Goal: Task Accomplishment & Management: Use online tool/utility

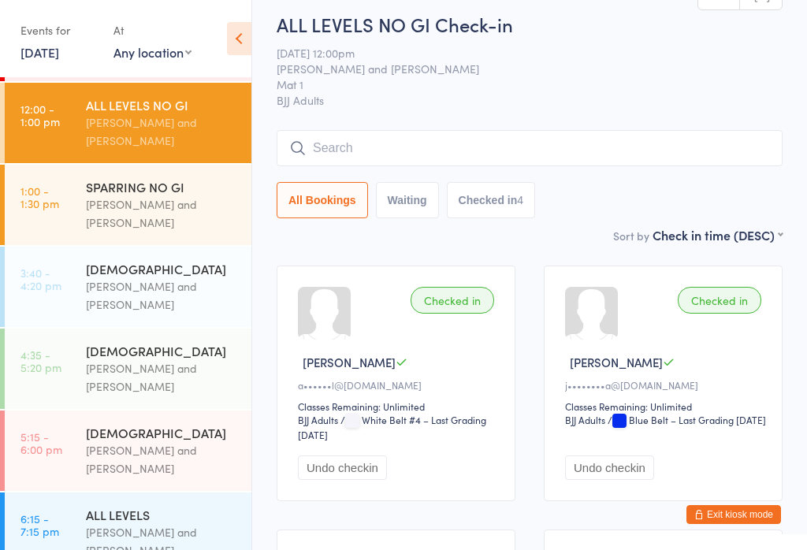
scroll to position [61, 0]
click at [183, 292] on div "[PERSON_NAME] and [PERSON_NAME]" at bounding box center [162, 296] width 152 height 36
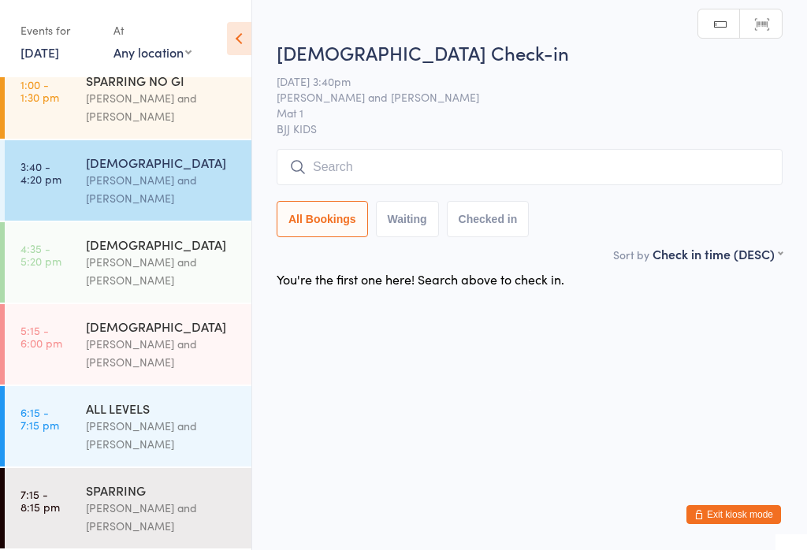
scroll to position [178, 0]
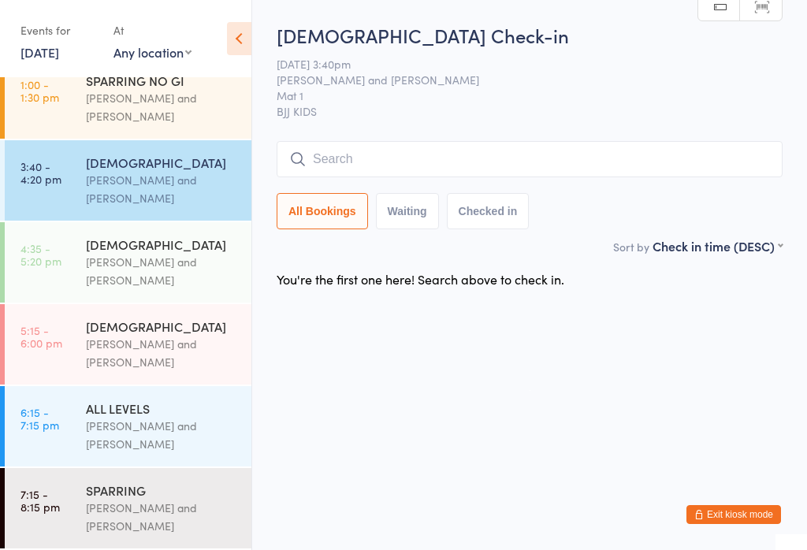
click at [555, 168] on input "search" at bounding box center [530, 159] width 506 height 36
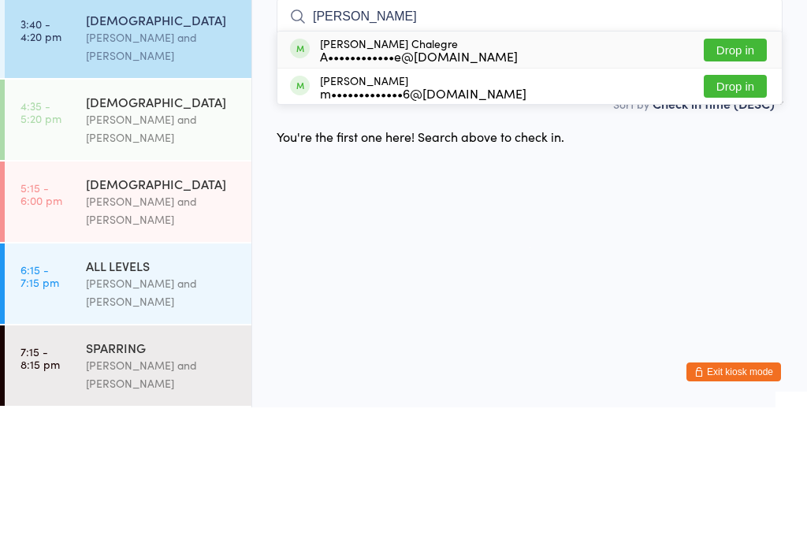
type input "[PERSON_NAME]"
click at [749, 181] on button "Drop in" at bounding box center [735, 192] width 63 height 23
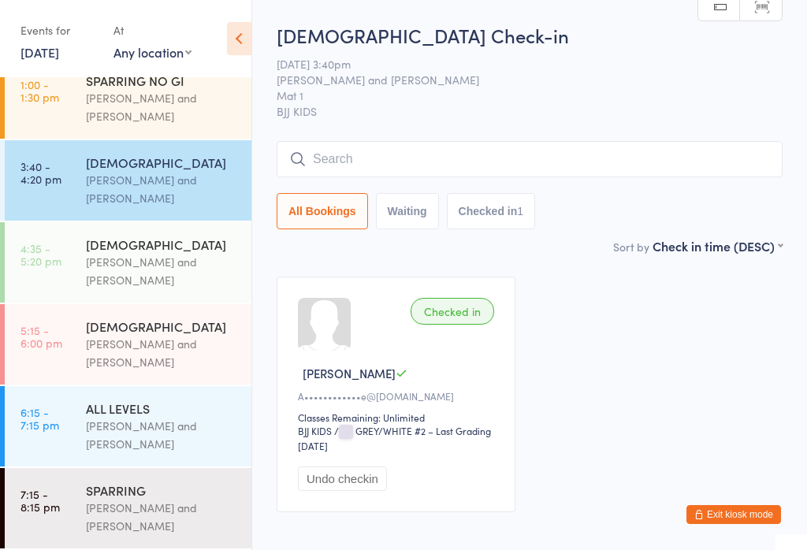
click at [353, 171] on input "search" at bounding box center [530, 159] width 506 height 36
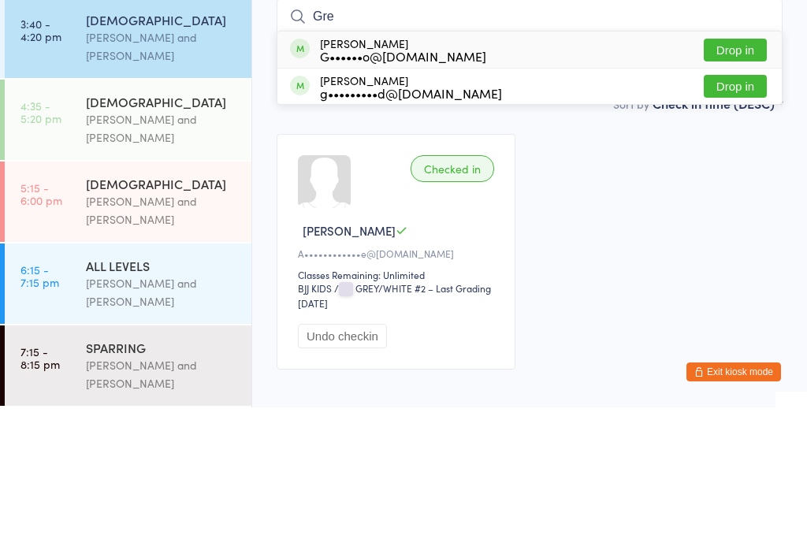
type input "Gre"
click at [717, 181] on button "Drop in" at bounding box center [735, 192] width 63 height 23
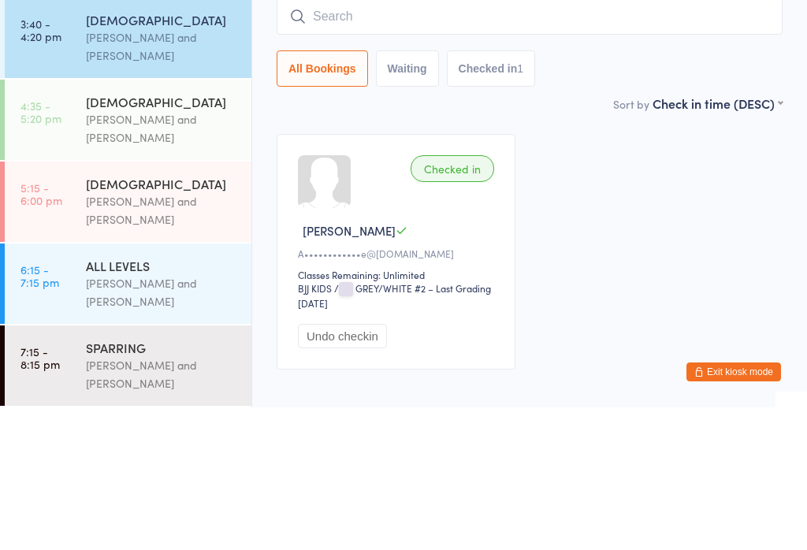
scroll to position [92, 0]
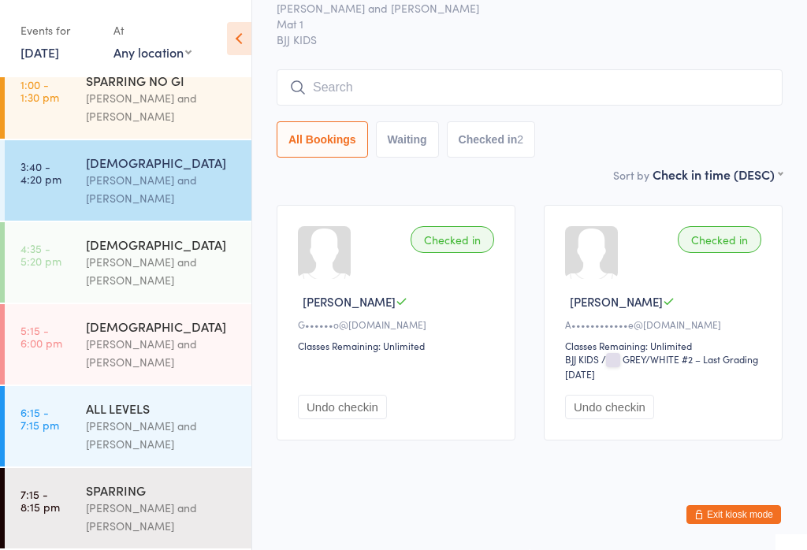
click at [416, 69] on input "search" at bounding box center [530, 87] width 506 height 36
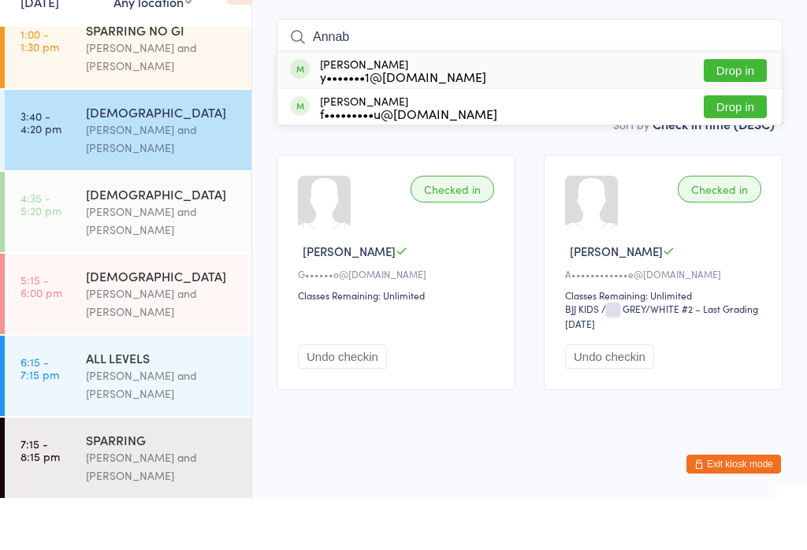
type input "Annab"
click at [460, 103] on div "[PERSON_NAME] y•••••••1@[DOMAIN_NAME] Drop in" at bounding box center [530, 121] width 505 height 36
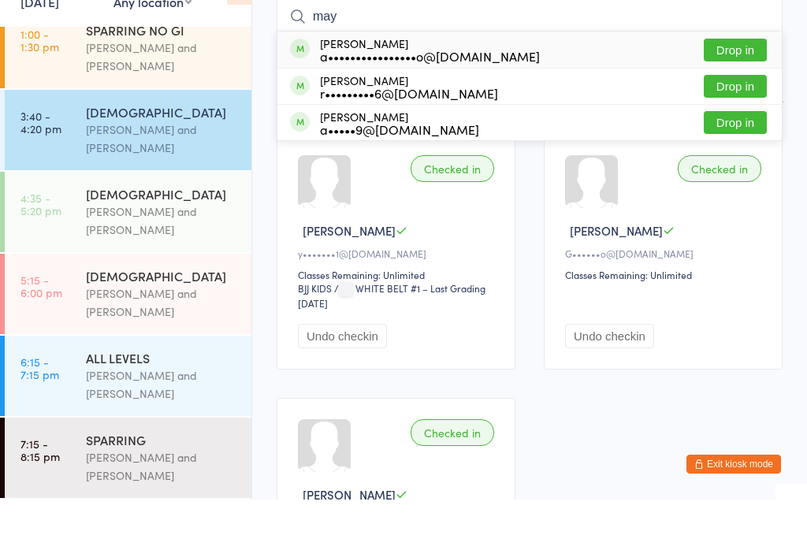
type input "may"
click at [745, 89] on button "Drop in" at bounding box center [735, 100] width 63 height 23
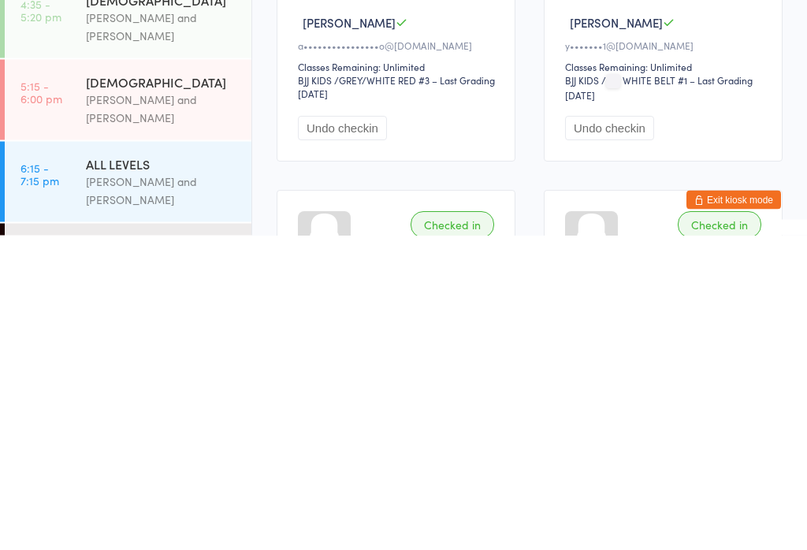
scroll to position [78, 0]
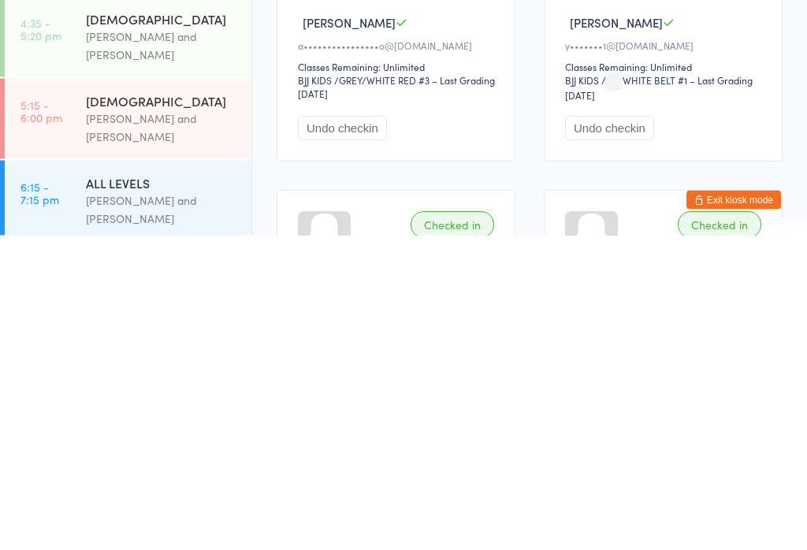
click at [161, 342] on div "[PERSON_NAME] and [PERSON_NAME]" at bounding box center [162, 360] width 152 height 36
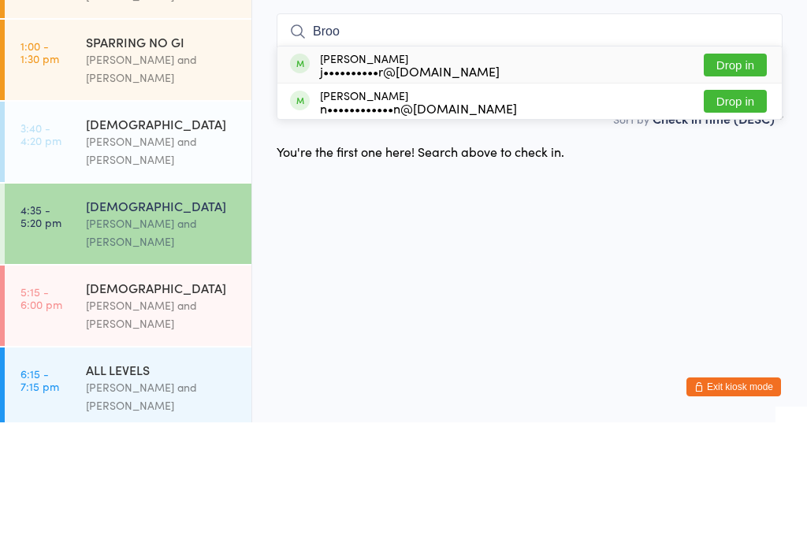
type input "Broo"
click at [746, 181] on button "Drop in" at bounding box center [735, 192] width 63 height 23
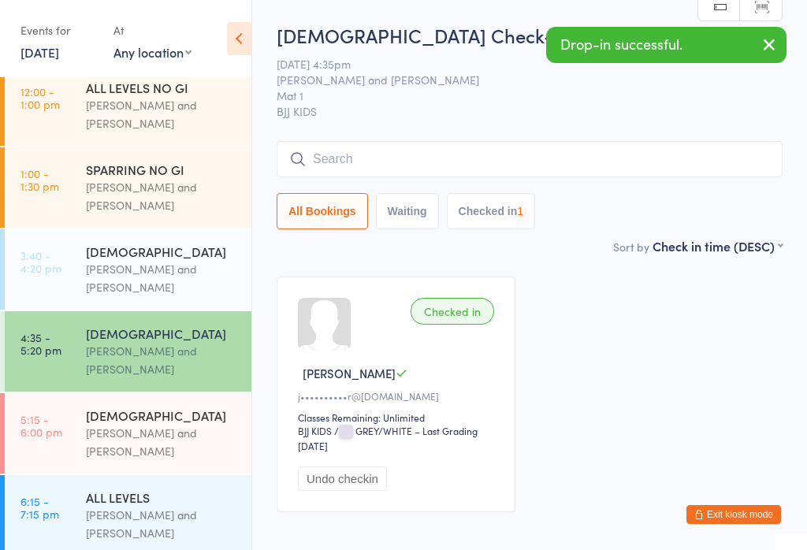
click at [166, 256] on div "[DEMOGRAPHIC_DATA]" at bounding box center [162, 251] width 152 height 17
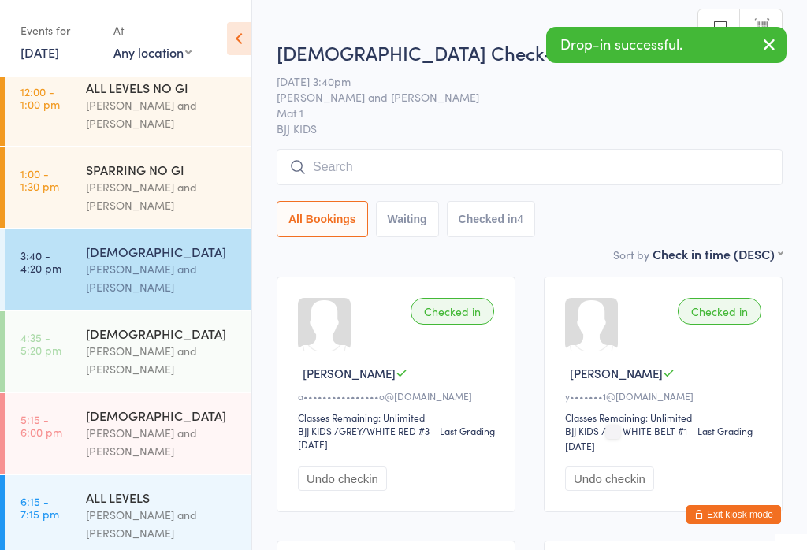
click at [425, 162] on input "search" at bounding box center [530, 167] width 506 height 36
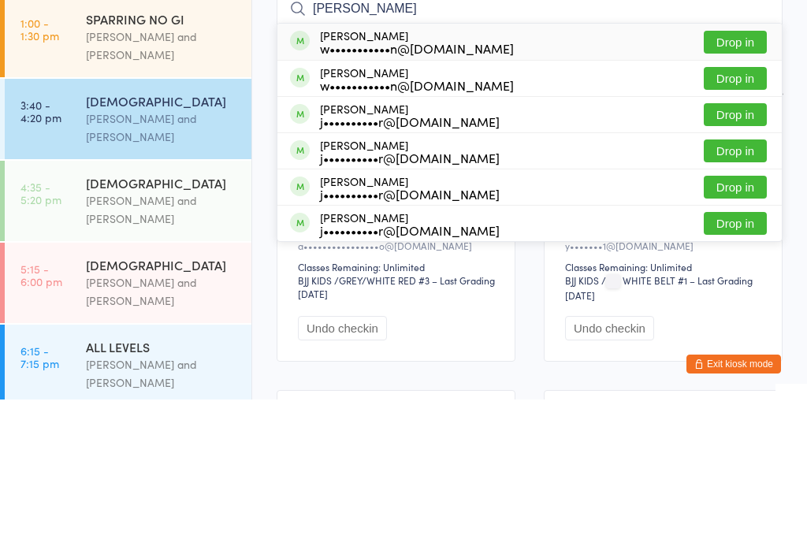
type input "[PERSON_NAME]"
click at [734, 326] on button "Drop in" at bounding box center [735, 337] width 63 height 23
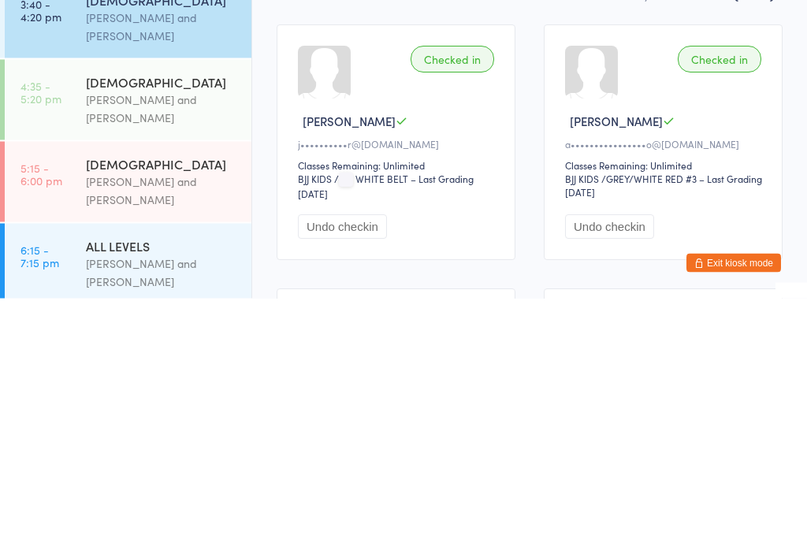
click at [169, 342] on div "[PERSON_NAME] and [PERSON_NAME]" at bounding box center [162, 360] width 152 height 36
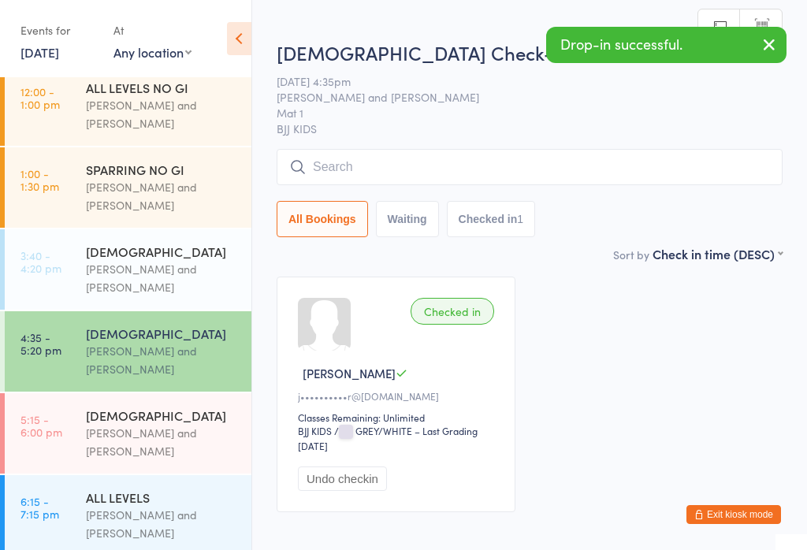
click at [170, 439] on div "[PERSON_NAME] and [PERSON_NAME]" at bounding box center [162, 442] width 152 height 36
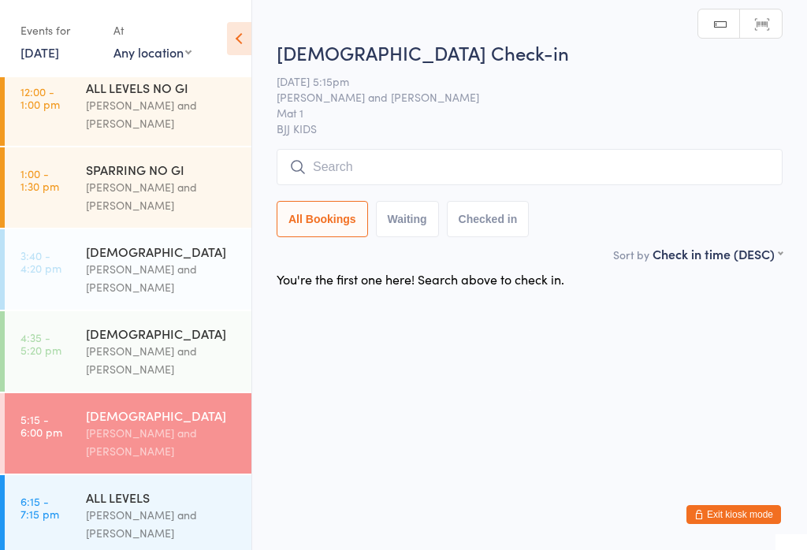
click at [381, 167] on input "search" at bounding box center [530, 167] width 506 height 36
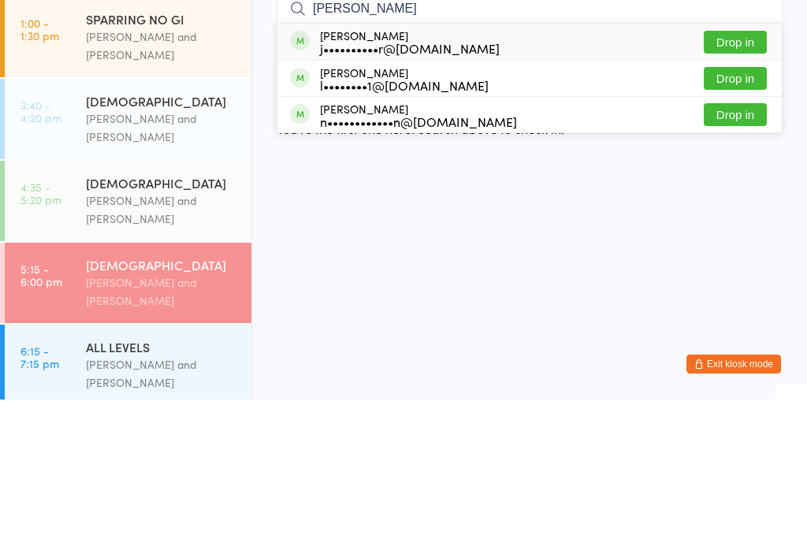
type input "[PERSON_NAME]"
click at [733, 181] on button "Drop in" at bounding box center [735, 192] width 63 height 23
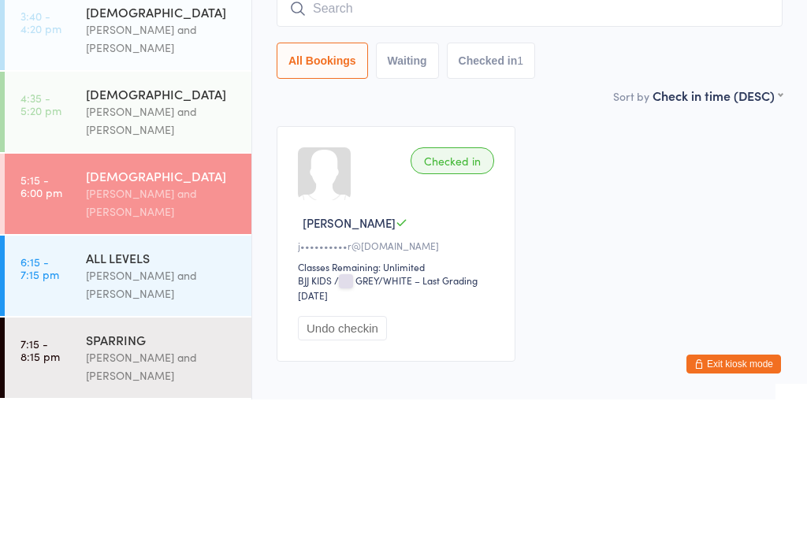
scroll to position [151, 0]
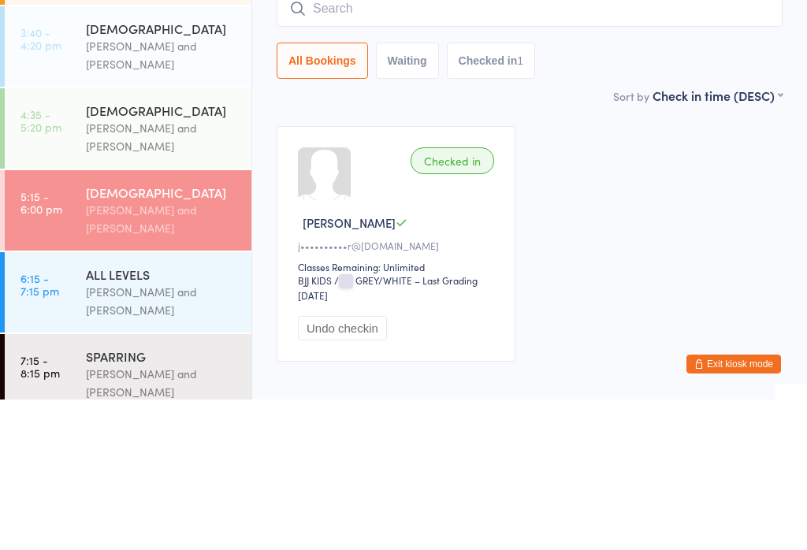
click at [164, 270] on div "[PERSON_NAME] and [PERSON_NAME]" at bounding box center [162, 288] width 152 height 36
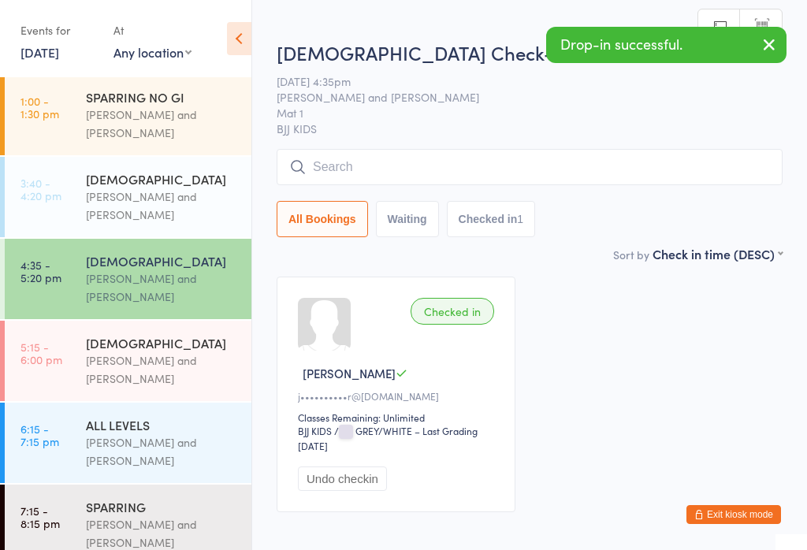
click at [424, 163] on input "search" at bounding box center [530, 167] width 506 height 36
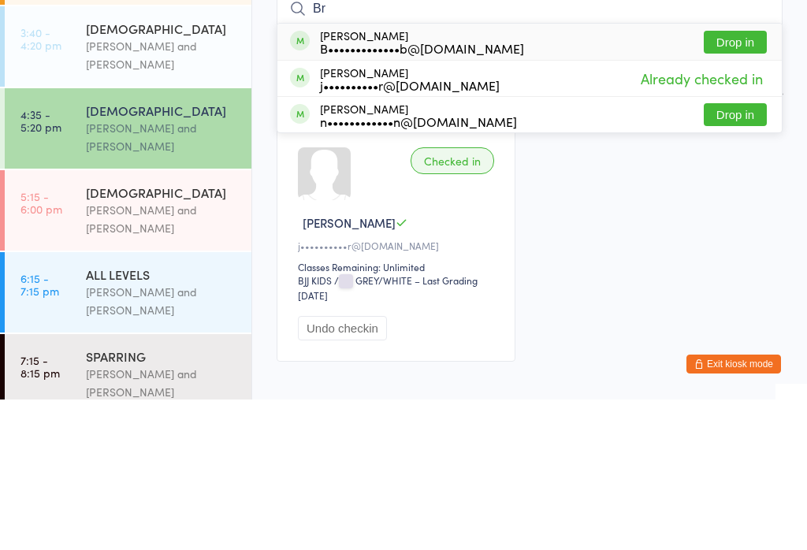
type input "B"
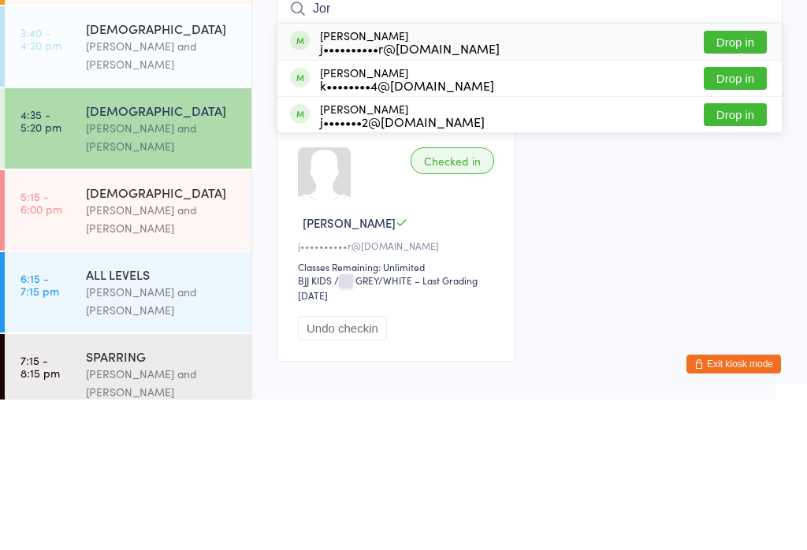
type input "Jor"
click at [752, 181] on button "Drop in" at bounding box center [735, 192] width 63 height 23
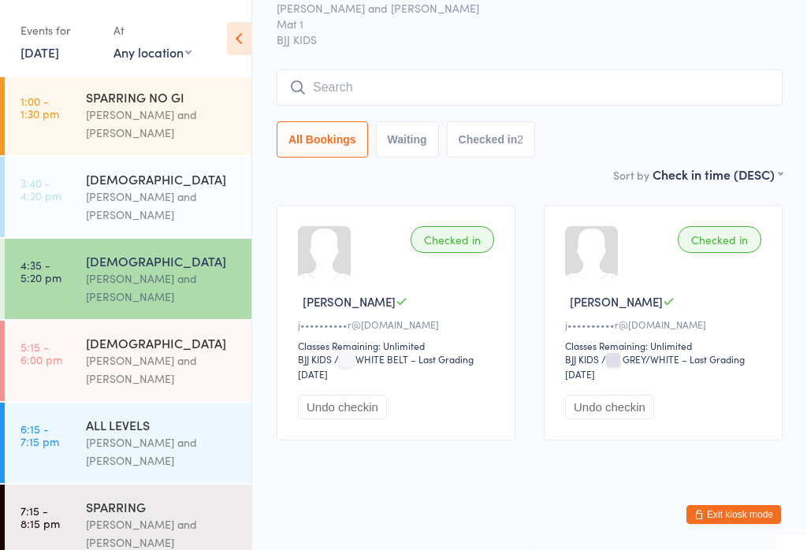
click at [141, 196] on div "[PERSON_NAME] and [PERSON_NAME]" at bounding box center [162, 206] width 152 height 36
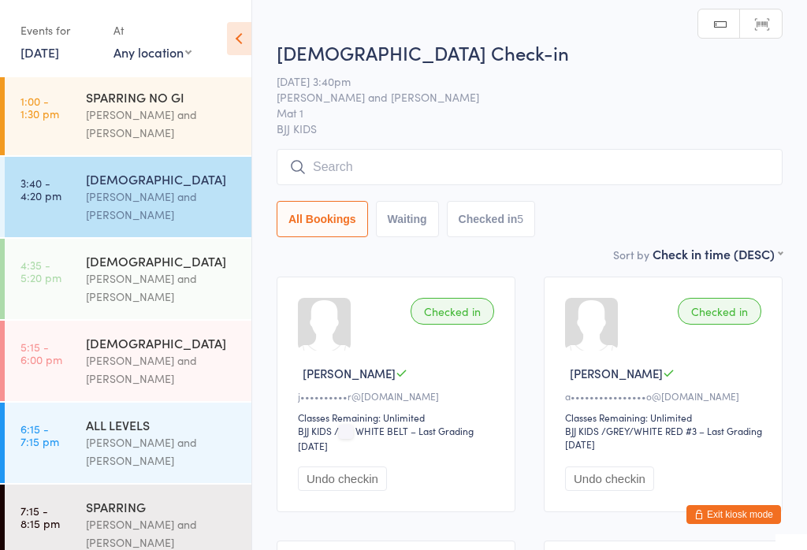
click at [177, 294] on div "[PERSON_NAME] and [PERSON_NAME]" at bounding box center [162, 288] width 152 height 36
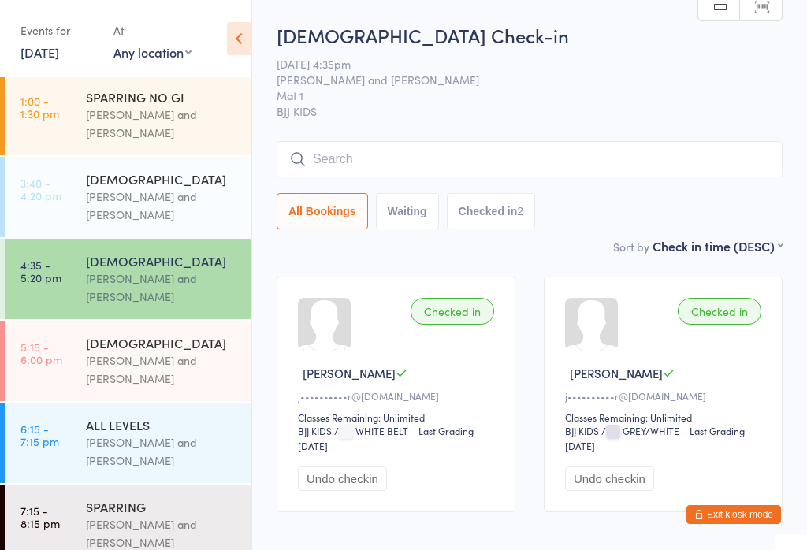
click at [144, 363] on div "[PERSON_NAME] and [PERSON_NAME]" at bounding box center [162, 370] width 152 height 36
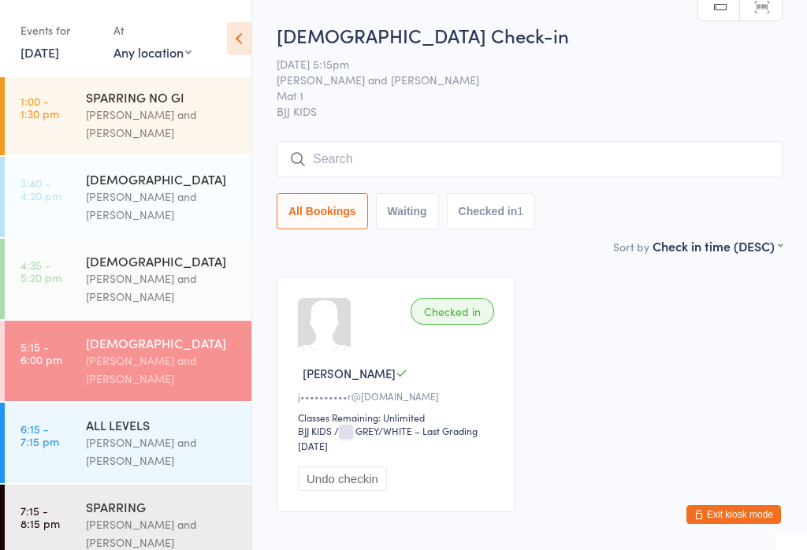
click at [156, 197] on div "[PERSON_NAME] and [PERSON_NAME]" at bounding box center [162, 206] width 152 height 36
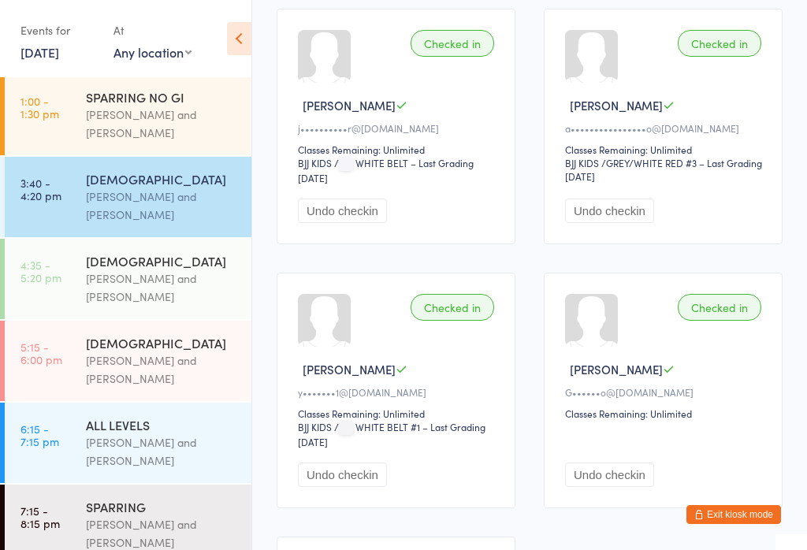
scroll to position [270, 0]
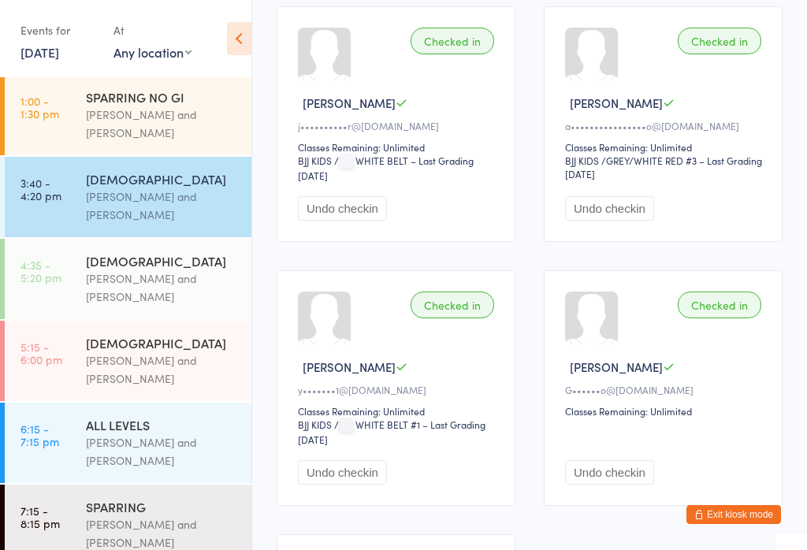
click at [625, 478] on button "Undo checkin" at bounding box center [609, 472] width 89 height 24
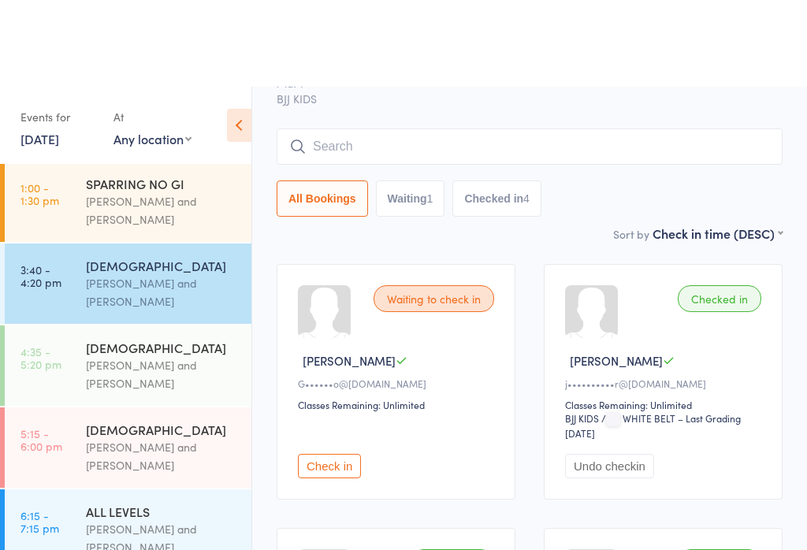
scroll to position [0, 0]
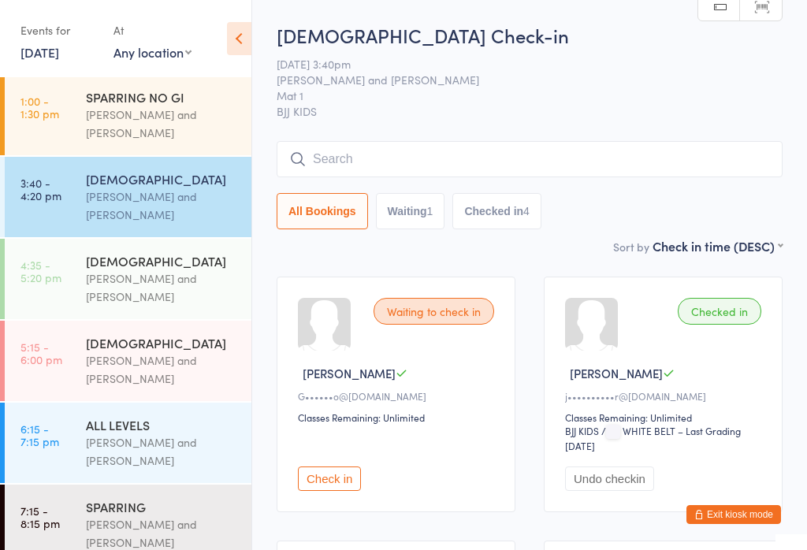
click at [421, 150] on input "search" at bounding box center [530, 159] width 506 height 36
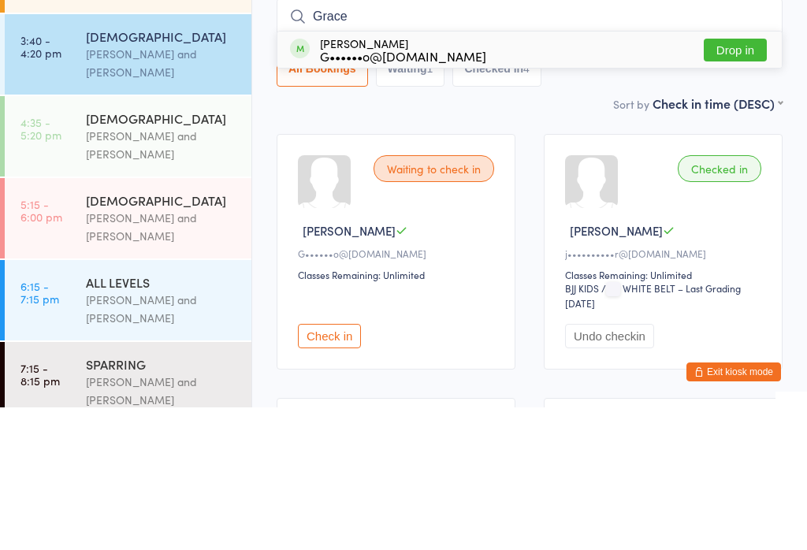
type input "Grace"
click at [720, 181] on button "Drop in" at bounding box center [735, 192] width 63 height 23
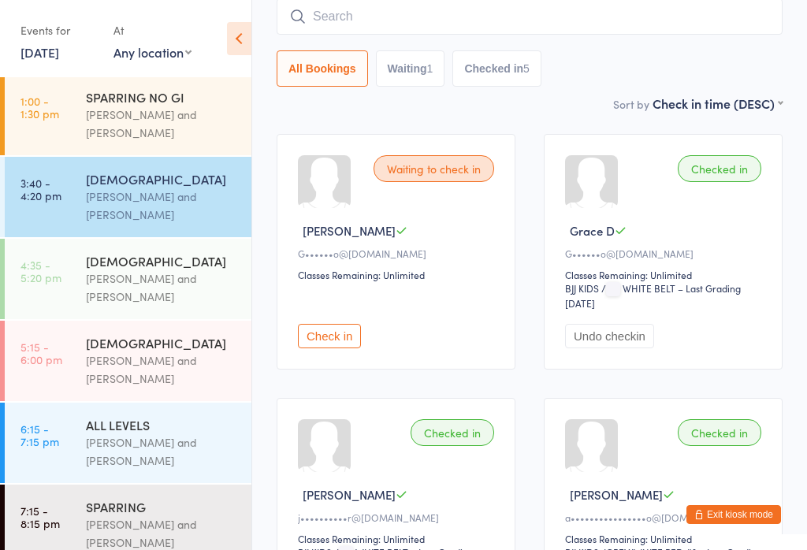
click at [185, 378] on div "[PERSON_NAME] and [PERSON_NAME]" at bounding box center [162, 370] width 152 height 36
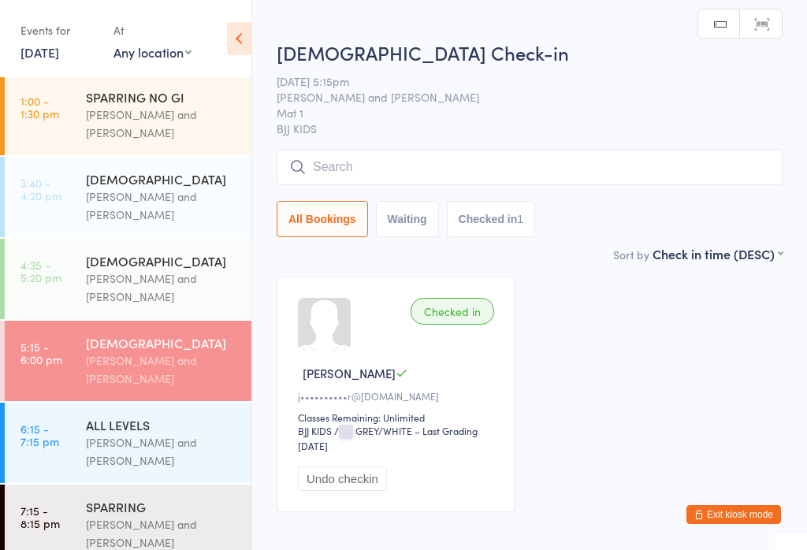
click at [467, 173] on input "search" at bounding box center [530, 167] width 506 height 36
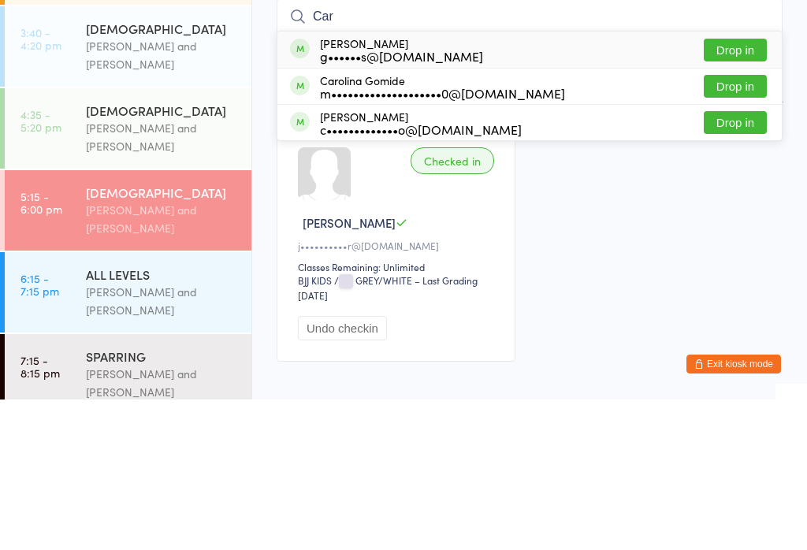
type input "Car"
click at [743, 189] on button "Drop in" at bounding box center [735, 200] width 63 height 23
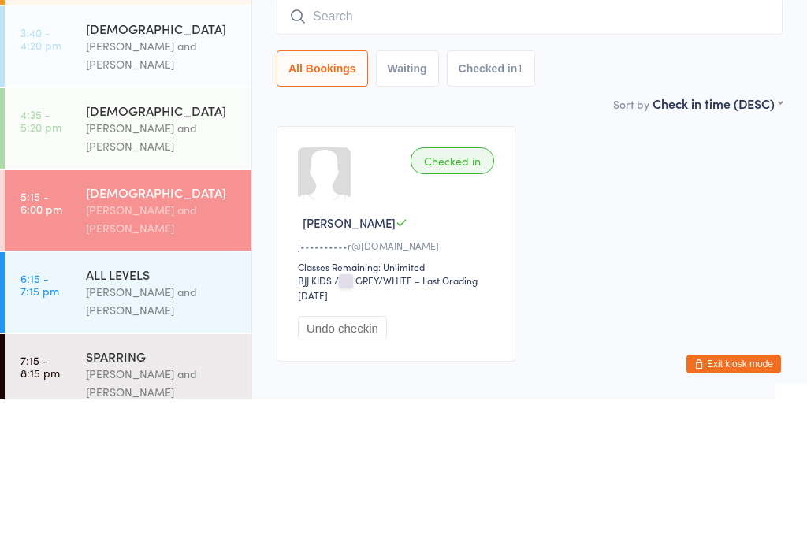
scroll to position [92, 0]
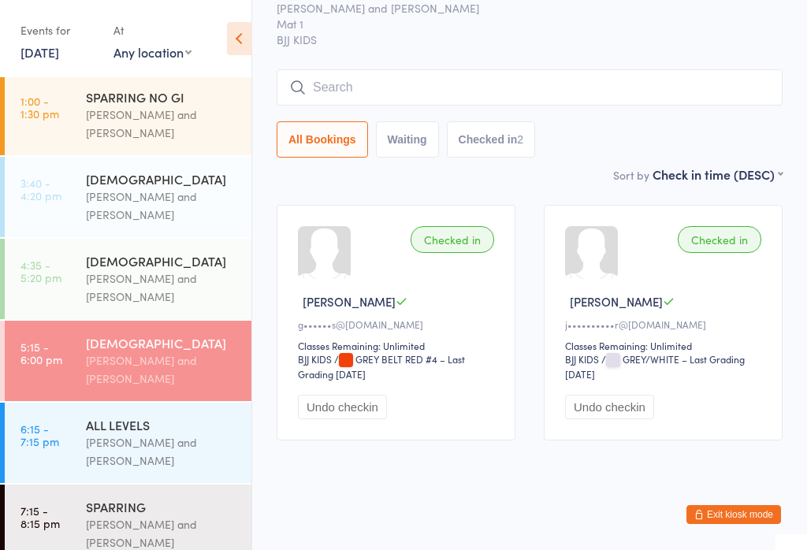
click at [381, 86] on input "search" at bounding box center [530, 87] width 506 height 36
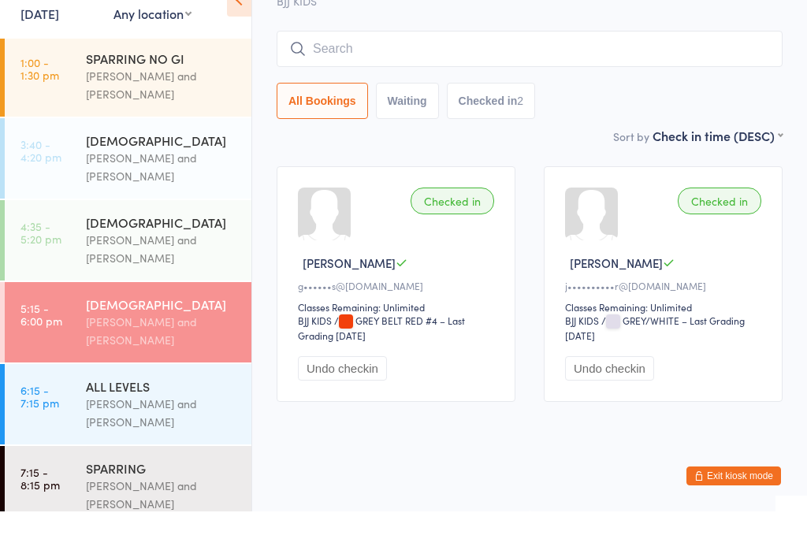
click at [375, 69] on div "All Bookings Waiting Checked in 2" at bounding box center [530, 113] width 506 height 88
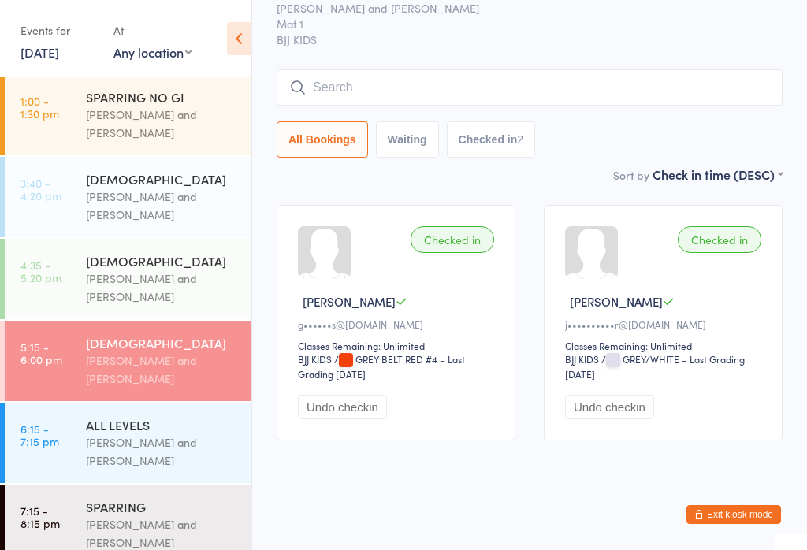
click at [371, 69] on input "search" at bounding box center [530, 87] width 506 height 36
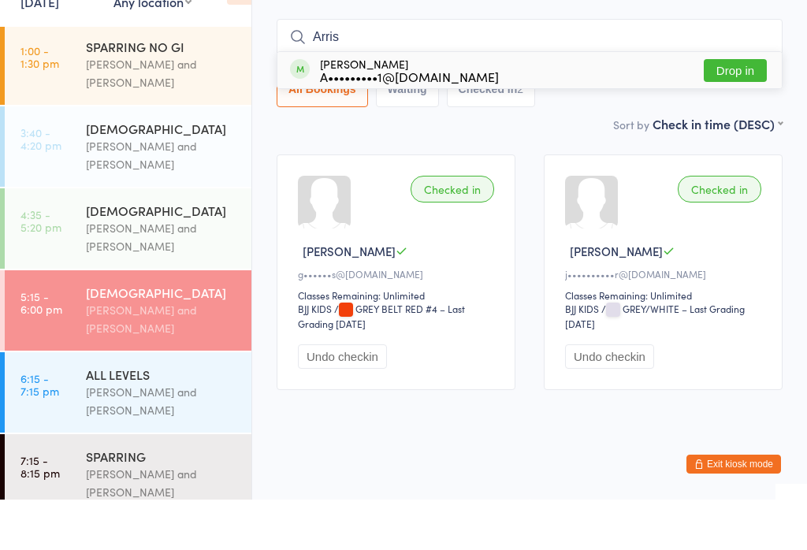
type input "Arris"
click at [741, 110] on button "Drop in" at bounding box center [735, 121] width 63 height 23
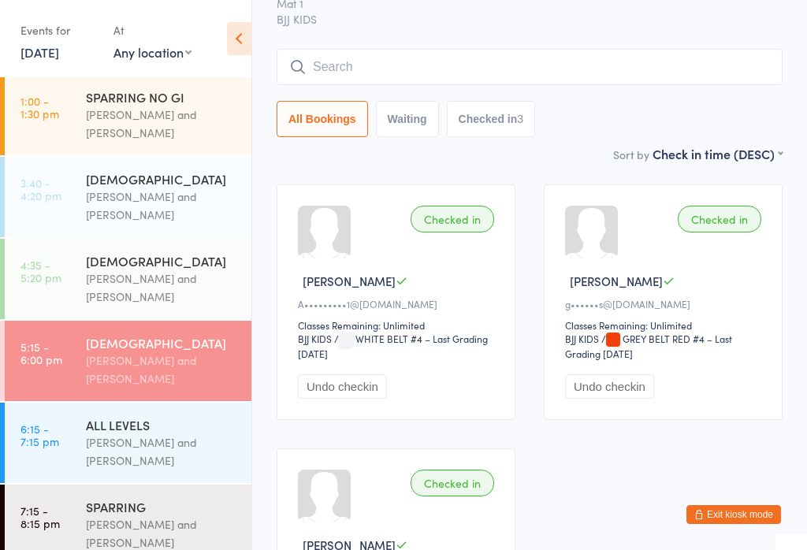
click at [431, 81] on input "search" at bounding box center [530, 67] width 506 height 36
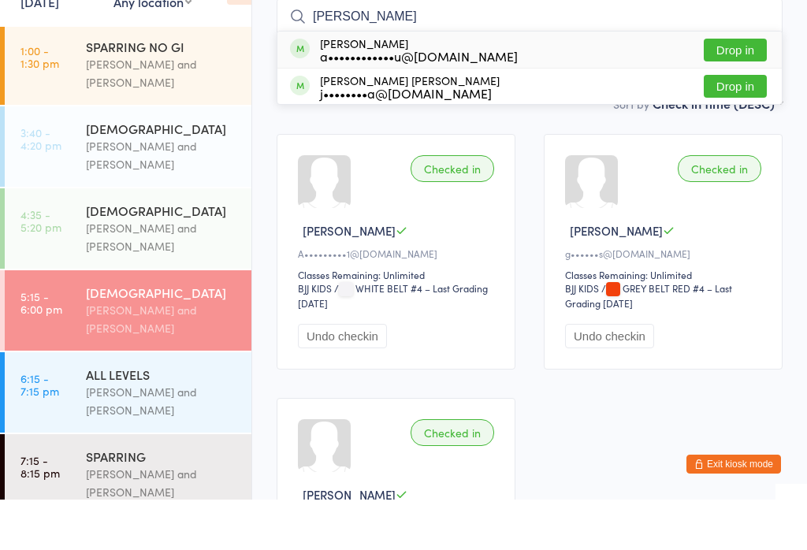
type input "[PERSON_NAME]"
click at [727, 89] on button "Drop in" at bounding box center [735, 100] width 63 height 23
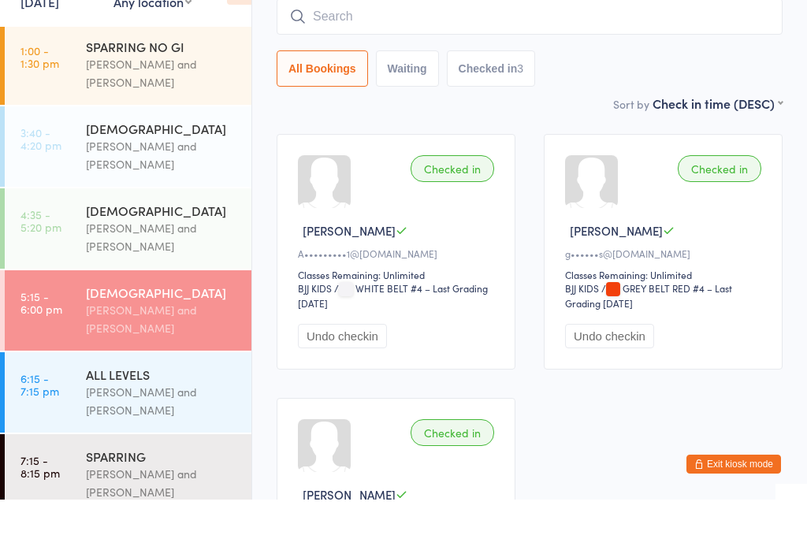
scroll to position [143, 0]
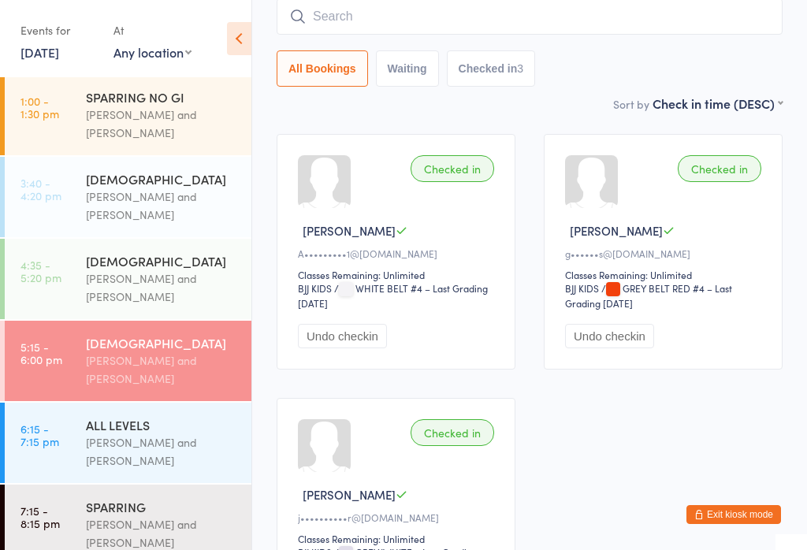
click at [727, 52] on div "All Bookings Waiting Checked in 3" at bounding box center [530, 68] width 506 height 36
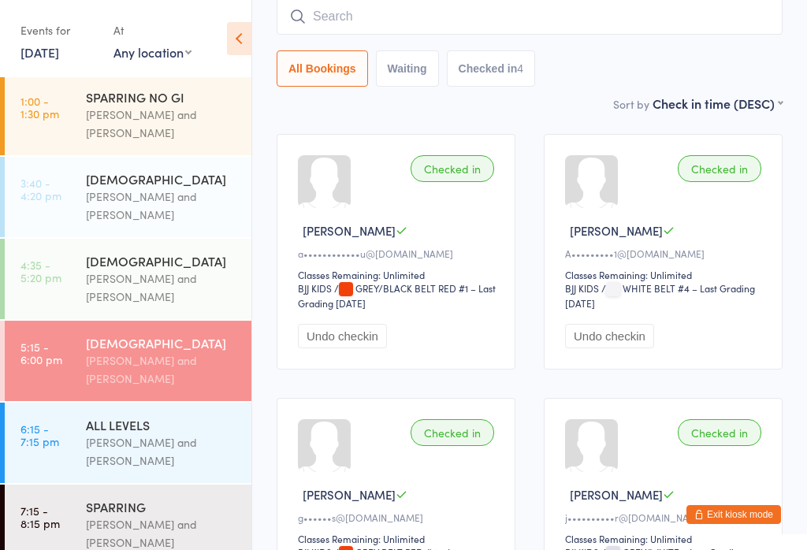
click at [58, 254] on link "4:35 - 5:20 pm [DEMOGRAPHIC_DATA] [PERSON_NAME] and [PERSON_NAME]" at bounding box center [128, 279] width 247 height 80
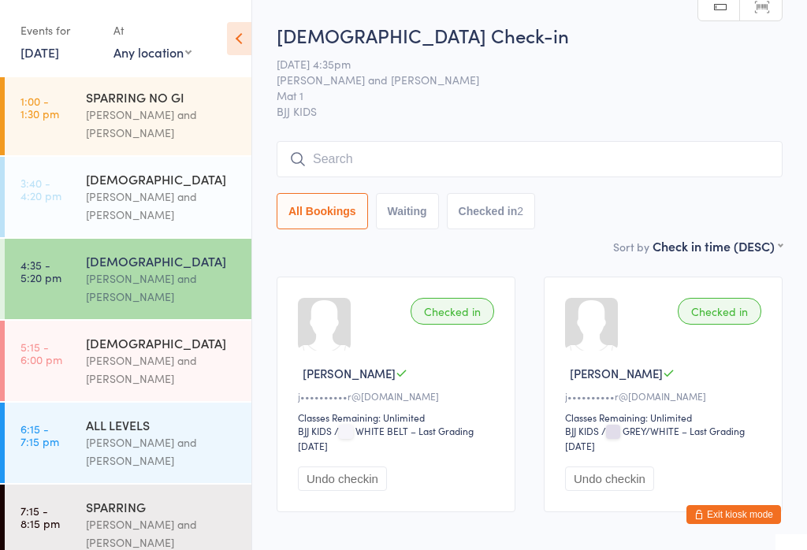
click at [449, 159] on input "search" at bounding box center [530, 159] width 506 height 36
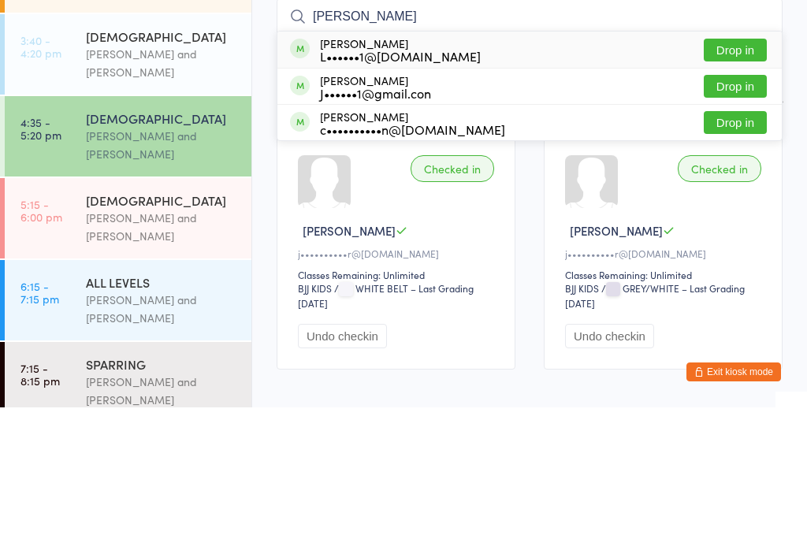
type input "[PERSON_NAME]"
click at [449, 174] on div "[PERSON_NAME] L••••••1@[DOMAIN_NAME] Drop in" at bounding box center [530, 192] width 505 height 36
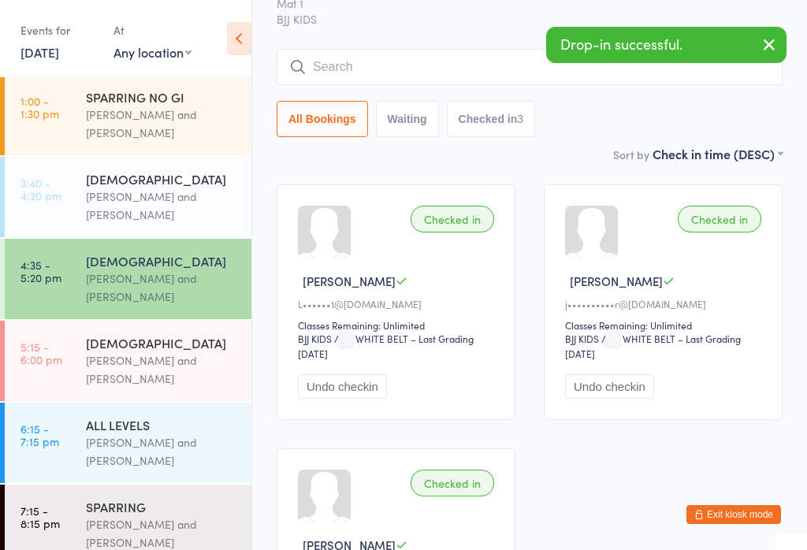
click at [460, 224] on div "Checked in" at bounding box center [453, 219] width 84 height 27
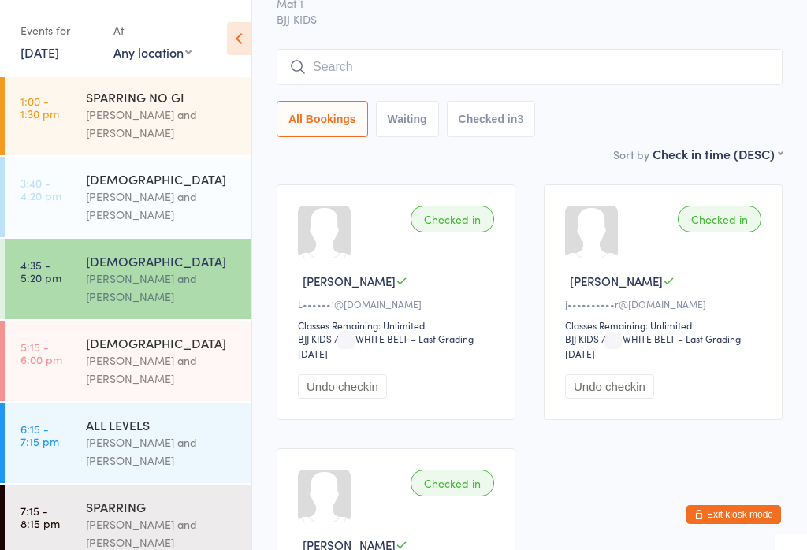
click at [459, 226] on div "Checked in" at bounding box center [453, 219] width 84 height 27
click at [490, 120] on button "Checked in 3" at bounding box center [491, 119] width 89 height 36
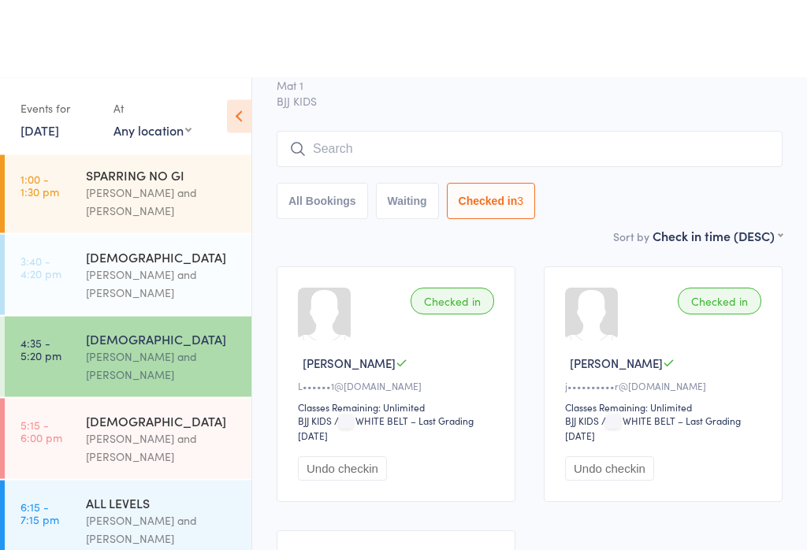
scroll to position [0, 0]
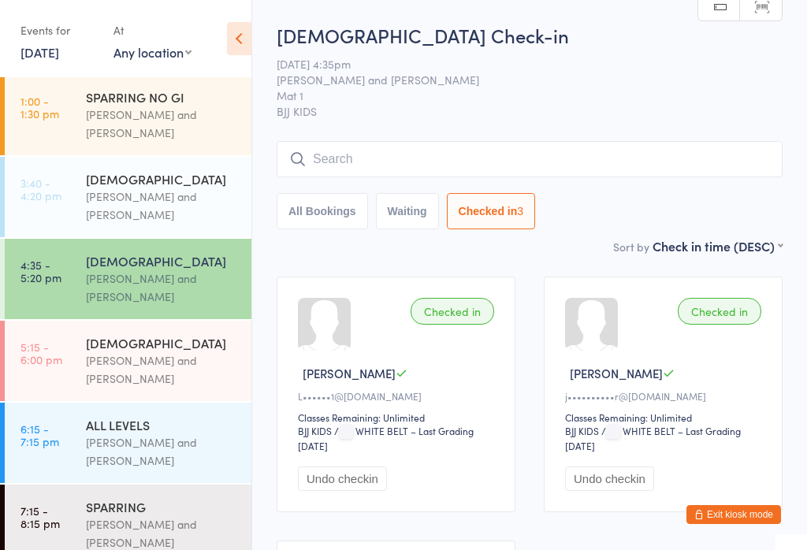
click at [376, 156] on input "search" at bounding box center [530, 159] width 506 height 36
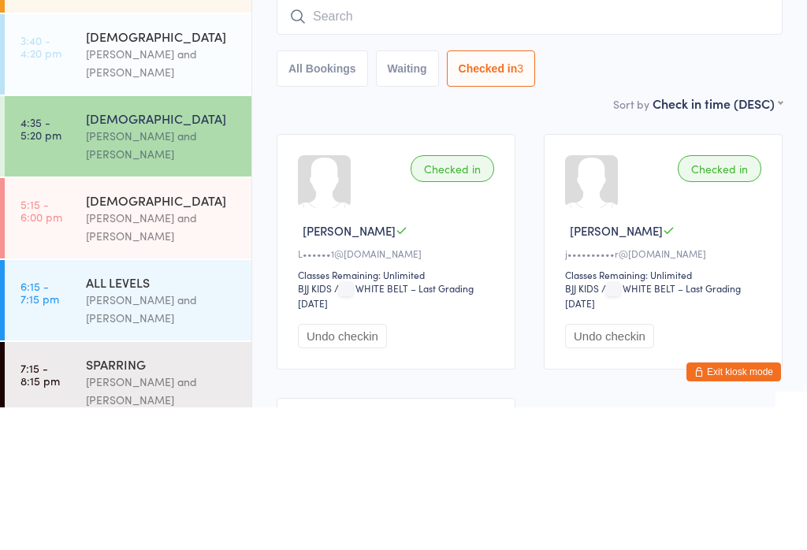
scroll to position [143, 0]
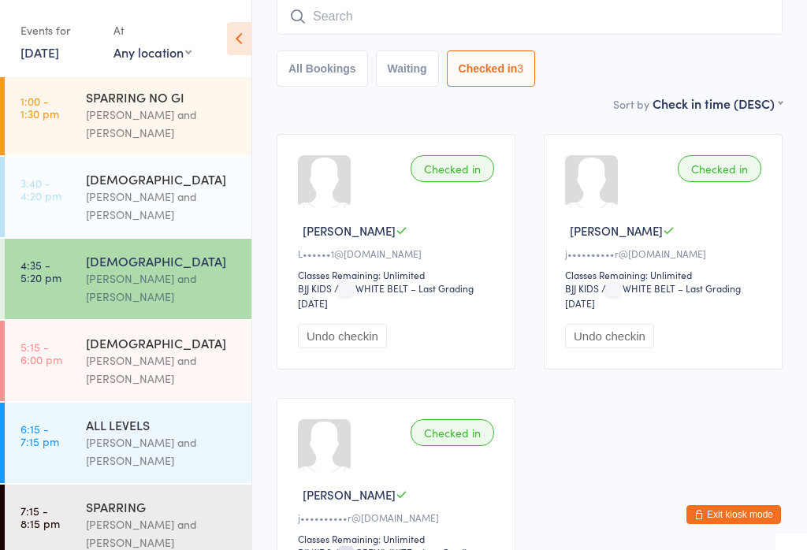
click at [725, 521] on button "Exit kiosk mode" at bounding box center [734, 514] width 95 height 19
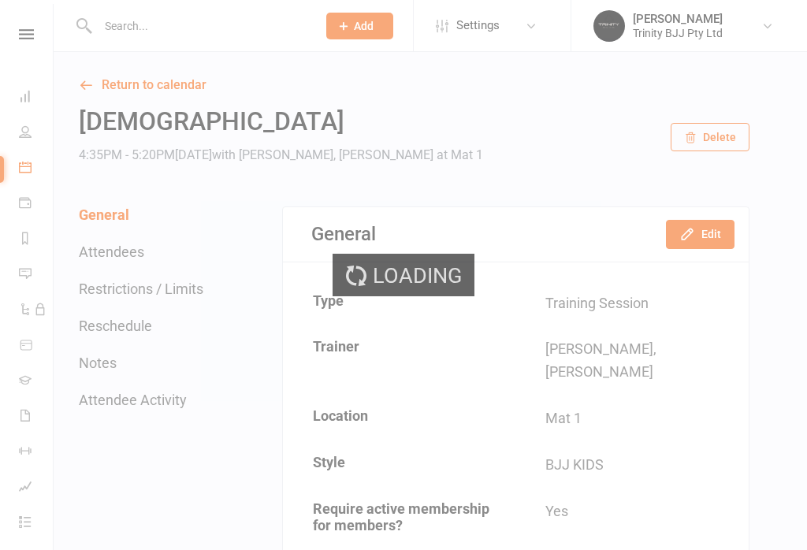
select select "100"
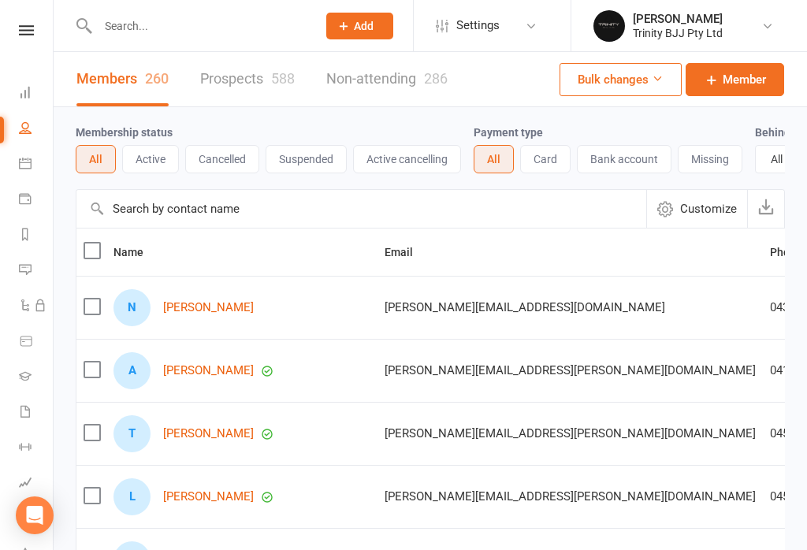
click at [201, 304] on link "[PERSON_NAME]" at bounding box center [208, 307] width 91 height 13
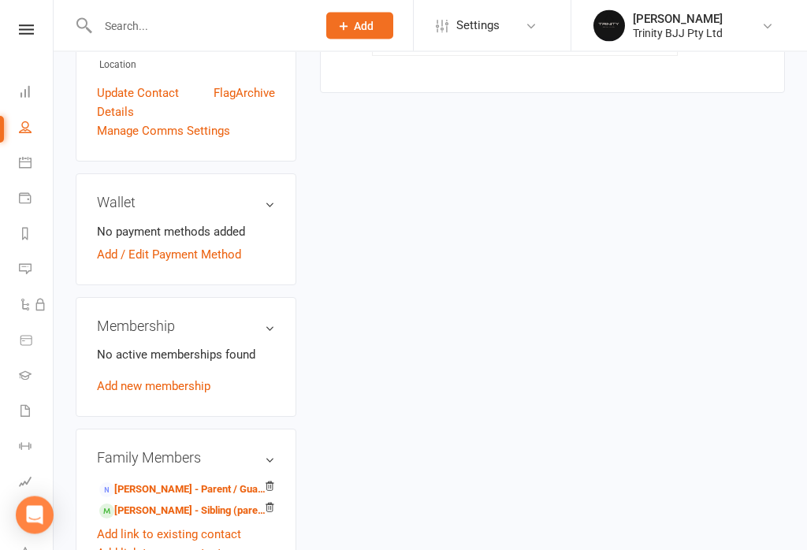
scroll to position [483, 0]
click at [158, 482] on link "Anna Marsh - Parent / Guardian of Sebastian Arrisueno" at bounding box center [183, 490] width 168 height 17
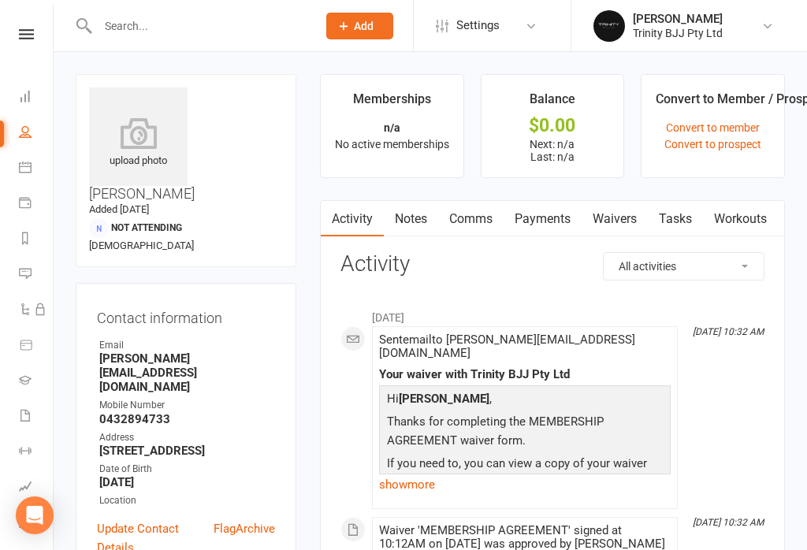
click at [621, 221] on link "Waivers" at bounding box center [615, 219] width 66 height 36
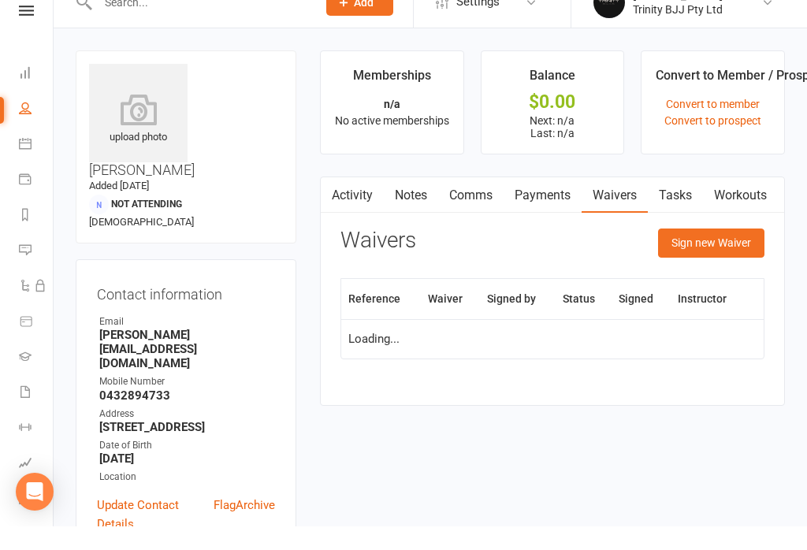
scroll to position [24, 0]
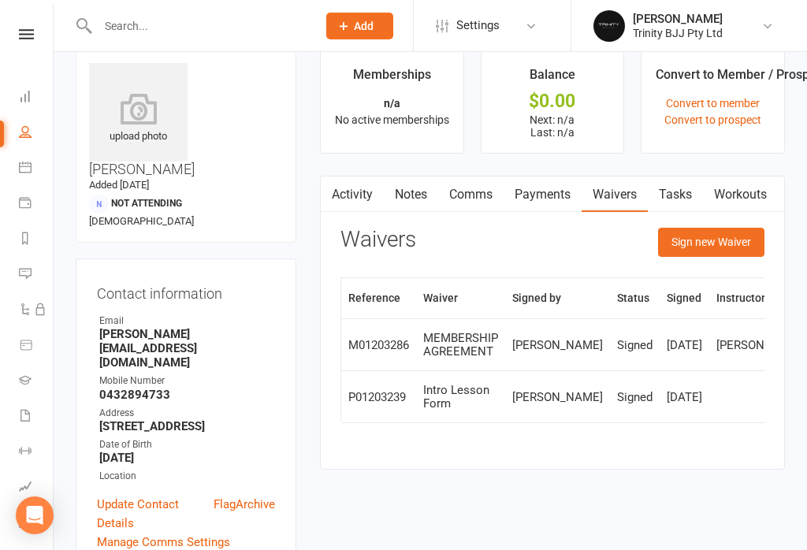
click at [718, 248] on button "Sign new Waiver" at bounding box center [711, 242] width 106 height 28
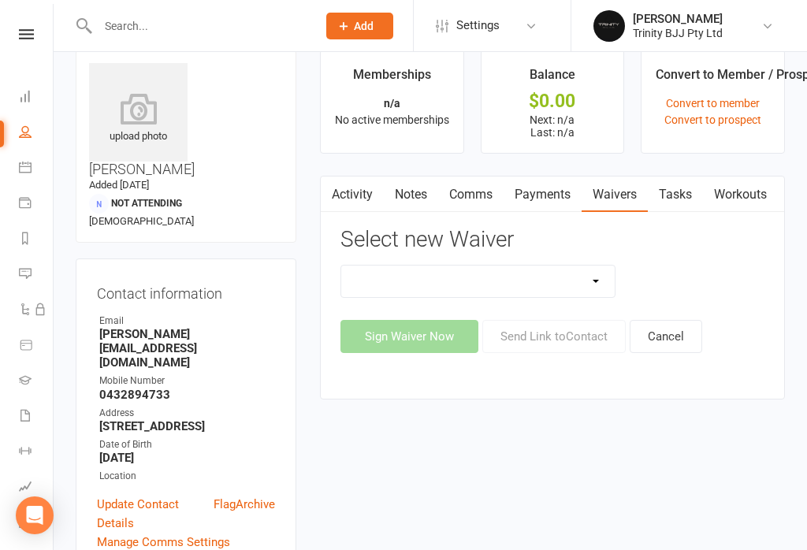
click at [574, 281] on select "MEMBERSHIP AGREEMENT MEMBERSHIP AGREEMENT FOUNDATION Payment Detail Update" at bounding box center [478, 282] width 274 height 32
select select "11525"
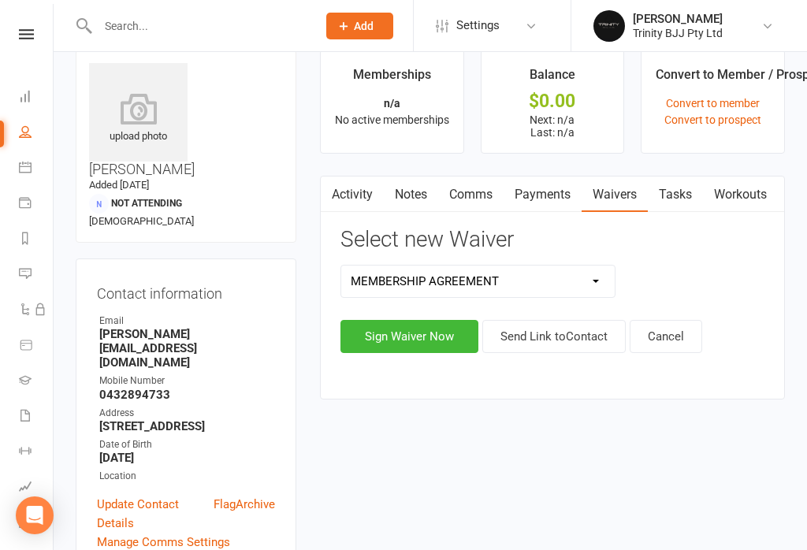
click at [424, 345] on button "Sign Waiver Now" at bounding box center [410, 336] width 138 height 33
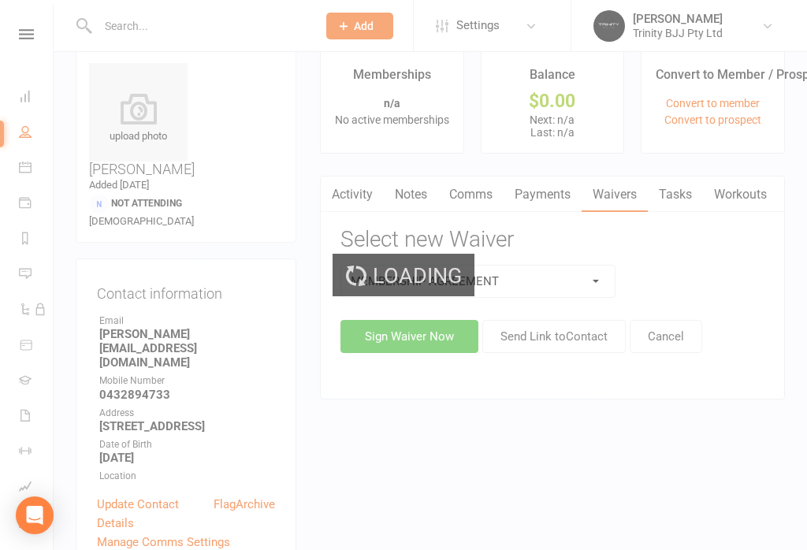
select select "04"
select select "2026"
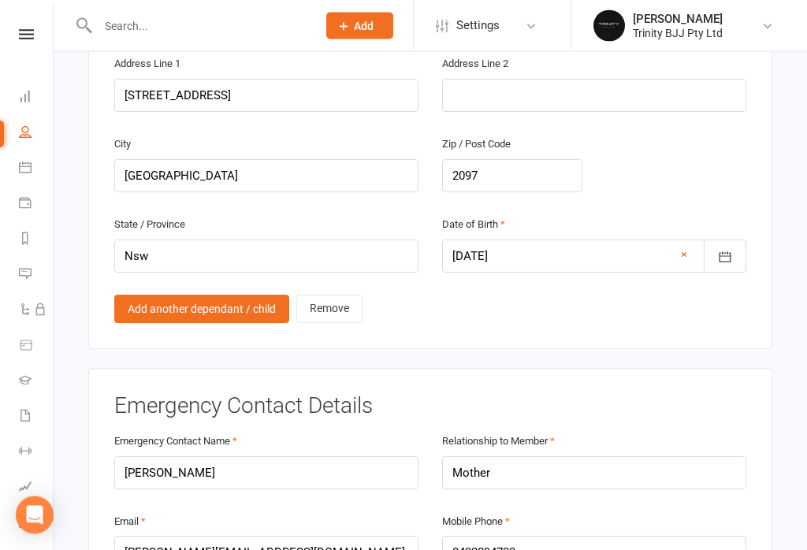
scroll to position [1136, 0]
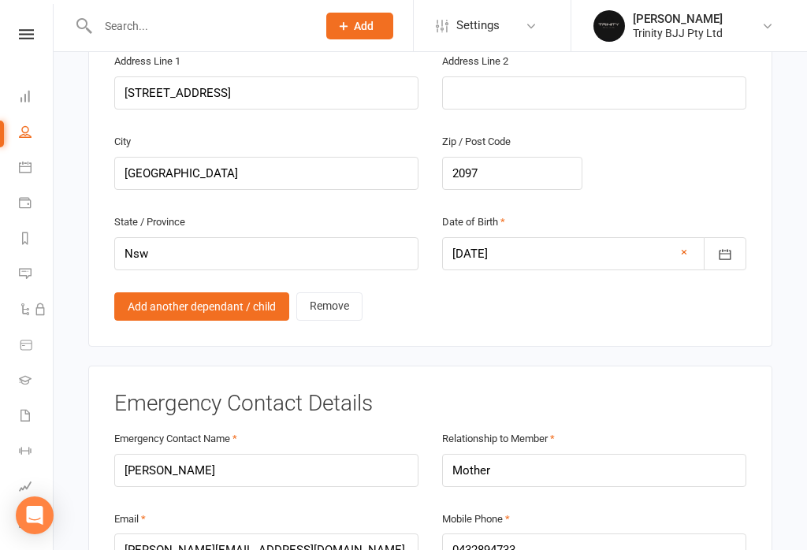
click at [335, 293] on link "Remove" at bounding box center [329, 307] width 66 height 28
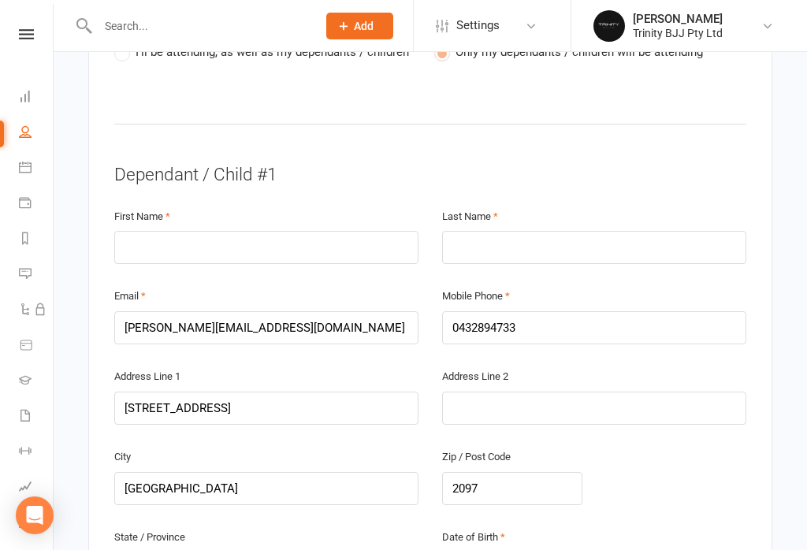
scroll to position [818, 0]
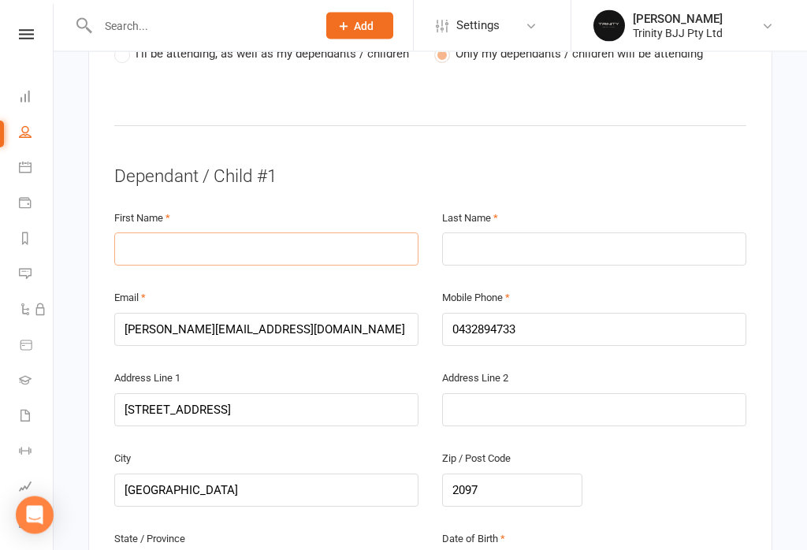
click at [239, 233] on input "text" at bounding box center [266, 249] width 304 height 33
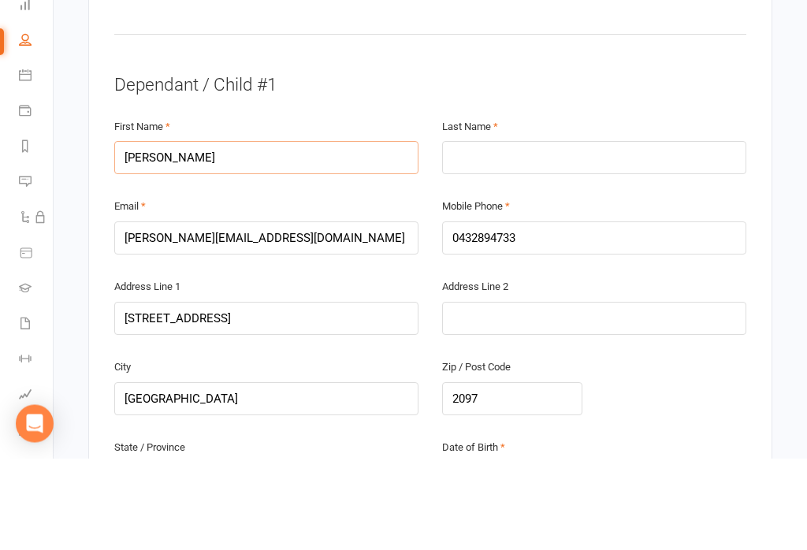
type input "Noah"
click at [587, 233] on input "text" at bounding box center [594, 249] width 304 height 33
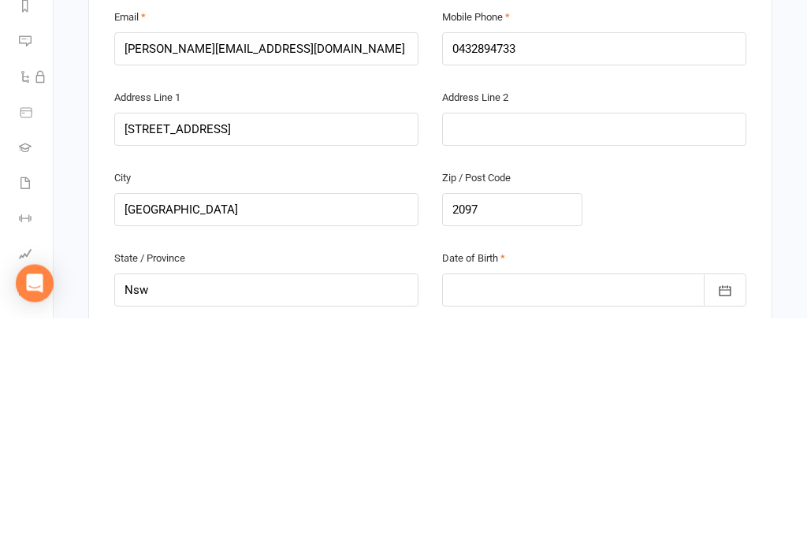
scroll to position [874, 0]
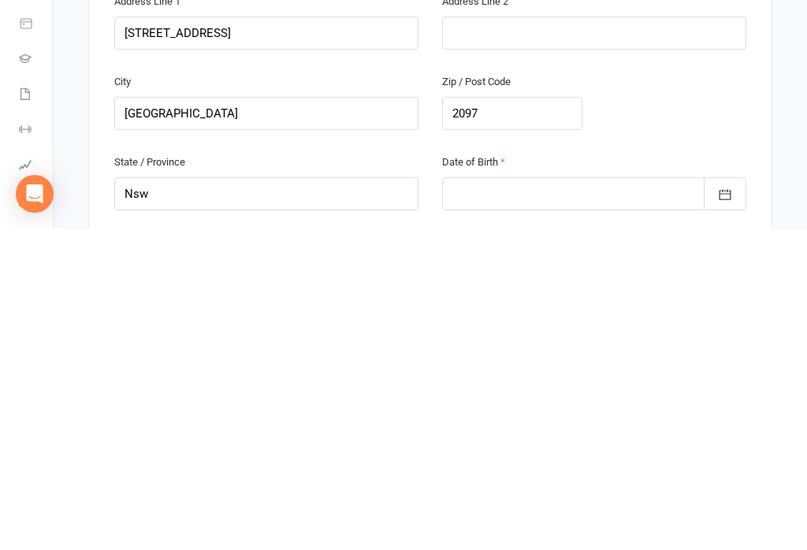
type input "Arrisueno"
click at [559, 499] on div at bounding box center [594, 515] width 304 height 33
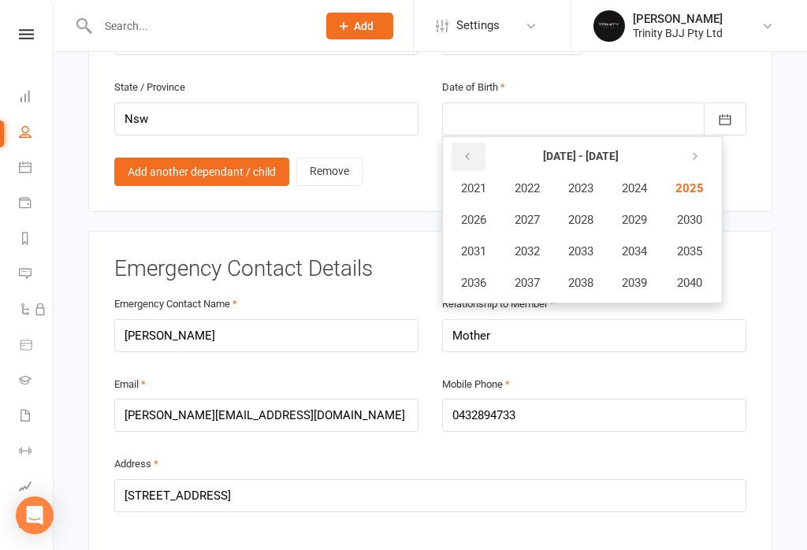
click at [476, 143] on button "button" at bounding box center [469, 157] width 34 height 28
click at [468, 151] on icon "button" at bounding box center [467, 157] width 11 height 13
click at [470, 151] on icon "button" at bounding box center [467, 157] width 11 height 13
click at [710, 143] on button "button" at bounding box center [694, 157] width 34 height 28
click at [705, 143] on button "button" at bounding box center [694, 157] width 34 height 28
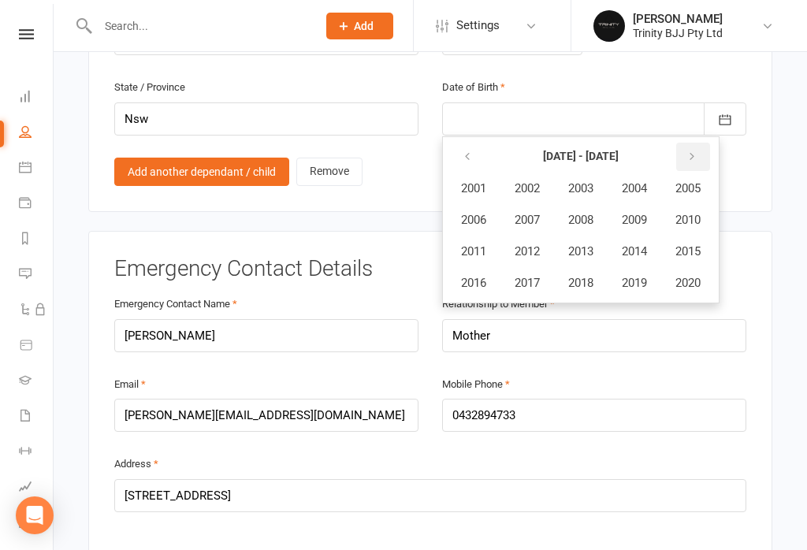
click at [706, 143] on button "button" at bounding box center [694, 157] width 34 height 28
click at [486, 181] on span "2021" at bounding box center [473, 188] width 25 height 14
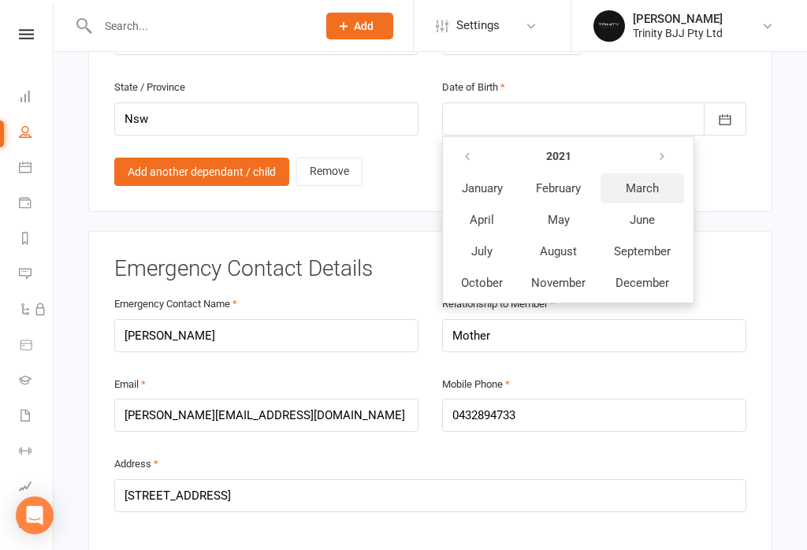
click at [651, 181] on span "March" at bounding box center [642, 188] width 33 height 14
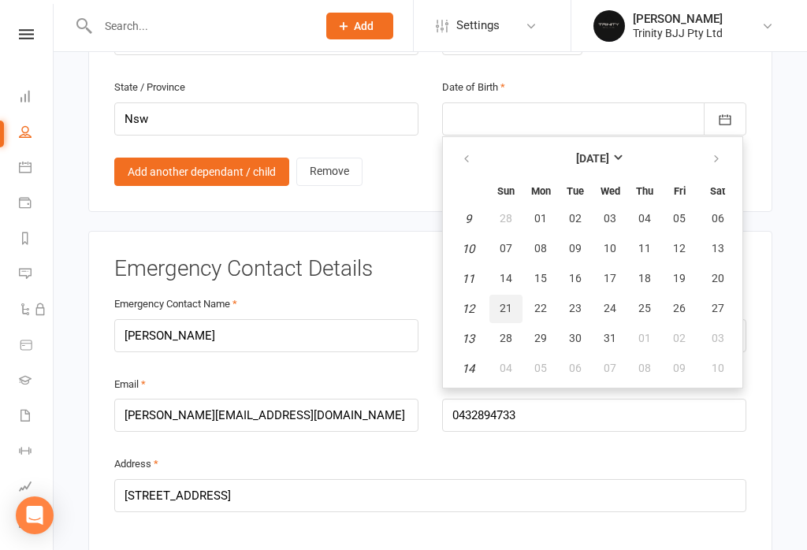
click at [513, 295] on button "21" at bounding box center [506, 309] width 33 height 28
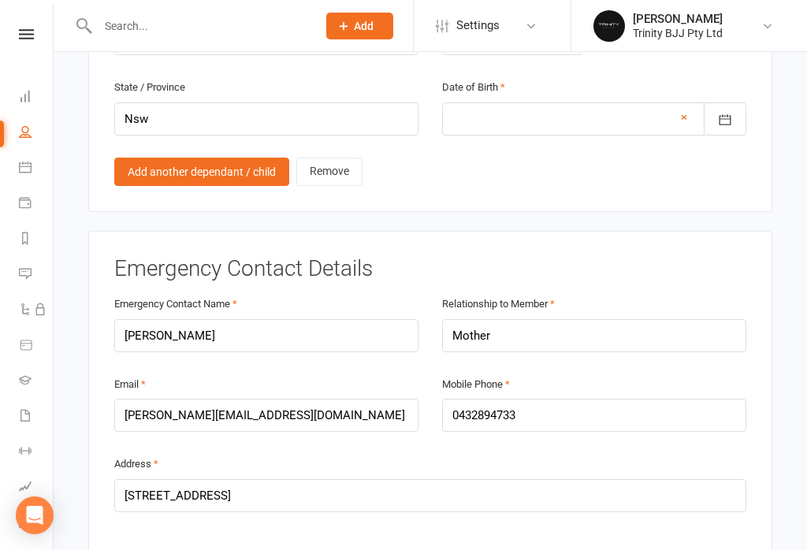
type input "21 Mar 2021"
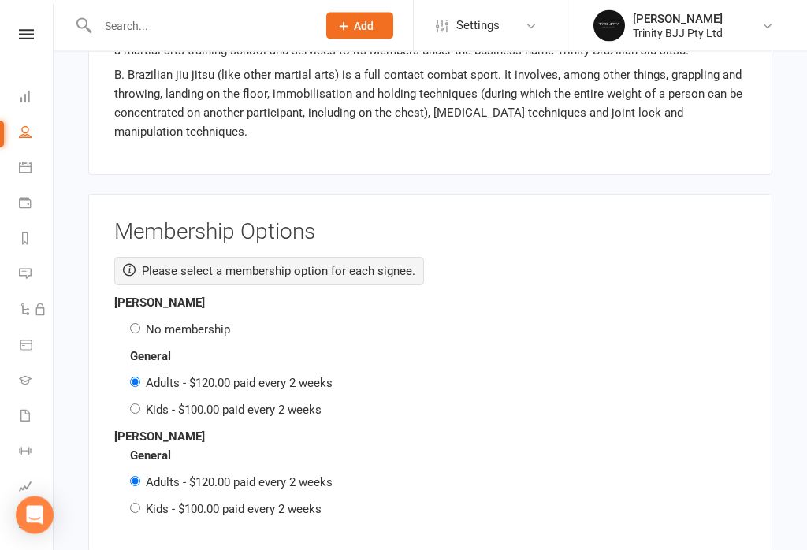
click at [135, 324] on input "No membership" at bounding box center [135, 329] width 10 height 10
radio input "true"
radio input "false"
click at [130, 503] on input "Kids - $100.00 paid every 2 weeks" at bounding box center [135, 508] width 10 height 10
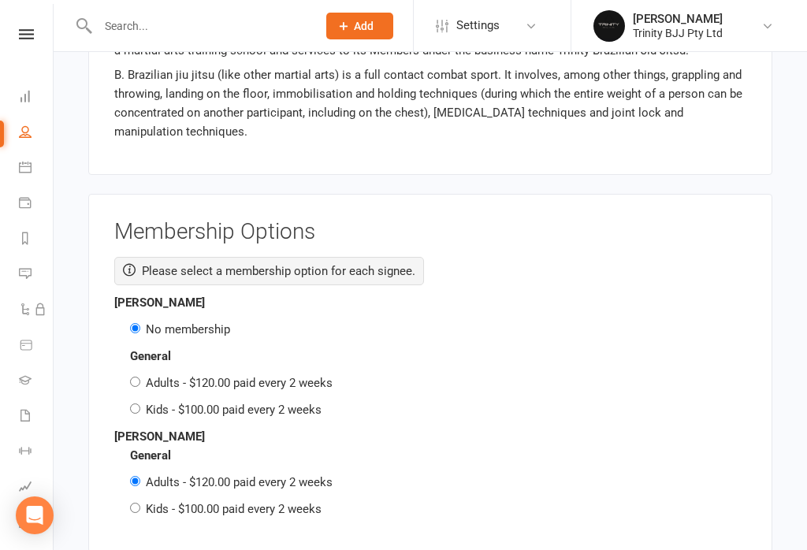
radio input "true"
radio input "false"
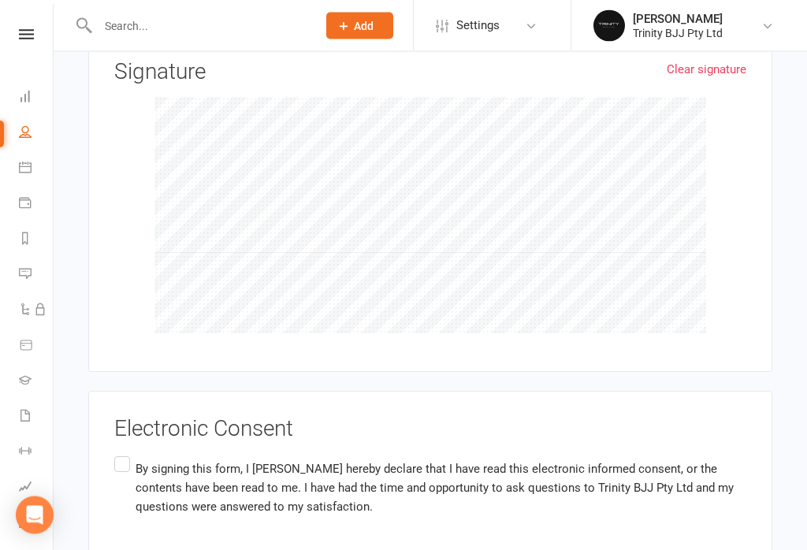
scroll to position [3578, 0]
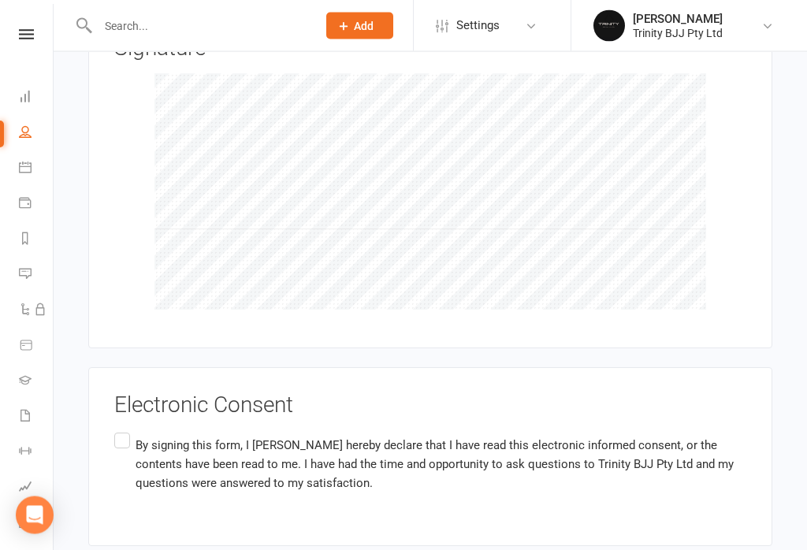
click at [126, 431] on label "By signing this form, I AnnaMarsh hereby declare that I have read this electron…" at bounding box center [430, 465] width 632 height 69
click at [125, 431] on input "By signing this form, I AnnaMarsh hereby declare that I have read this electron…" at bounding box center [119, 431] width 10 height 0
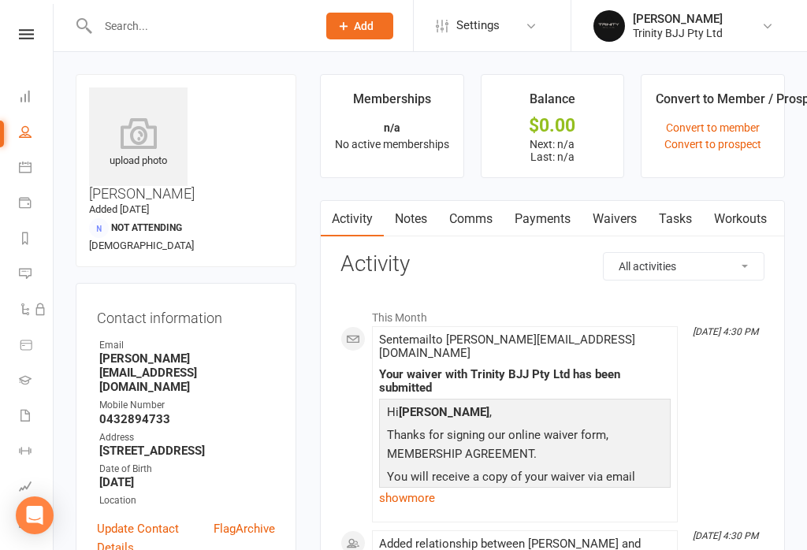
click at [35, 97] on link "Dashboard" at bounding box center [36, 97] width 35 height 35
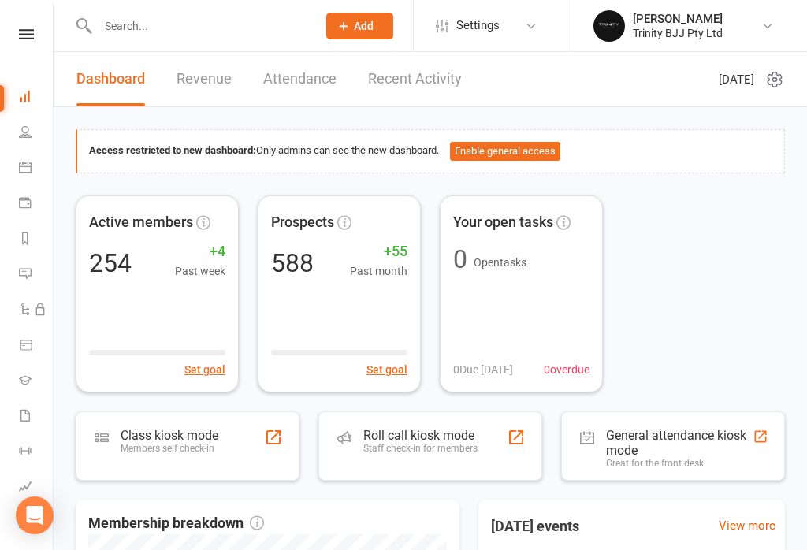
click at [151, 423] on div "Class kiosk mode Members self check-in" at bounding box center [188, 446] width 224 height 69
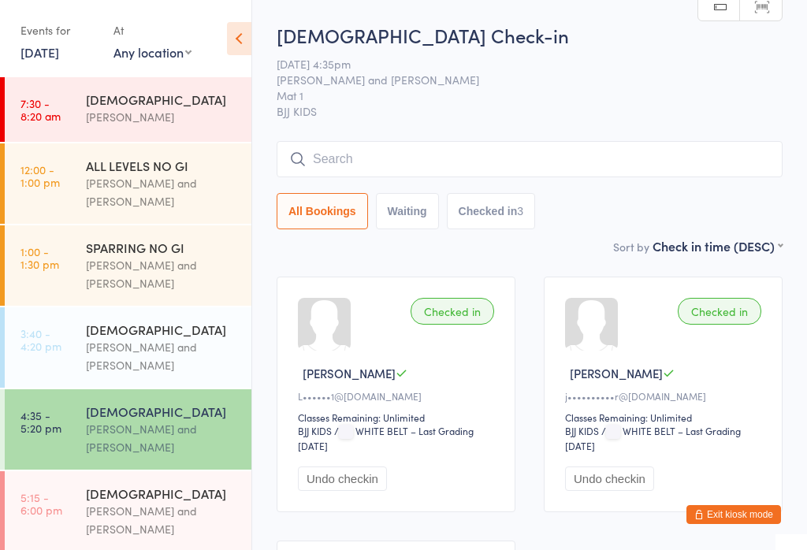
click at [743, 171] on input "search" at bounding box center [530, 159] width 506 height 36
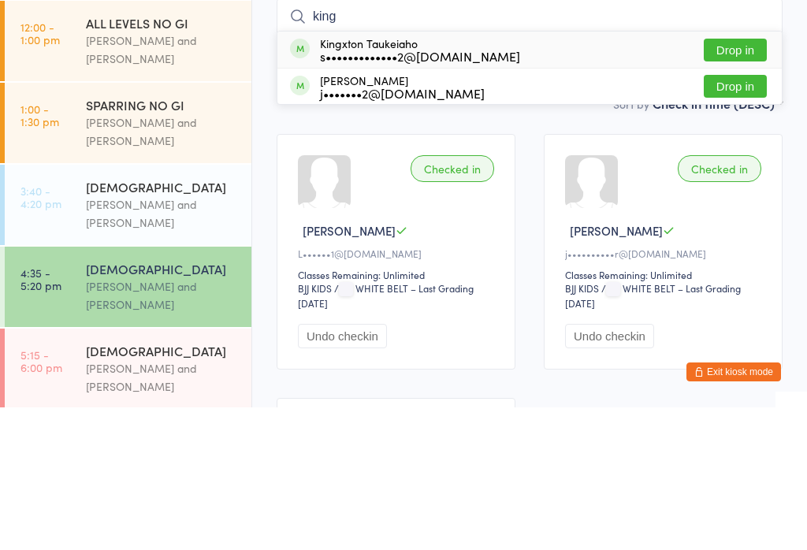
type input "king"
click at [427, 192] on div "s•••••••••••••2@[DOMAIN_NAME]" at bounding box center [420, 198] width 200 height 13
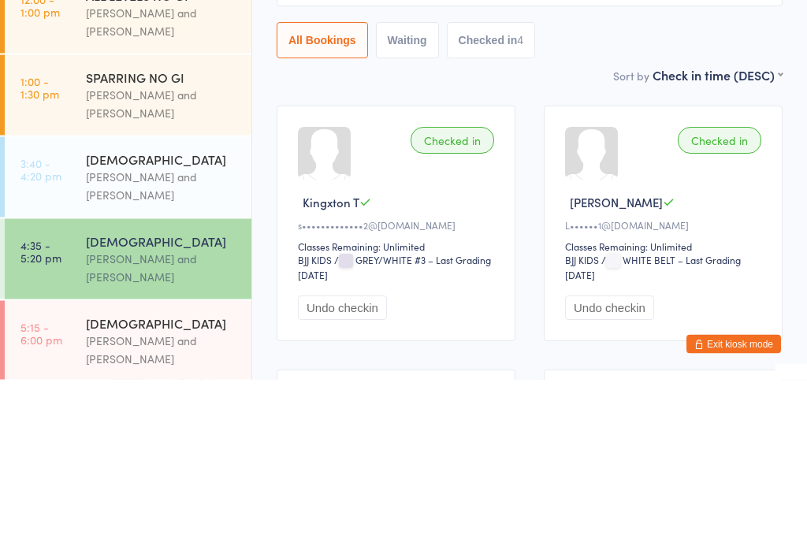
click at [435, 277] on div "Checked in Kingxton T s•••••••••••••2@gmail.com Classes Remaining: Unlimited BJ…" at bounding box center [396, 395] width 239 height 236
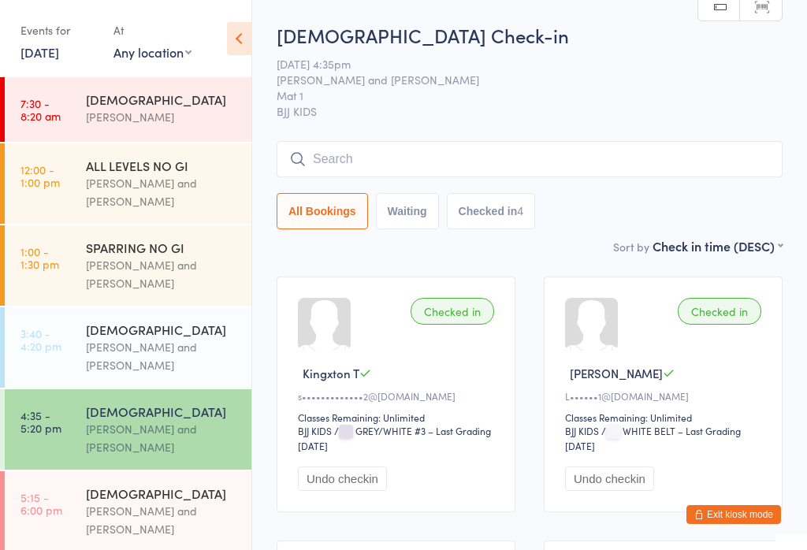
click at [327, 152] on input "search" at bounding box center [530, 159] width 506 height 36
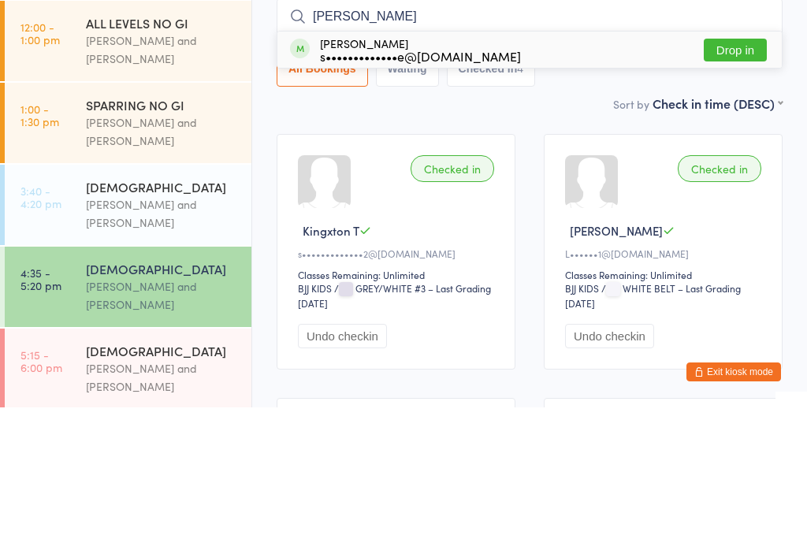
type input "Sohan"
click at [745, 181] on button "Drop in" at bounding box center [735, 192] width 63 height 23
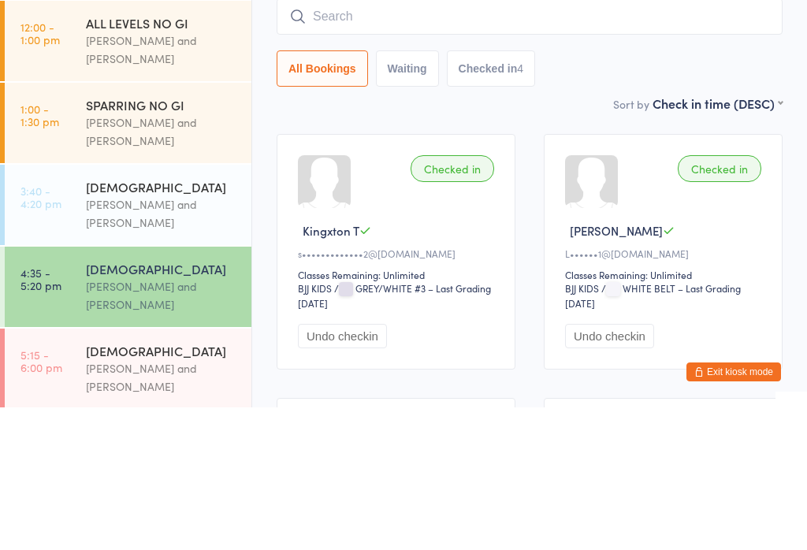
scroll to position [143, 0]
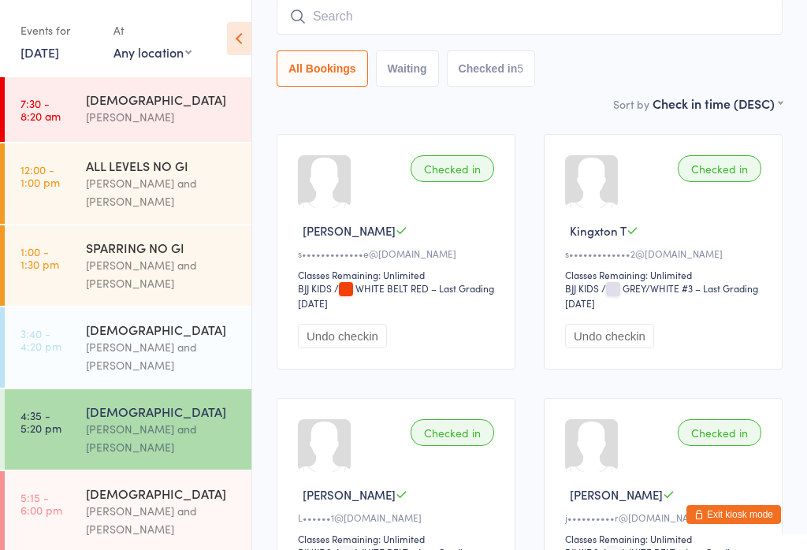
click at [495, 24] on input "search" at bounding box center [530, 16] width 506 height 36
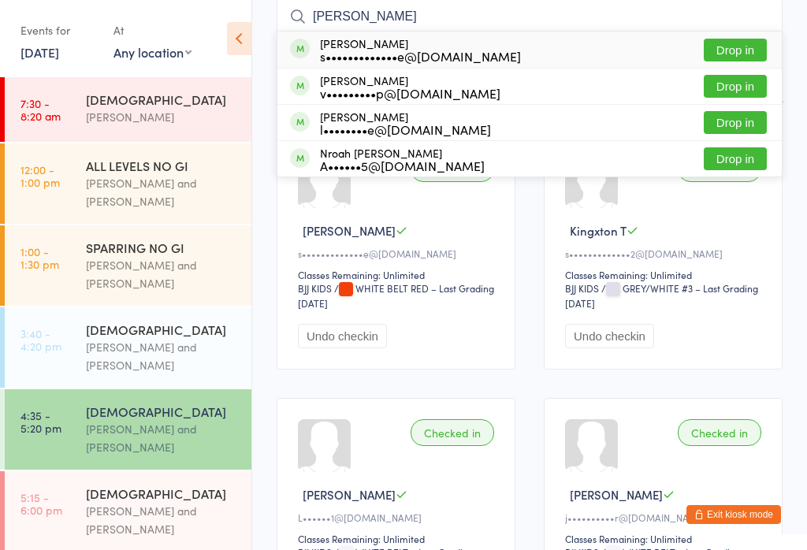
type input "Noah v"
click at [735, 47] on button "Drop in" at bounding box center [735, 50] width 63 height 23
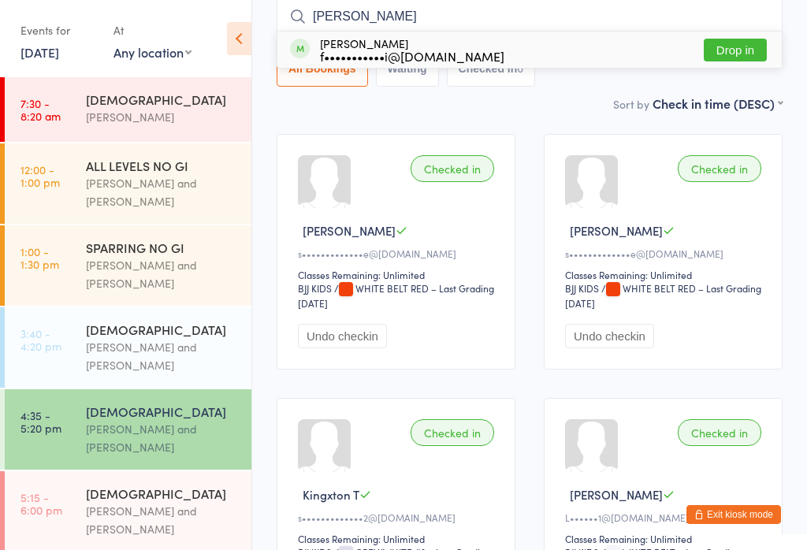
type input "terry"
click at [737, 46] on button "Drop in" at bounding box center [735, 50] width 63 height 23
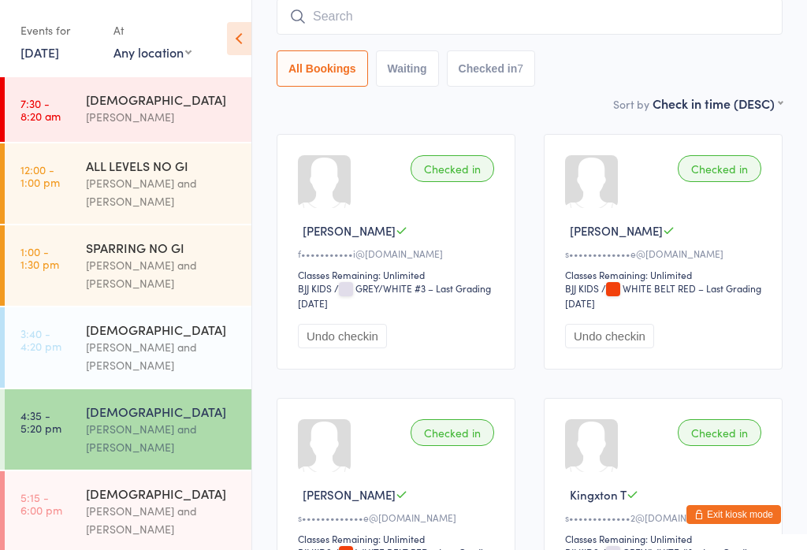
click at [360, 10] on input "search" at bounding box center [530, 16] width 506 height 36
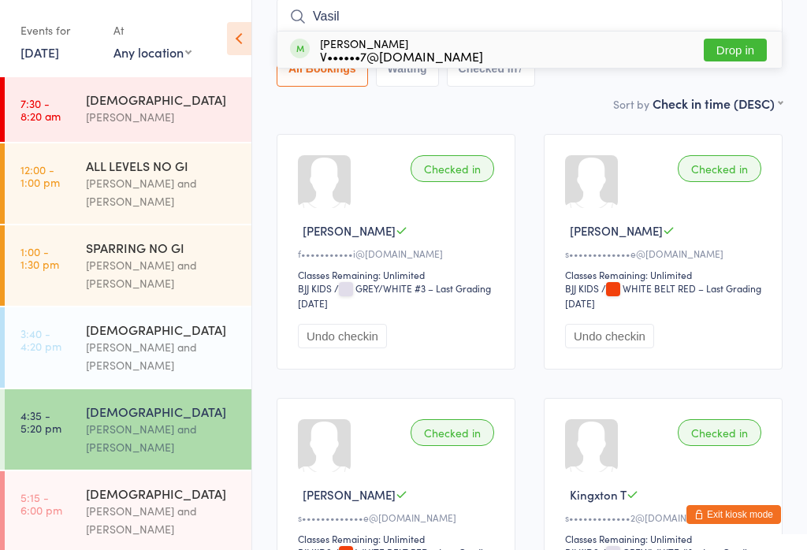
type input "Vasil"
click at [739, 54] on button "Drop in" at bounding box center [735, 50] width 63 height 23
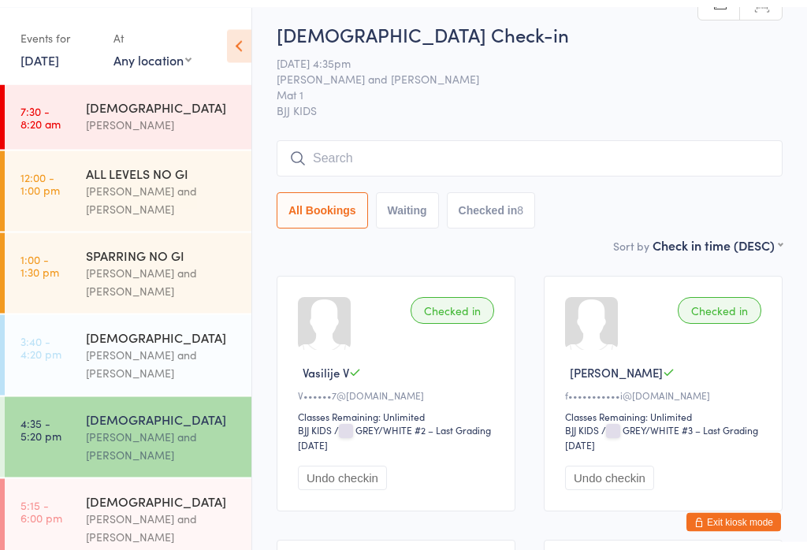
scroll to position [0, 0]
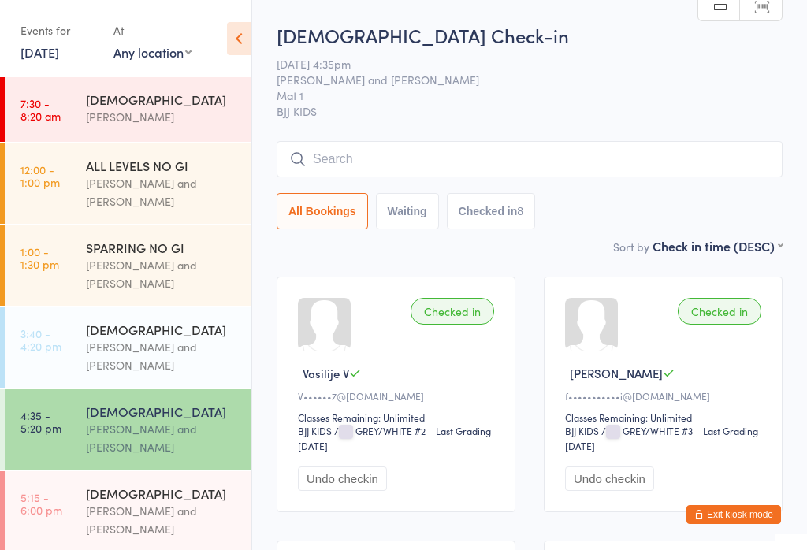
click at [162, 348] on div "[PERSON_NAME] and [PERSON_NAME]" at bounding box center [162, 356] width 152 height 36
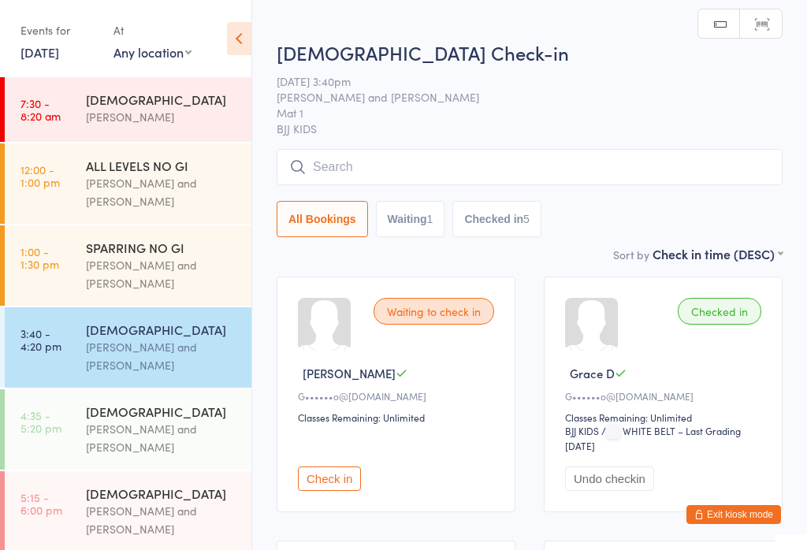
click at [486, 173] on input "search" at bounding box center [530, 167] width 506 height 36
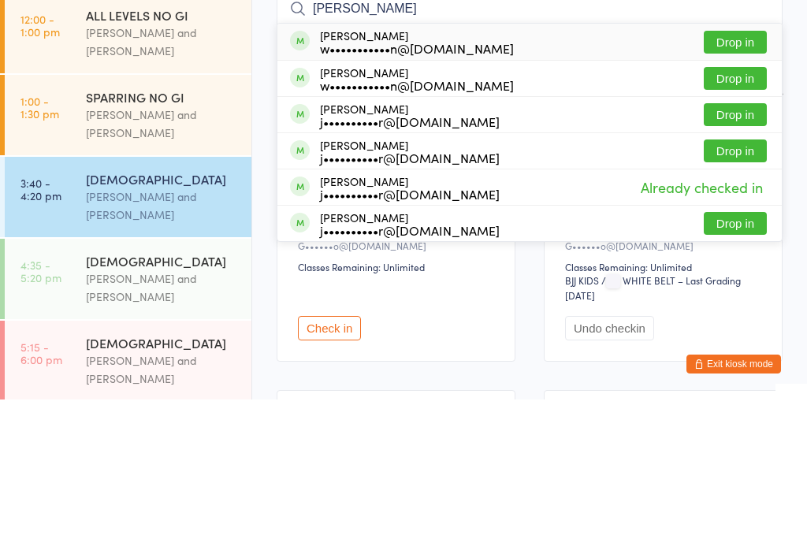
type input "[PERSON_NAME]"
click at [408, 229] on div "w•••••••••••n@[DOMAIN_NAME]" at bounding box center [417, 235] width 194 height 13
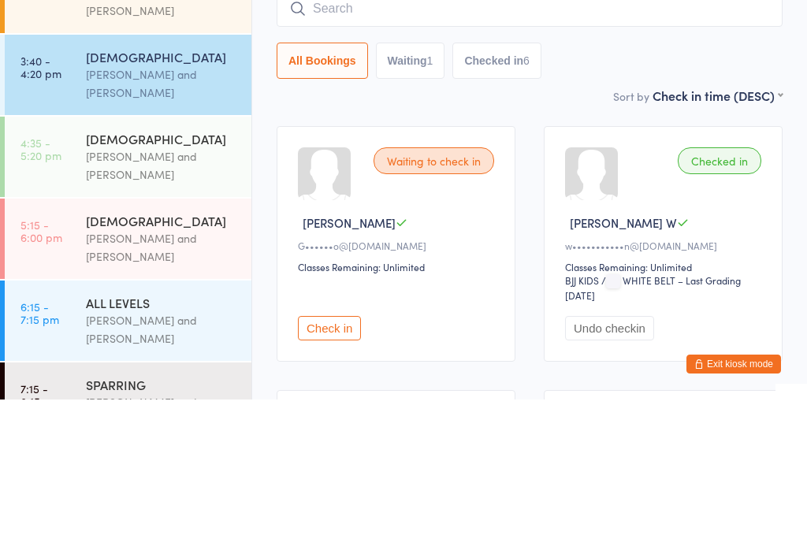
scroll to position [121, 0]
click at [153, 299] on div "[PERSON_NAME] and [PERSON_NAME]" at bounding box center [162, 317] width 152 height 36
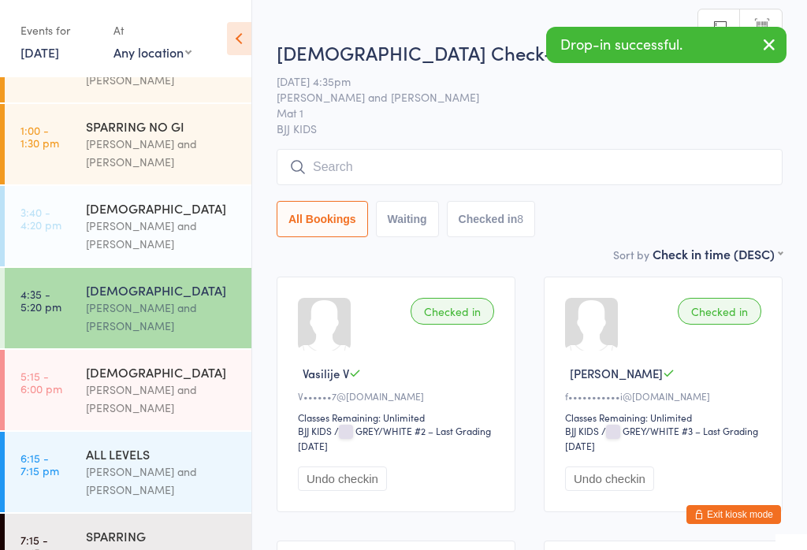
click at [409, 170] on input "search" at bounding box center [530, 167] width 506 height 36
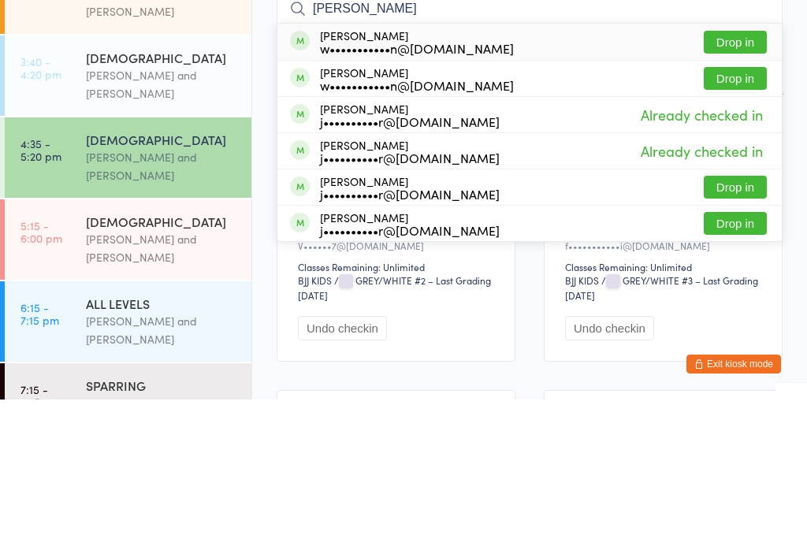
type input "[PERSON_NAME]"
click at [405, 192] on div "w•••••••••••n@[DOMAIN_NAME]" at bounding box center [417, 198] width 194 height 13
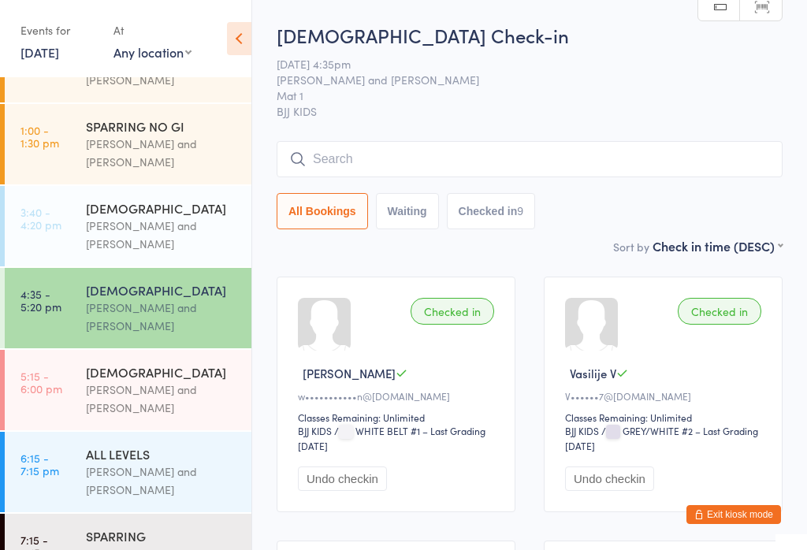
click at [95, 324] on div "[PERSON_NAME] and [PERSON_NAME]" at bounding box center [162, 317] width 152 height 36
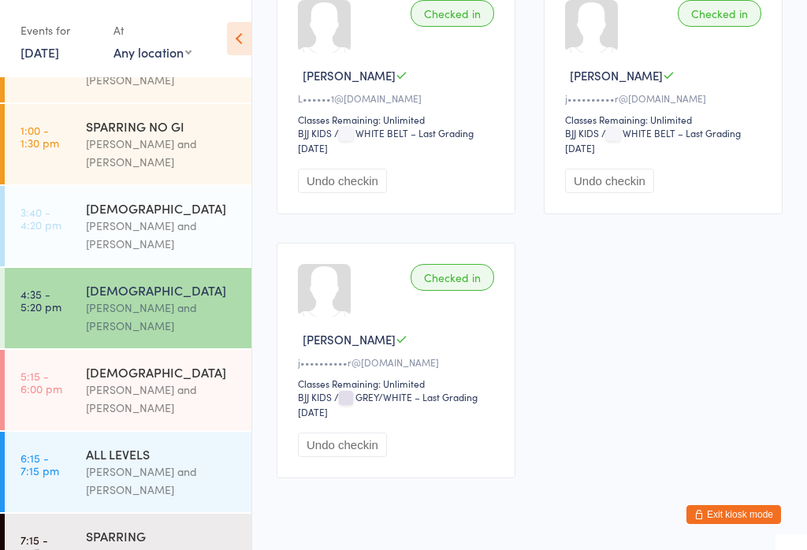
scroll to position [1147, 0]
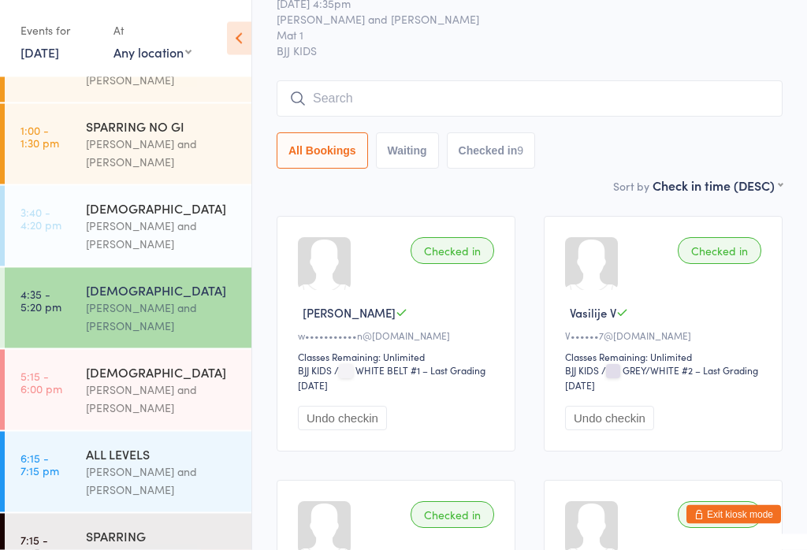
click at [515, 95] on input "search" at bounding box center [530, 99] width 506 height 36
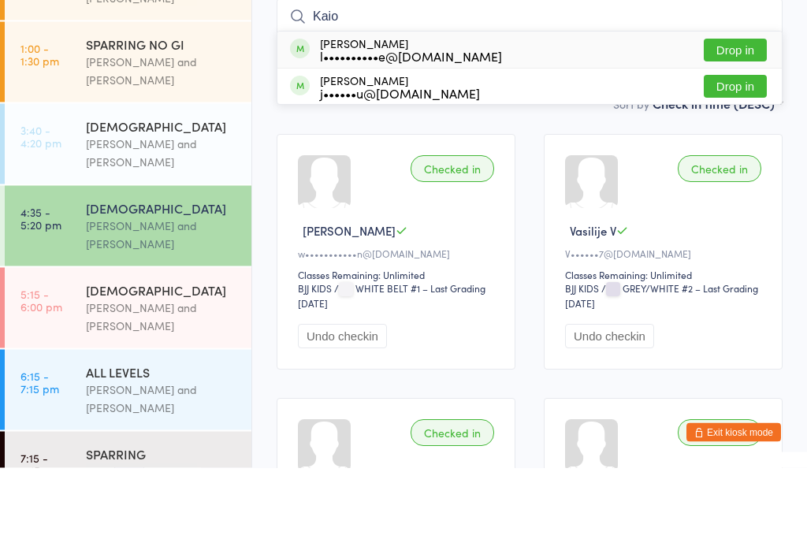
type input "Kaio"
click at [446, 132] on div "l••••••••••e@gmail.com" at bounding box center [411, 138] width 182 height 13
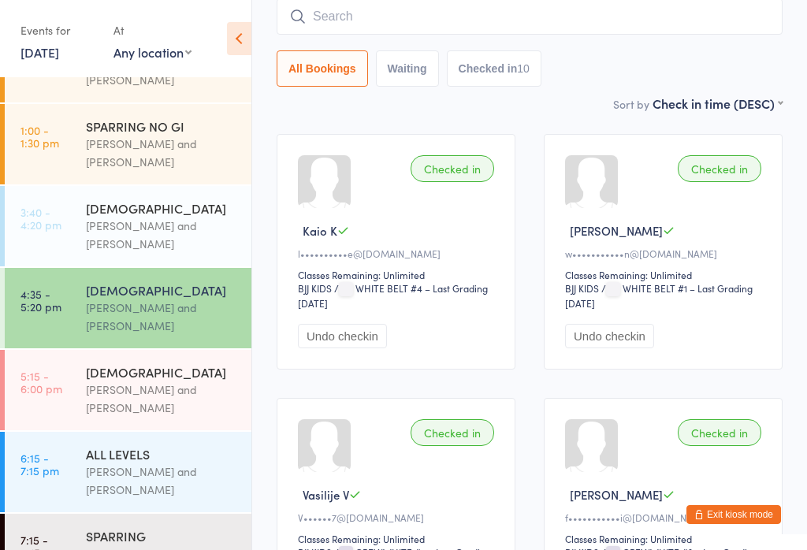
click at [367, 20] on input "search" at bounding box center [530, 16] width 506 height 36
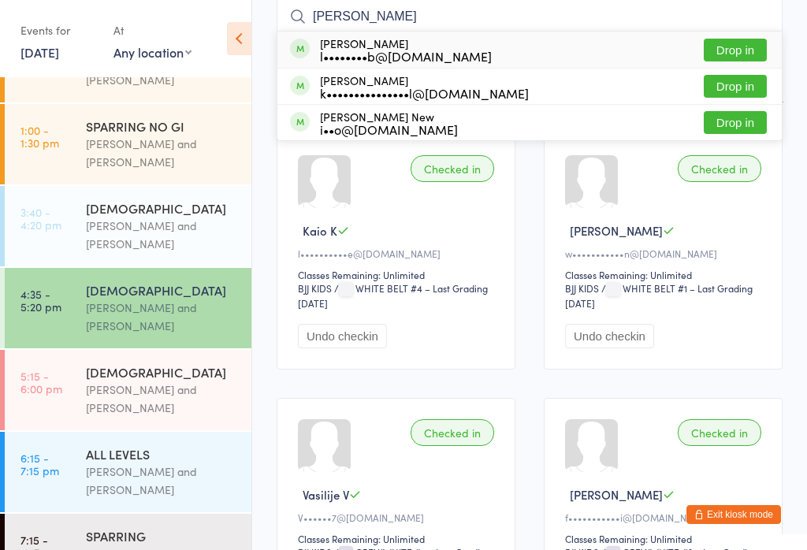
type input "Ellie"
click at [410, 46] on div "Ellie Ballard l••••••••b@gmail.com" at bounding box center [406, 49] width 172 height 25
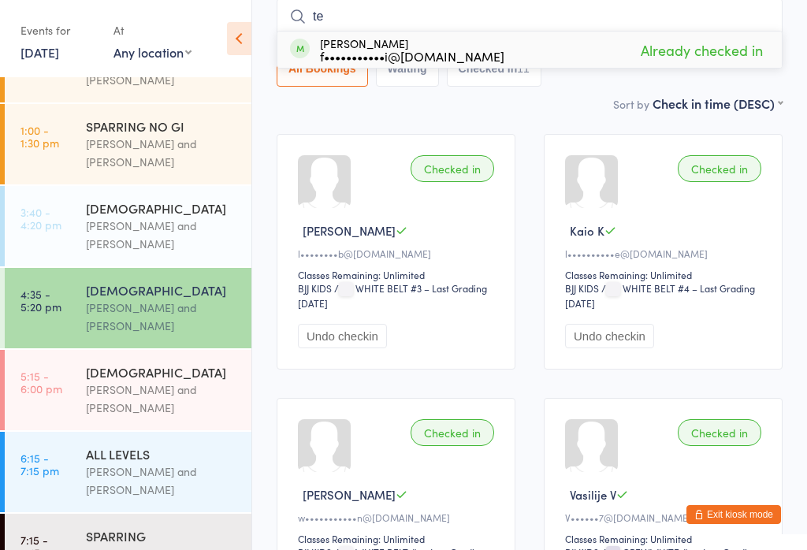
type input "t"
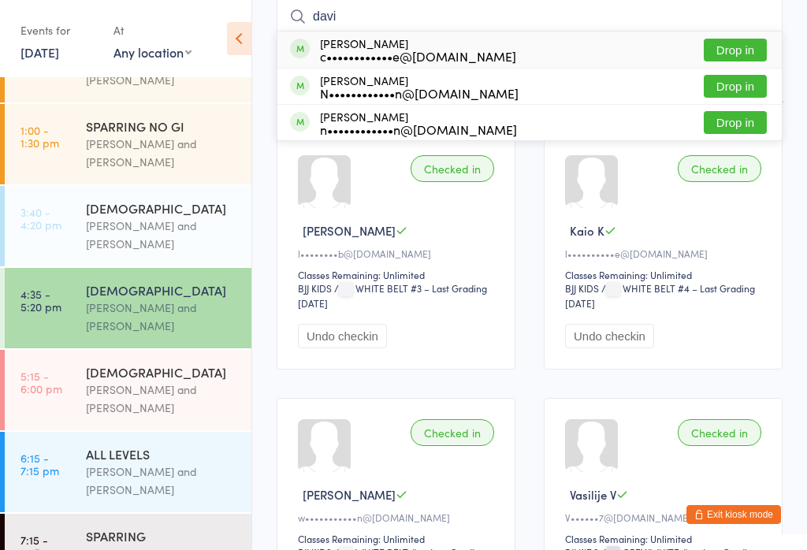
type input "davi"
click at [420, 58] on div "c••••••••••••e@gmail.com" at bounding box center [418, 56] width 196 height 13
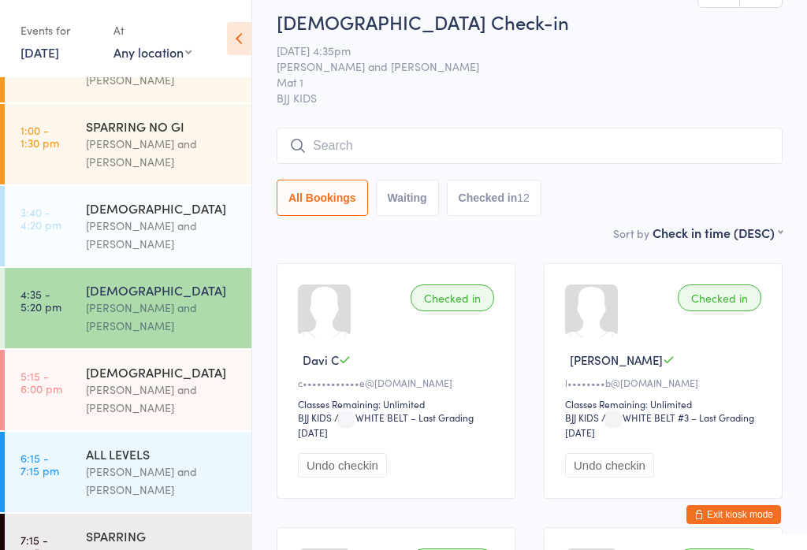
scroll to position [0, 0]
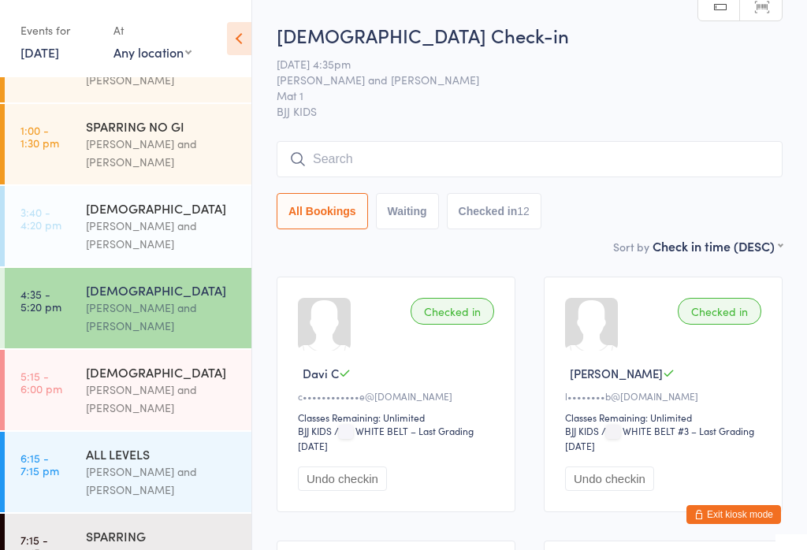
click at [510, 156] on input "search" at bounding box center [530, 159] width 506 height 36
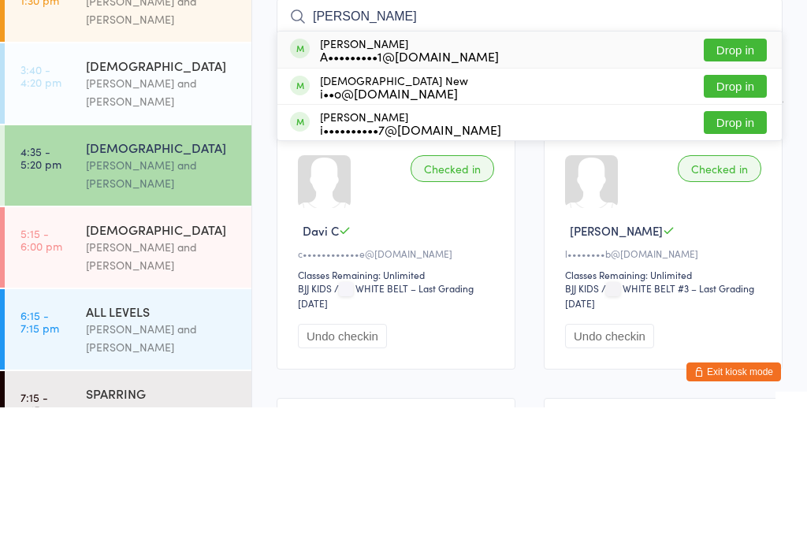
type input "Sebastian"
click at [428, 192] on div "A•••••••••1@[DOMAIN_NAME]" at bounding box center [409, 198] width 179 height 13
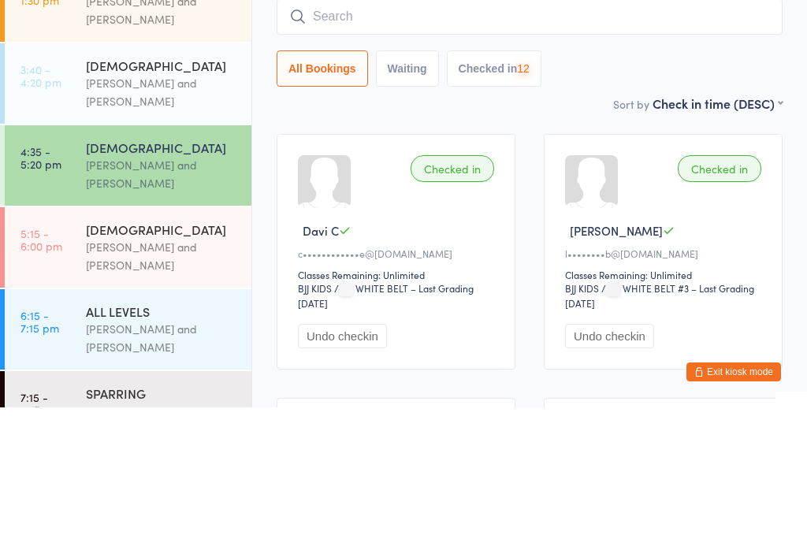
click at [91, 217] on div "[PERSON_NAME] and [PERSON_NAME]" at bounding box center [162, 235] width 152 height 36
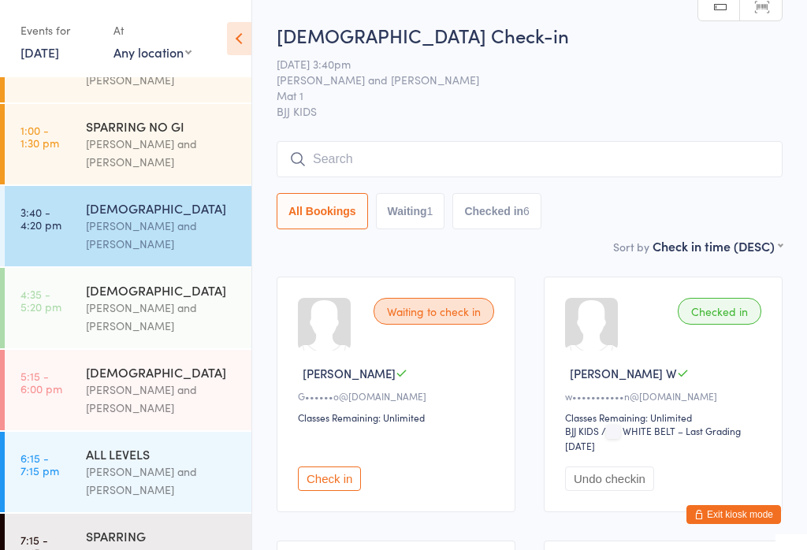
click at [507, 161] on input "search" at bounding box center [530, 159] width 506 height 36
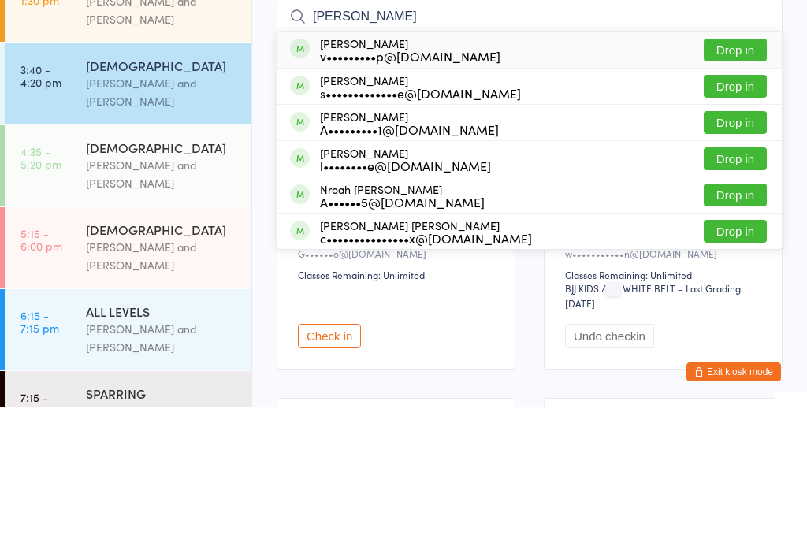
type input "Noah"
click at [412, 266] on div "A•••••••••1@[DOMAIN_NAME]" at bounding box center [409, 272] width 179 height 13
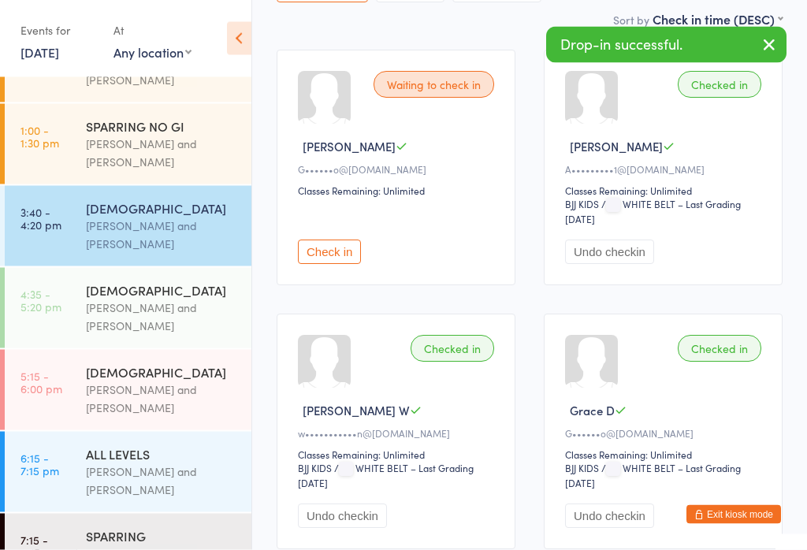
scroll to position [230, 0]
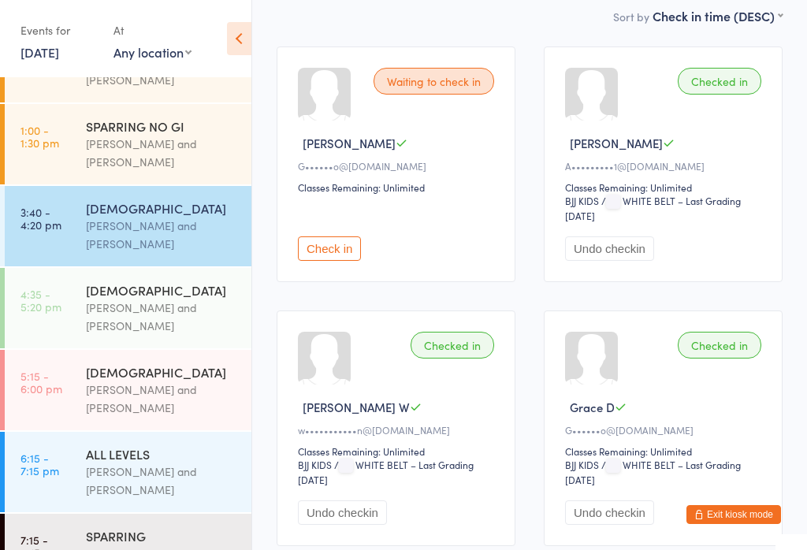
click at [173, 317] on div "[PERSON_NAME] and [PERSON_NAME]" at bounding box center [162, 317] width 152 height 36
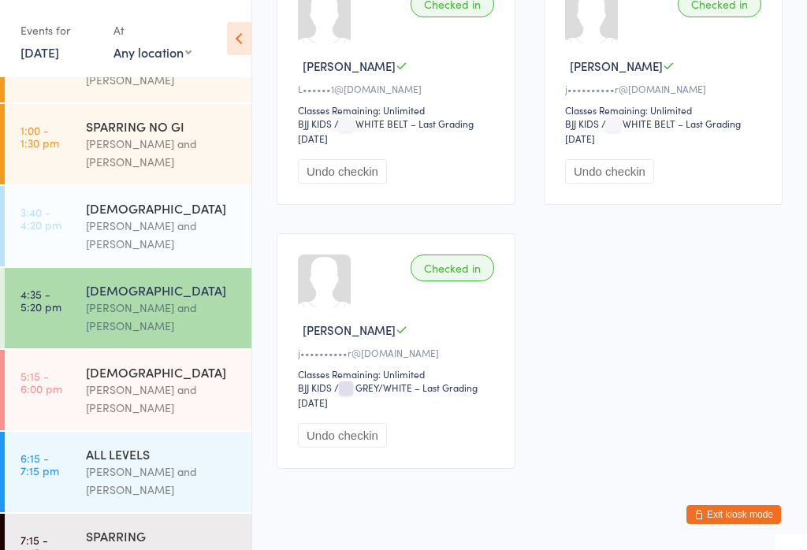
scroll to position [1687, 0]
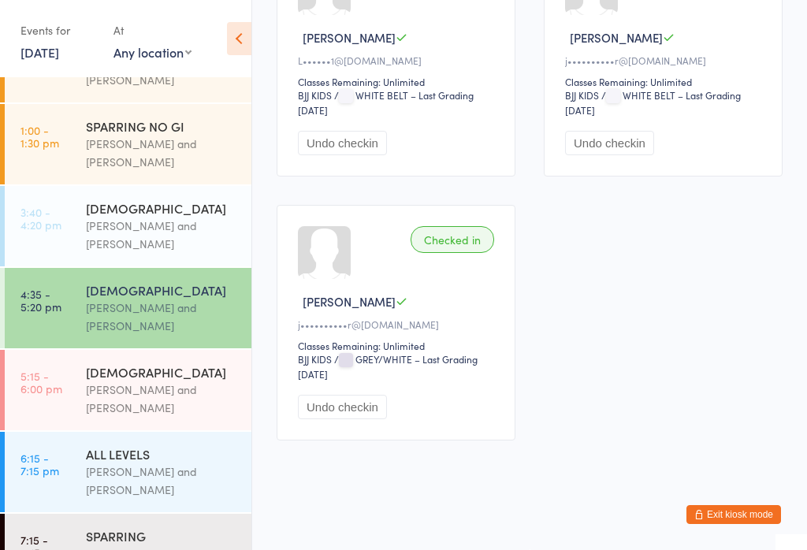
click at [356, 419] on button "Undo checkin" at bounding box center [342, 407] width 89 height 24
click at [147, 393] on div "[PERSON_NAME] and [PERSON_NAME]" at bounding box center [162, 399] width 152 height 36
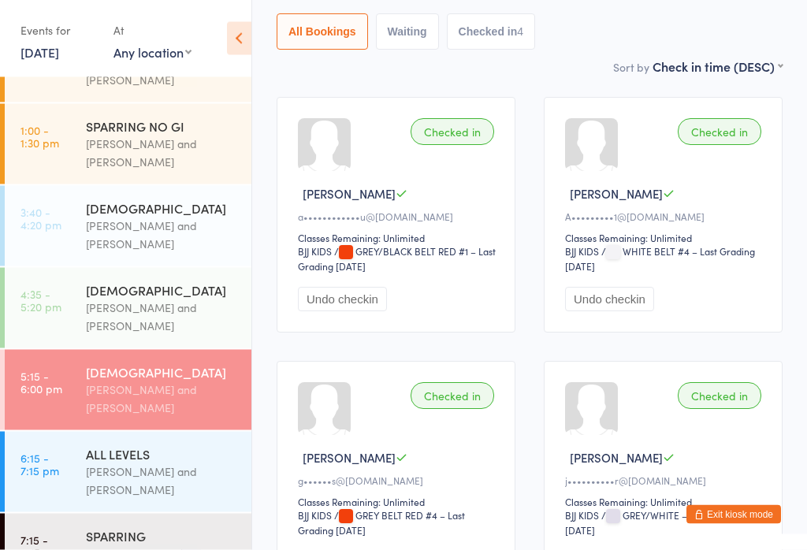
scroll to position [179, 0]
click at [628, 312] on button "Undo checkin" at bounding box center [609, 300] width 89 height 24
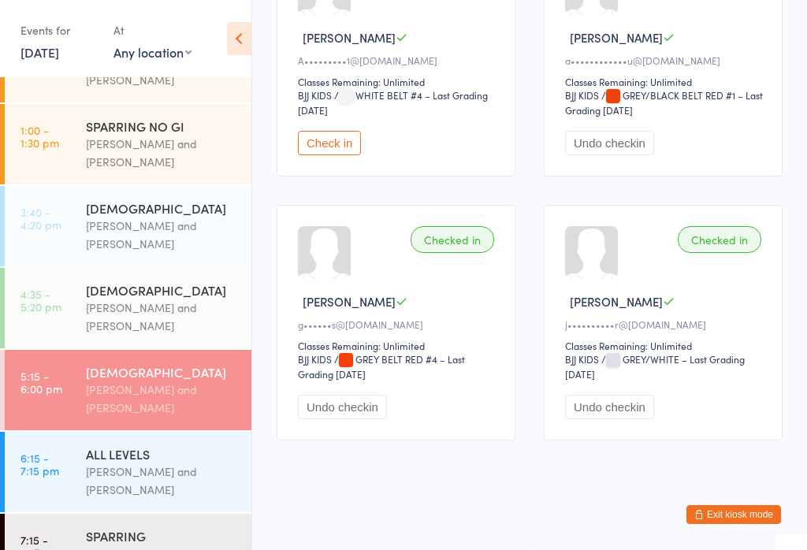
scroll to position [334, 0]
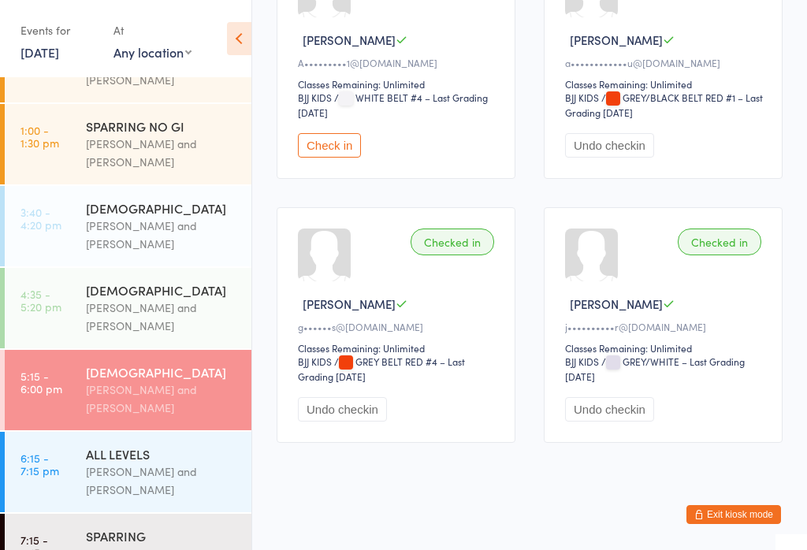
click at [191, 326] on div "[PERSON_NAME] and [PERSON_NAME]" at bounding box center [162, 317] width 152 height 36
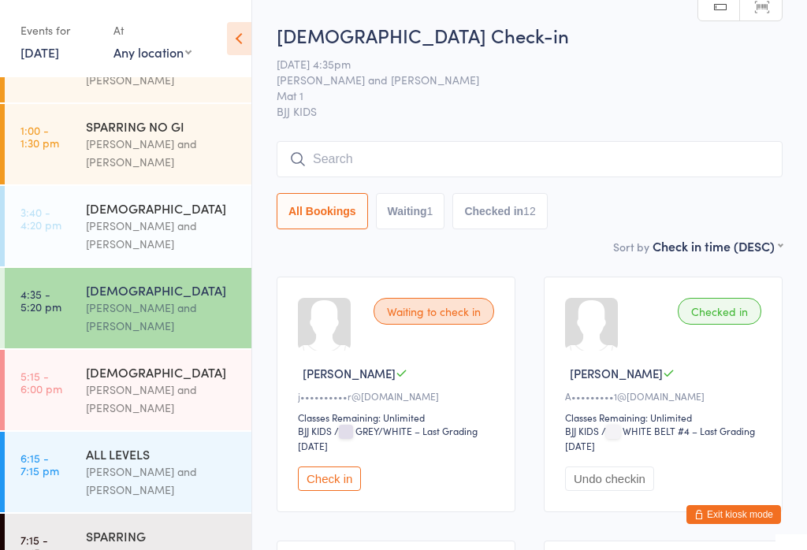
click at [654, 165] on input "search" at bounding box center [530, 159] width 506 height 36
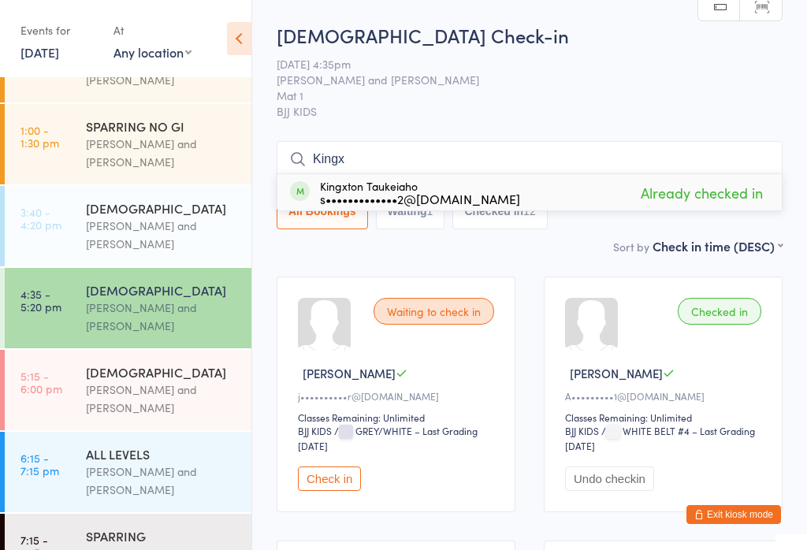
click at [583, 150] on input "Kingx" at bounding box center [530, 159] width 506 height 36
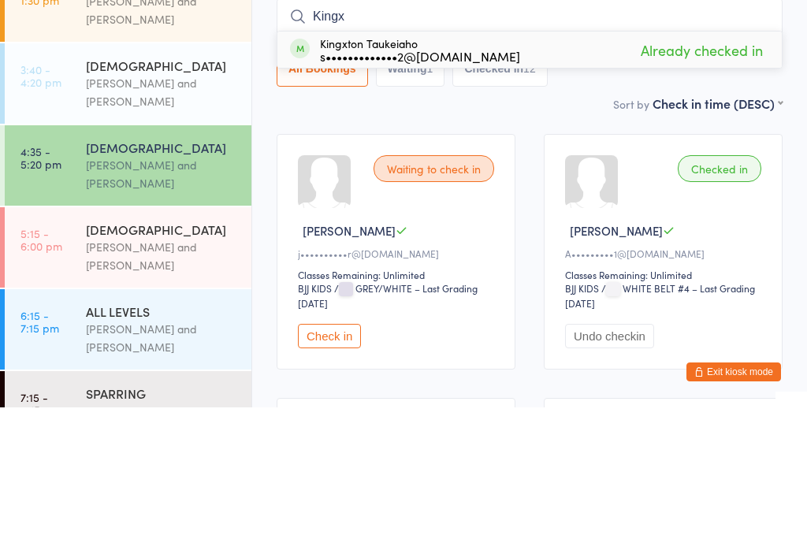
click at [390, 141] on input "Kingx" at bounding box center [530, 159] width 506 height 36
type input "Kait"
click at [392, 192] on div "j••••••u@gmail.com" at bounding box center [400, 198] width 160 height 13
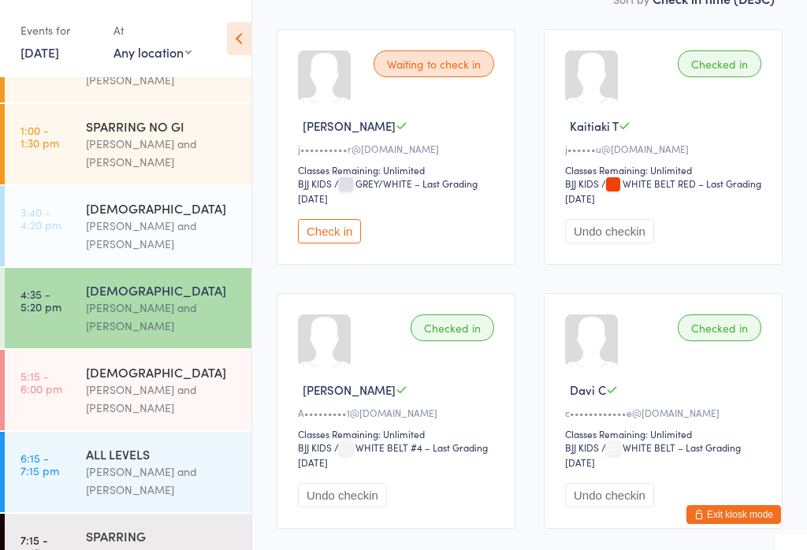
scroll to position [237, 0]
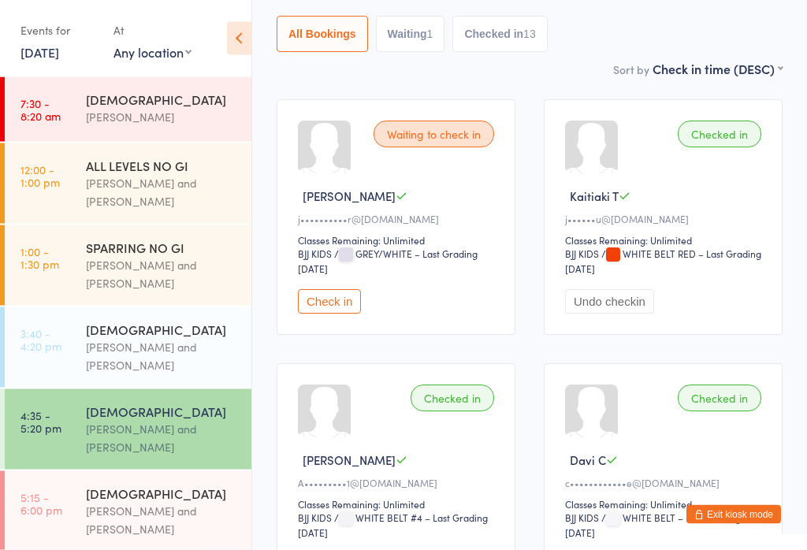
scroll to position [177, 0]
click at [170, 511] on div "[PERSON_NAME] and [PERSON_NAME]" at bounding box center [162, 520] width 152 height 36
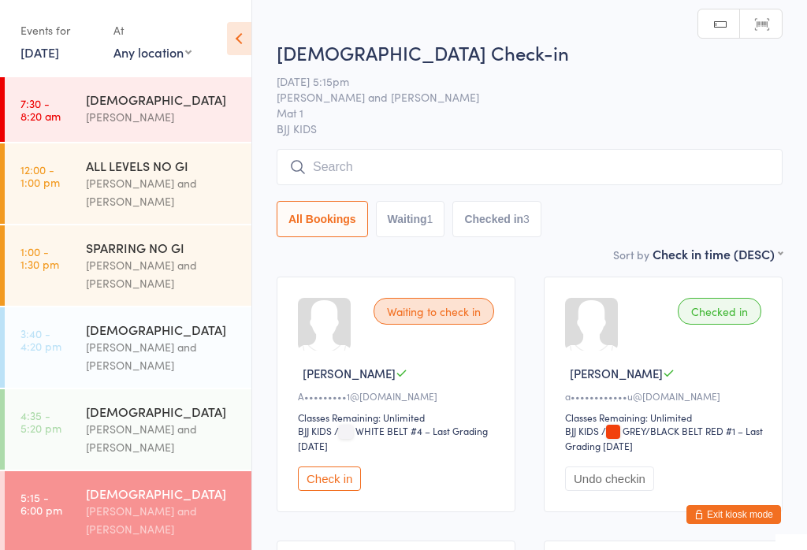
click at [442, 161] on input "search" at bounding box center [530, 167] width 506 height 36
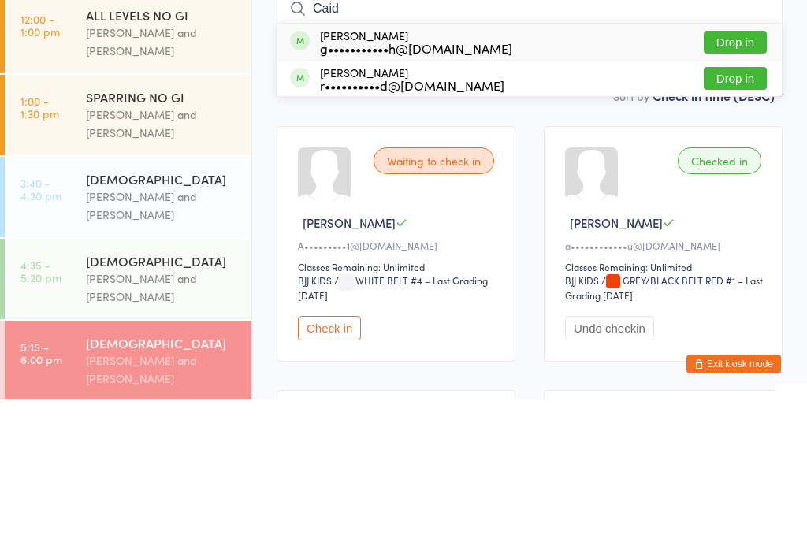
type input "Caid"
click at [376, 192] on div "g•••••••••••h@gmail.com" at bounding box center [416, 198] width 192 height 13
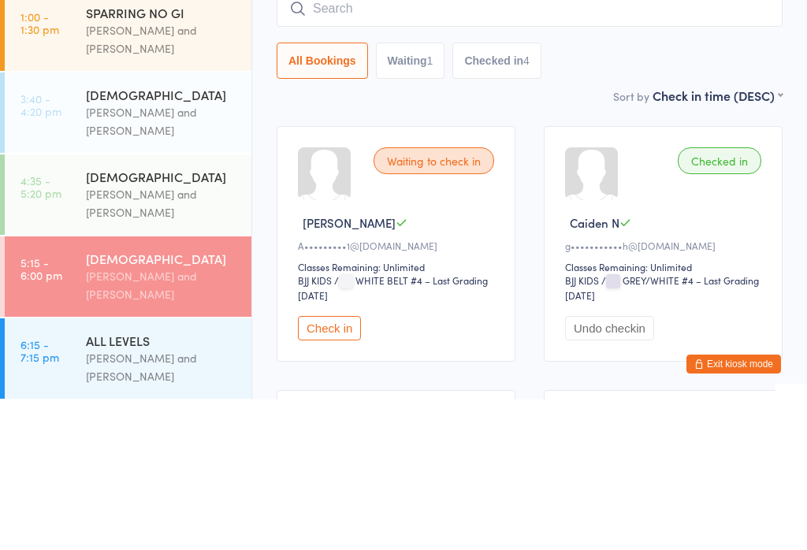
scroll to position [151, 0]
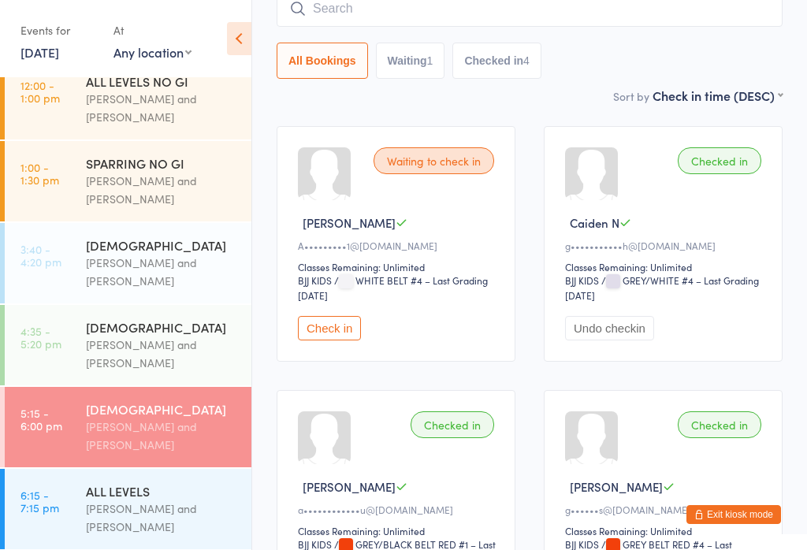
click at [125, 352] on div "[PERSON_NAME] and [PERSON_NAME]" at bounding box center [162, 354] width 152 height 36
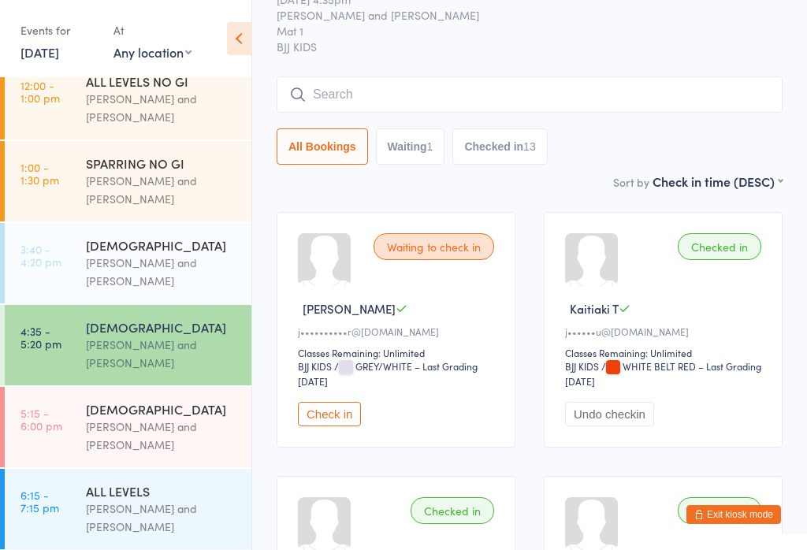
scroll to position [64, 0]
click at [191, 431] on div "[PERSON_NAME] and [PERSON_NAME]" at bounding box center [162, 436] width 152 height 36
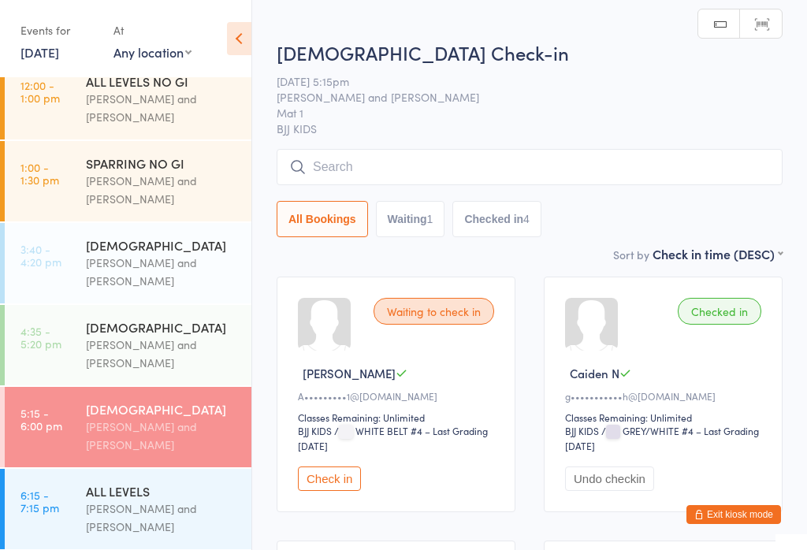
click at [673, 163] on input "search" at bounding box center [530, 167] width 506 height 36
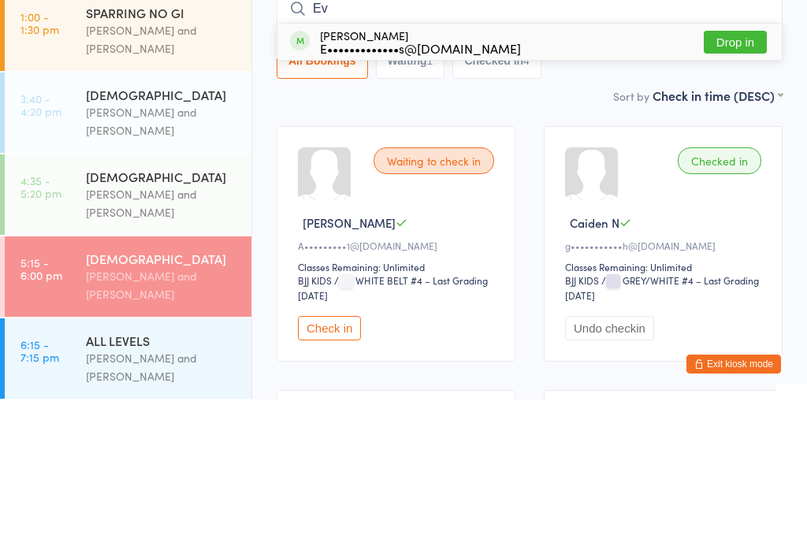
type input "Ev"
click at [734, 181] on button "Drop in" at bounding box center [735, 192] width 63 height 23
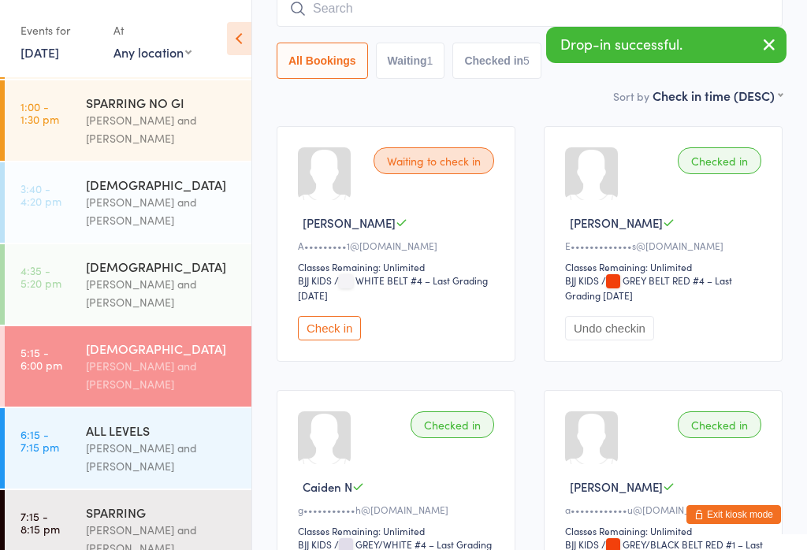
scroll to position [146, 0]
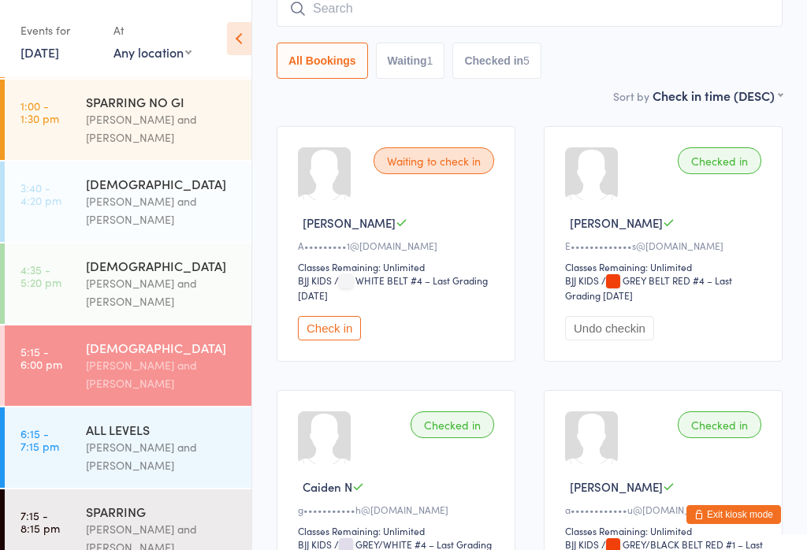
click at [150, 459] on div "[PERSON_NAME] and [PERSON_NAME]" at bounding box center [162, 456] width 152 height 36
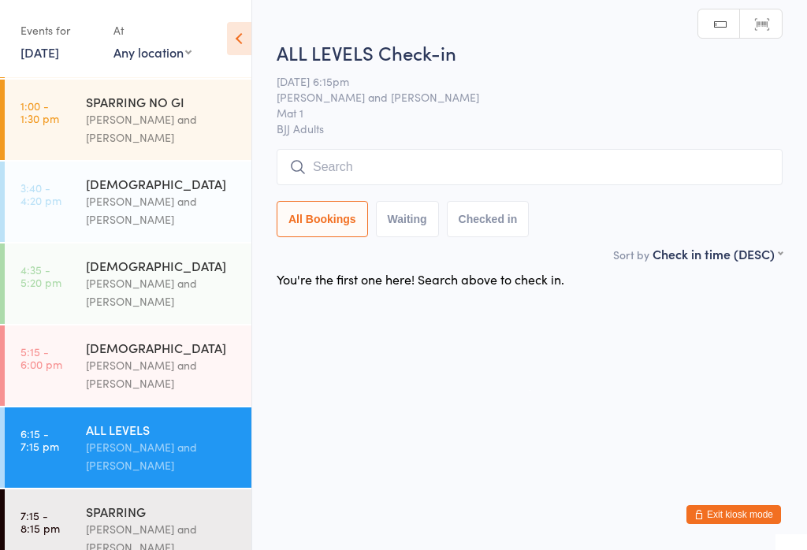
click at [163, 371] on div "[PERSON_NAME] and [PERSON_NAME]" at bounding box center [162, 374] width 152 height 36
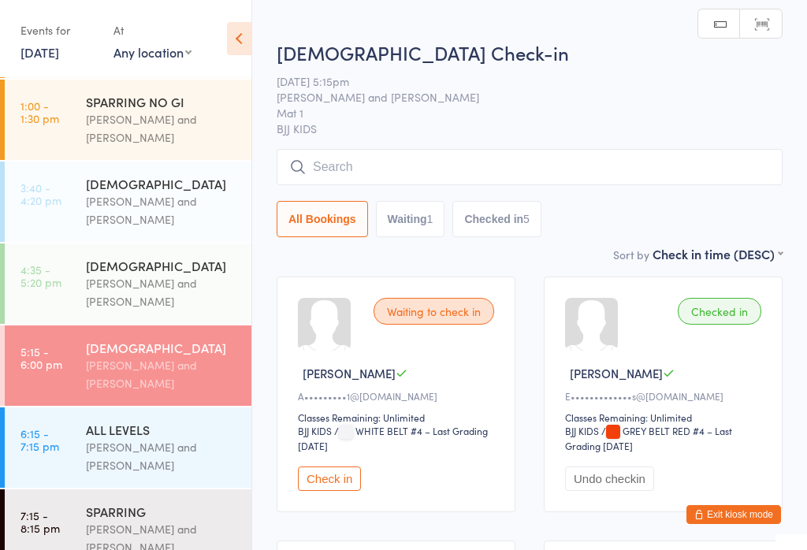
click at [497, 176] on input "search" at bounding box center [530, 167] width 506 height 36
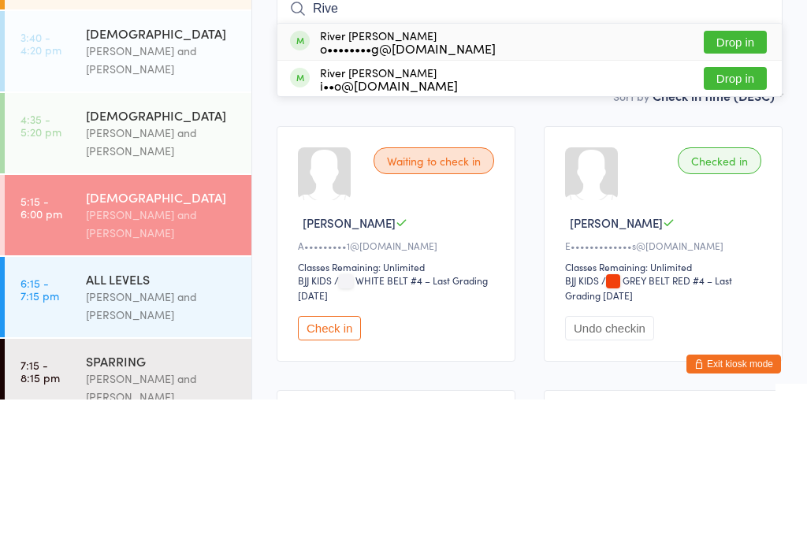
type input "Rive"
click at [744, 218] on button "Drop in" at bounding box center [735, 229] width 63 height 23
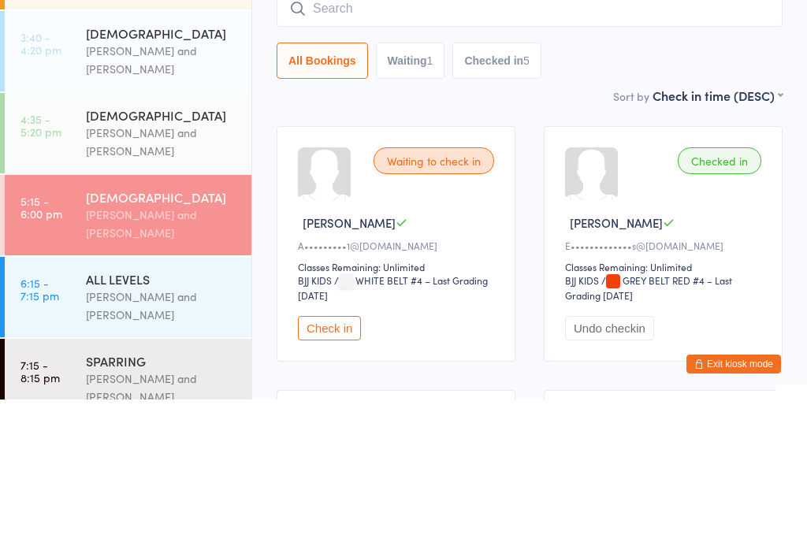
scroll to position [151, 0]
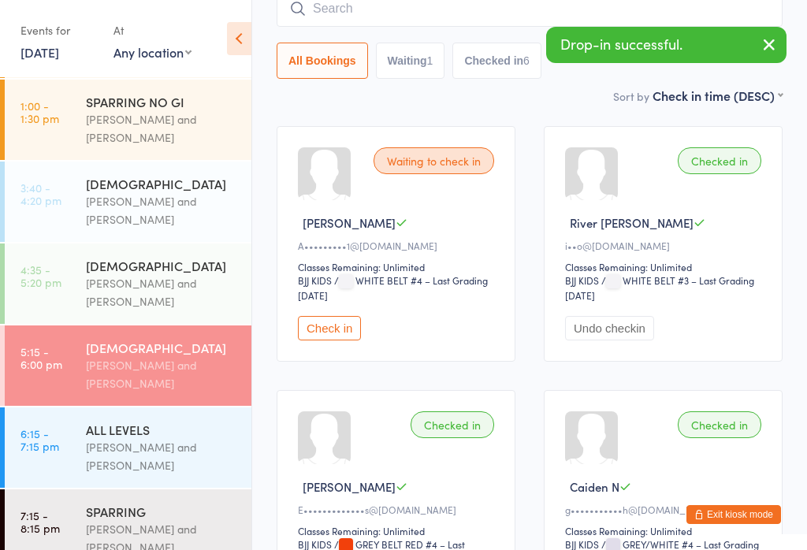
click at [472, 20] on input "search" at bounding box center [530, 9] width 506 height 36
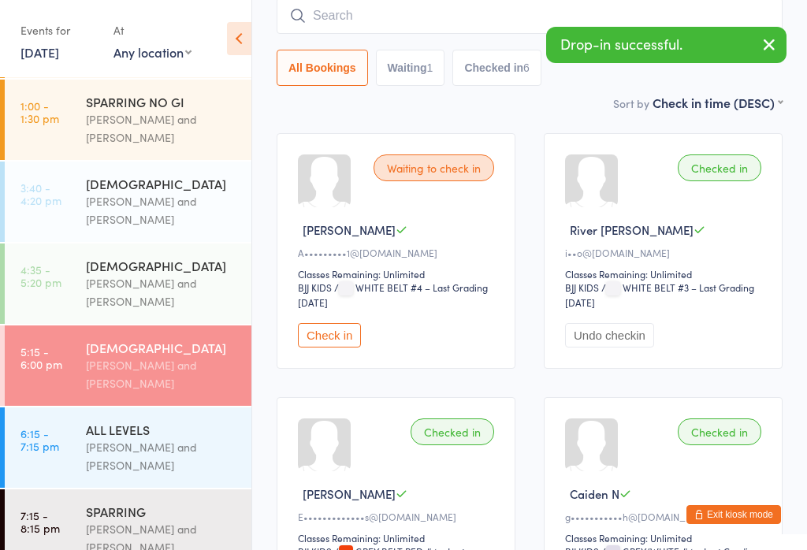
scroll to position [143, 0]
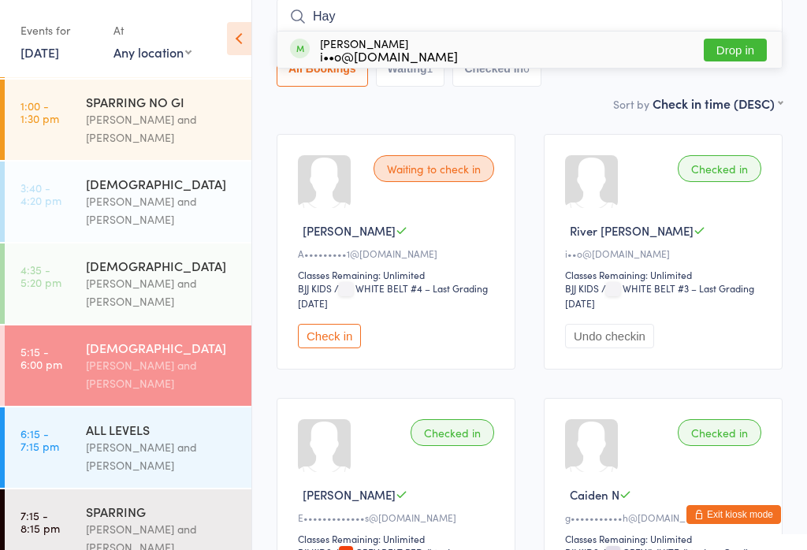
type input "Hay"
click at [748, 56] on button "Drop in" at bounding box center [735, 50] width 63 height 23
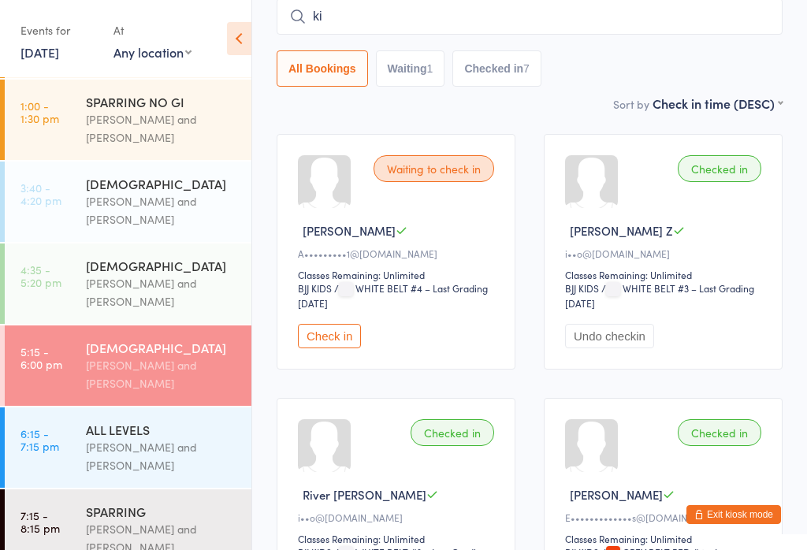
type input "k"
type input "alee"
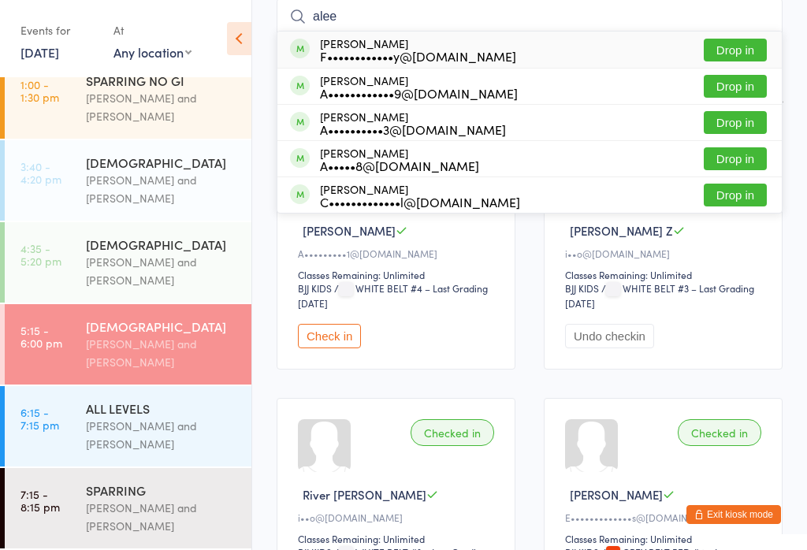
scroll to position [178, 0]
click at [144, 354] on div "[PERSON_NAME] and [PERSON_NAME]" at bounding box center [162, 353] width 152 height 36
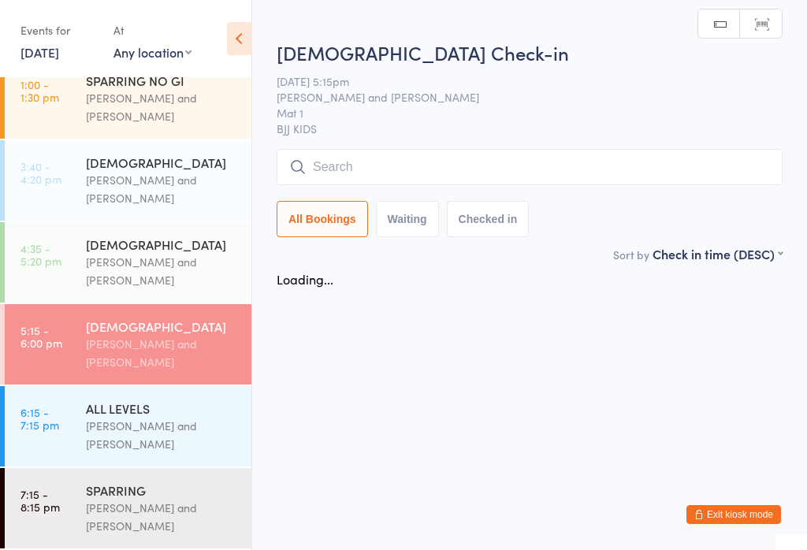
scroll to position [0, 0]
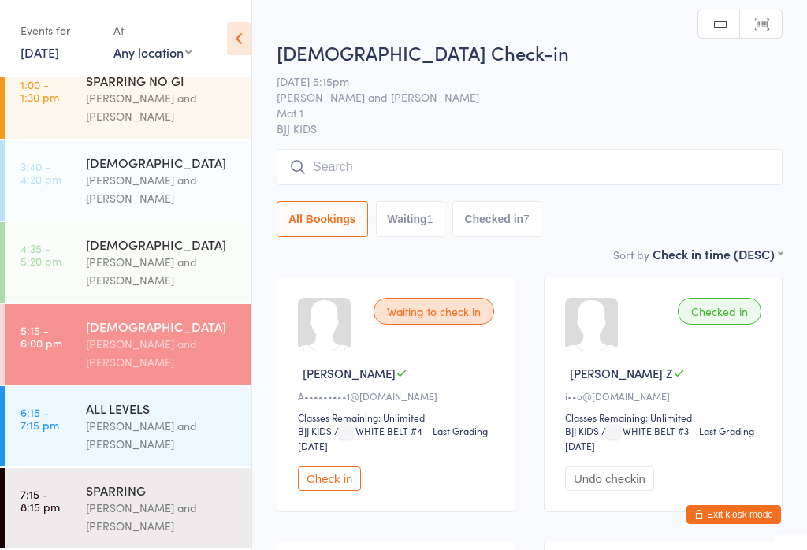
click at [449, 175] on input "search" at bounding box center [530, 167] width 506 height 36
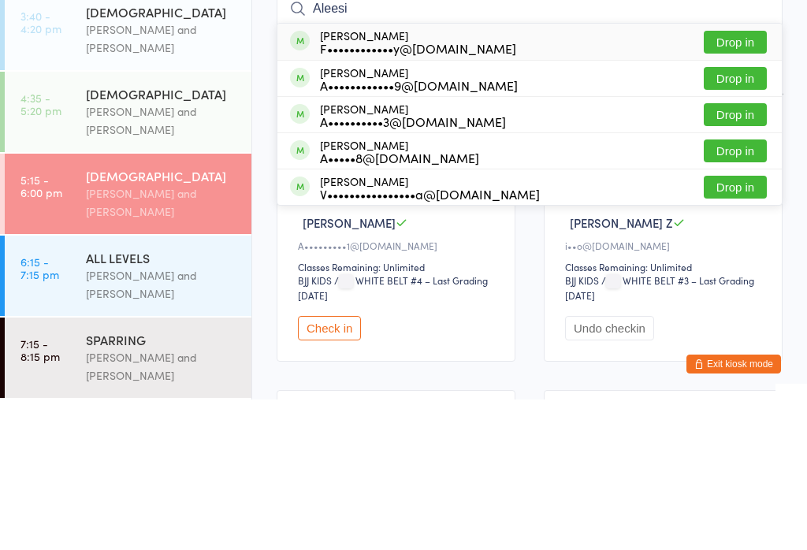
type input "Aleesi"
click at [741, 181] on button "Drop in" at bounding box center [735, 192] width 63 height 23
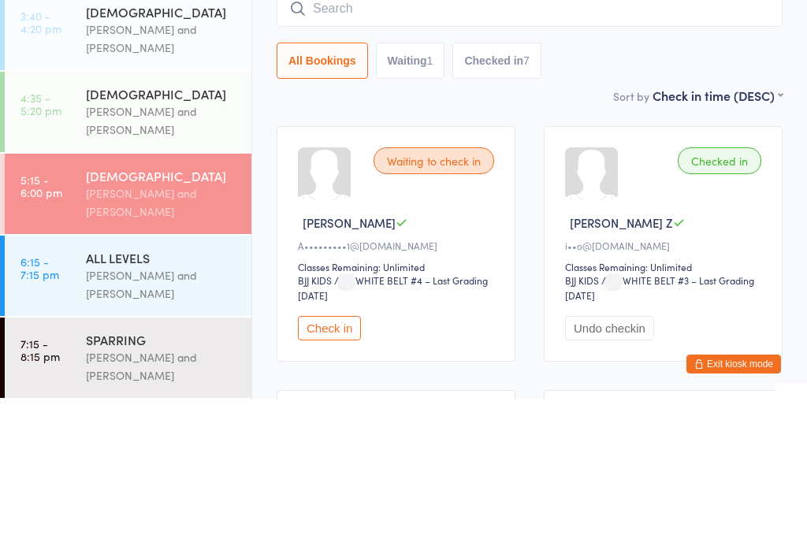
scroll to position [151, 0]
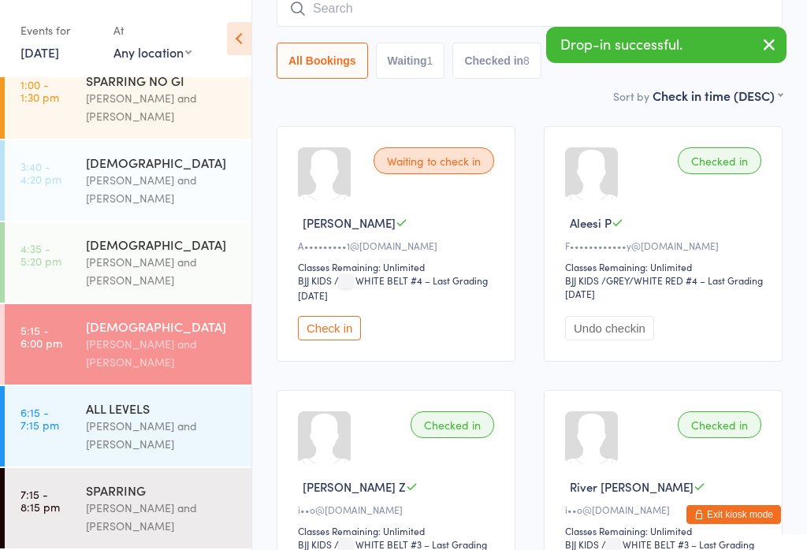
click at [408, 22] on input "search" at bounding box center [530, 9] width 506 height 36
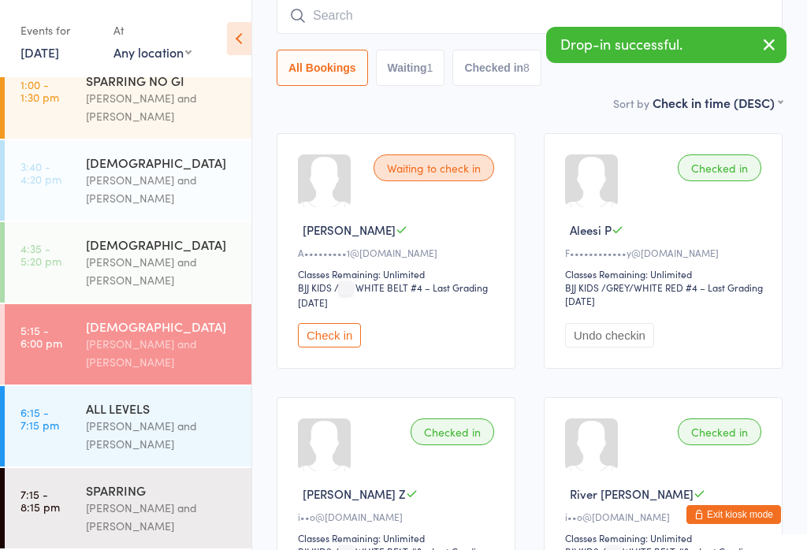
scroll to position [143, 0]
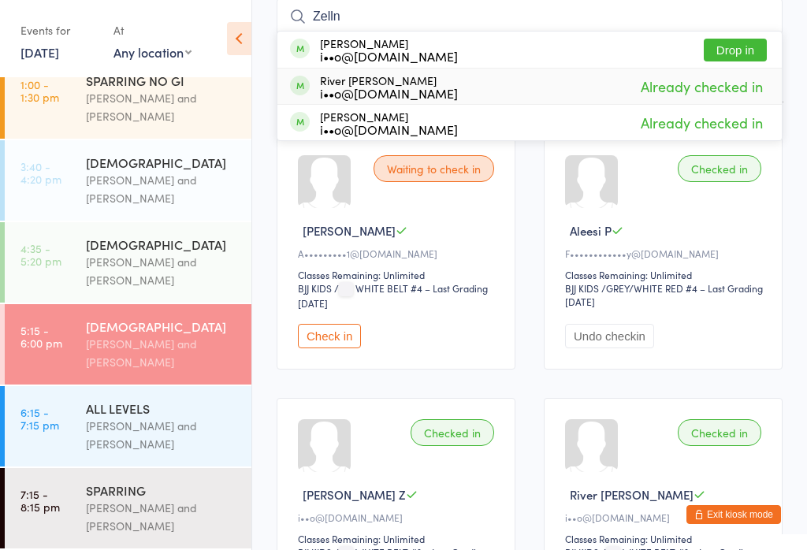
type input "Zelln"
click at [391, 89] on div "i••o@kinshipcustoms.com.au" at bounding box center [389, 93] width 138 height 13
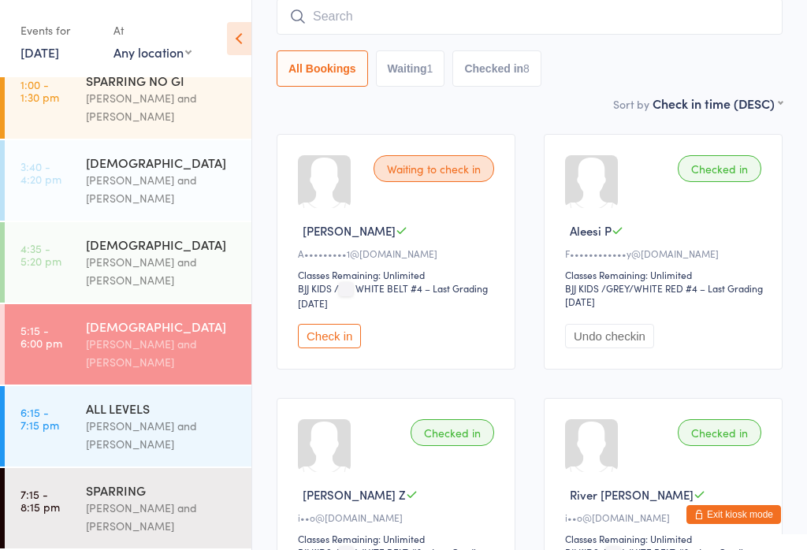
click at [368, 28] on input "search" at bounding box center [530, 16] width 506 height 36
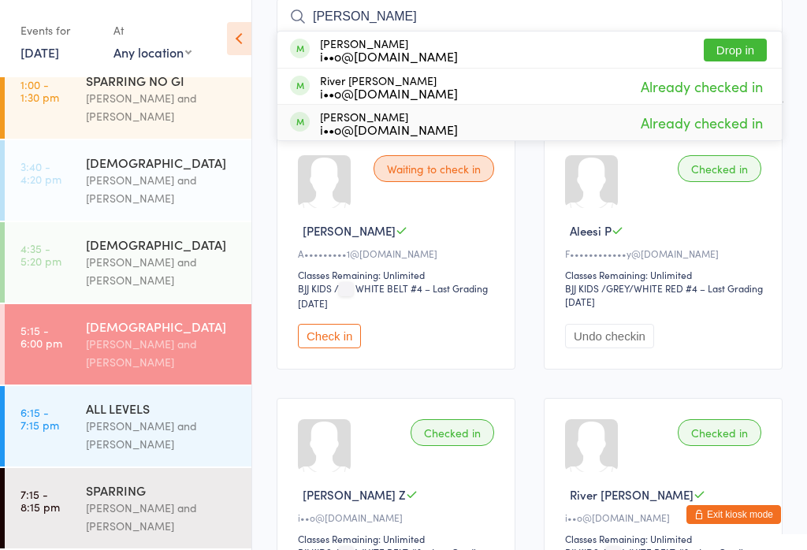
type input "Zell"
click at [397, 129] on div "i••o@kinshipcustoms.com.au" at bounding box center [389, 129] width 138 height 13
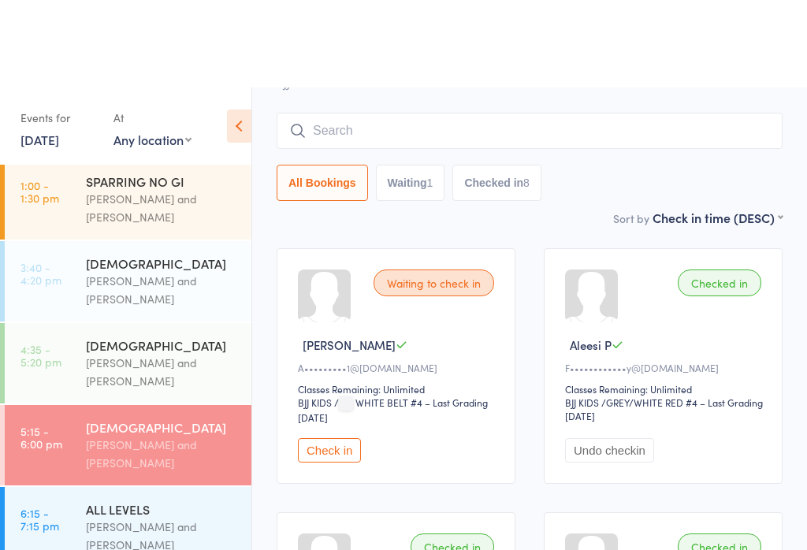
scroll to position [0, 0]
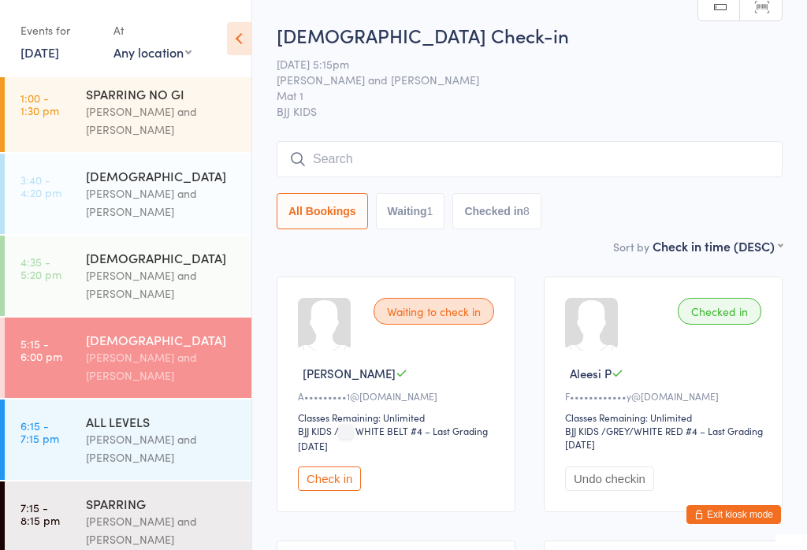
click at [497, 158] on input "search" at bounding box center [530, 159] width 506 height 36
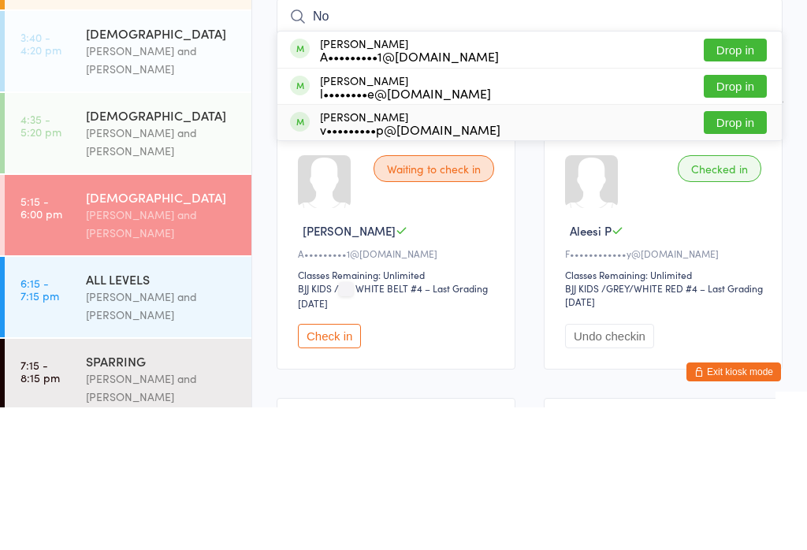
type input "No"
click at [412, 266] on div "v•••••••••p@hotmail.com" at bounding box center [410, 272] width 181 height 13
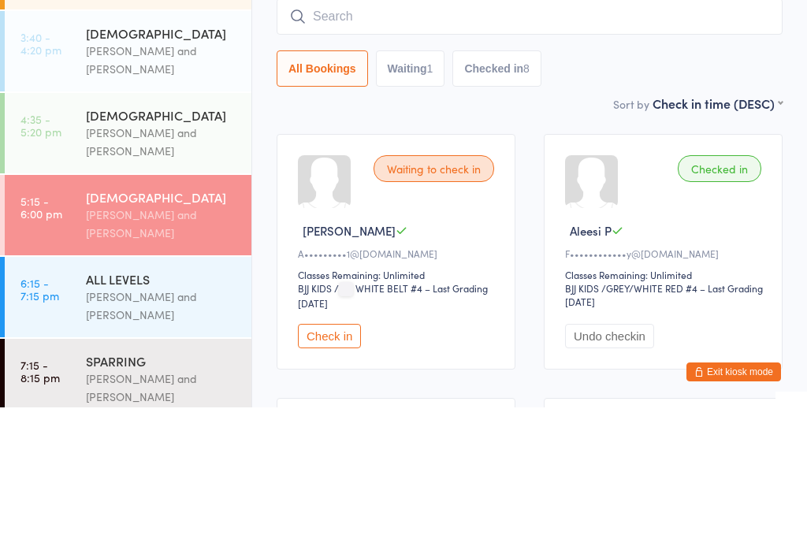
scroll to position [143, 0]
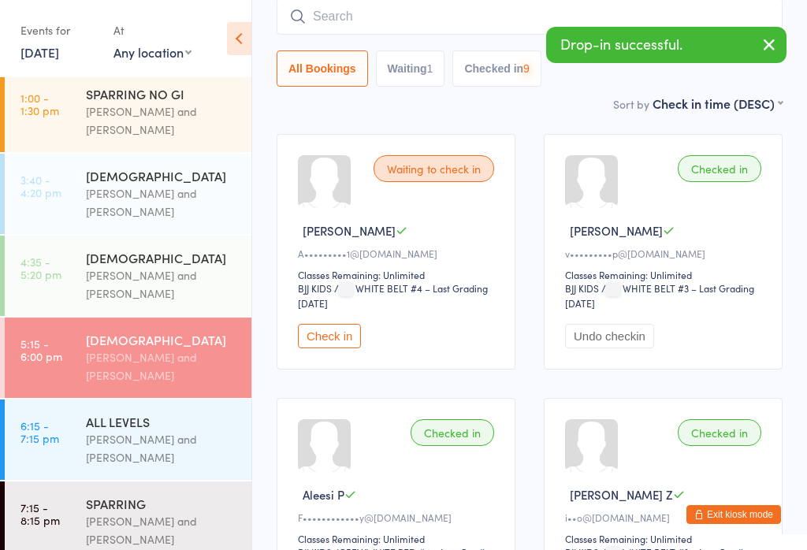
click at [448, 19] on input "search" at bounding box center [530, 16] width 506 height 36
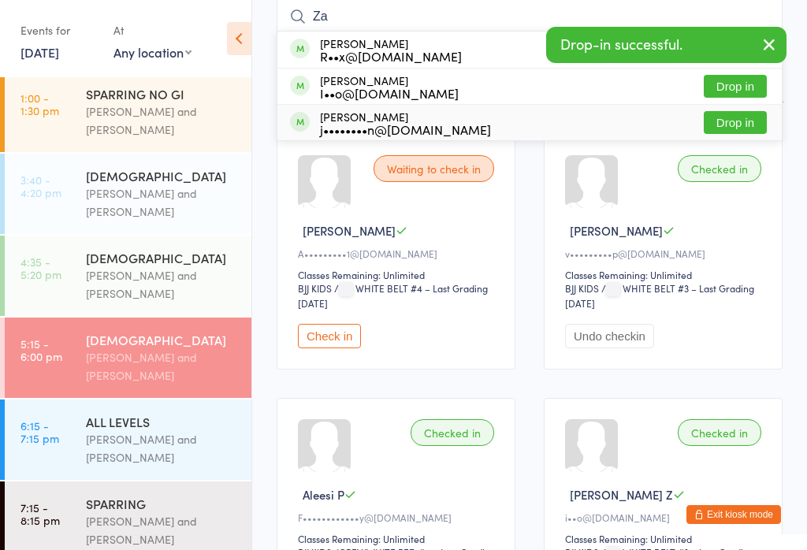
type input "Za"
click at [426, 131] on div "j••••••••n@mac.com" at bounding box center [405, 129] width 171 height 13
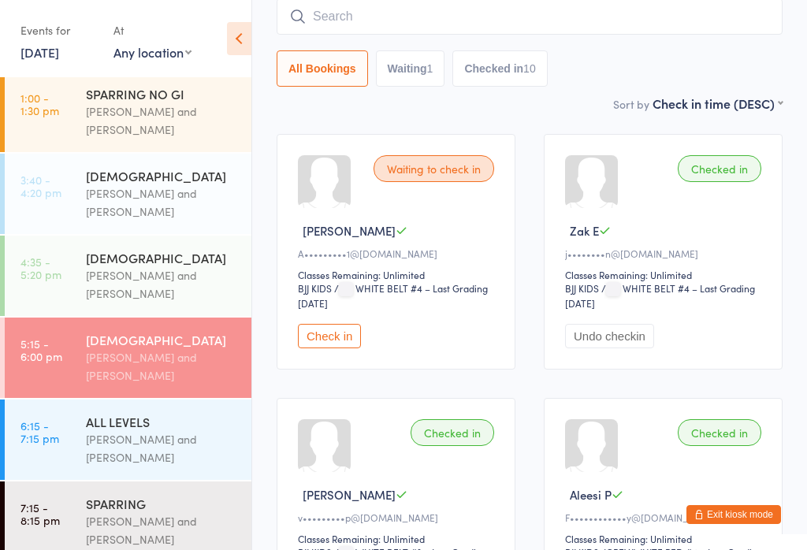
click at [513, 70] on button "Checked in 10" at bounding box center [500, 68] width 95 height 36
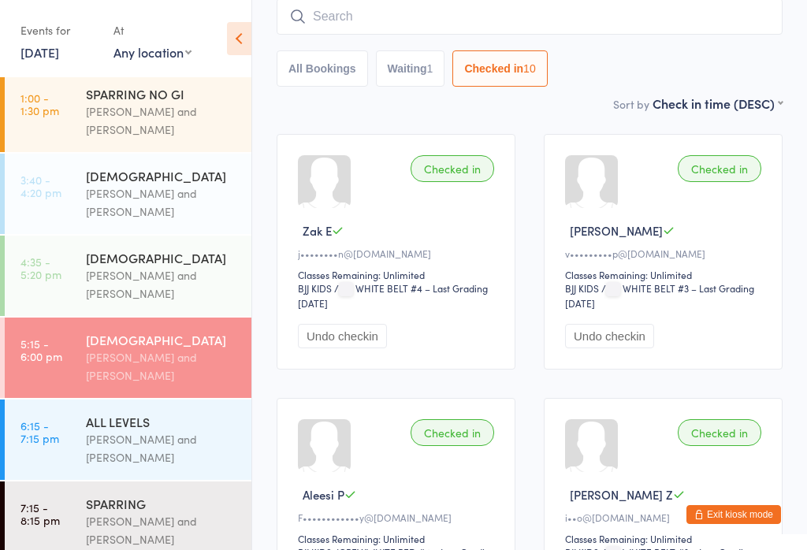
click at [416, 82] on button "Waiting 1" at bounding box center [410, 68] width 69 height 36
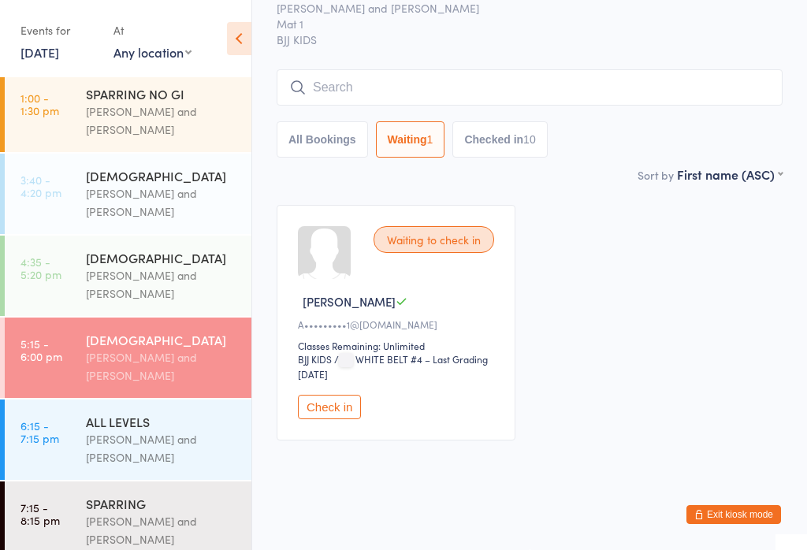
click at [527, 86] on input "search" at bounding box center [530, 87] width 506 height 36
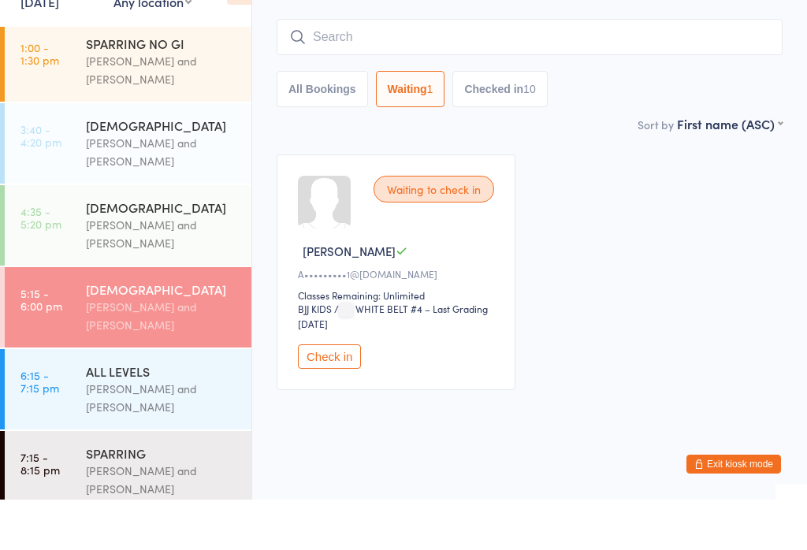
click at [510, 121] on button "Checked in 10" at bounding box center [500, 139] width 95 height 36
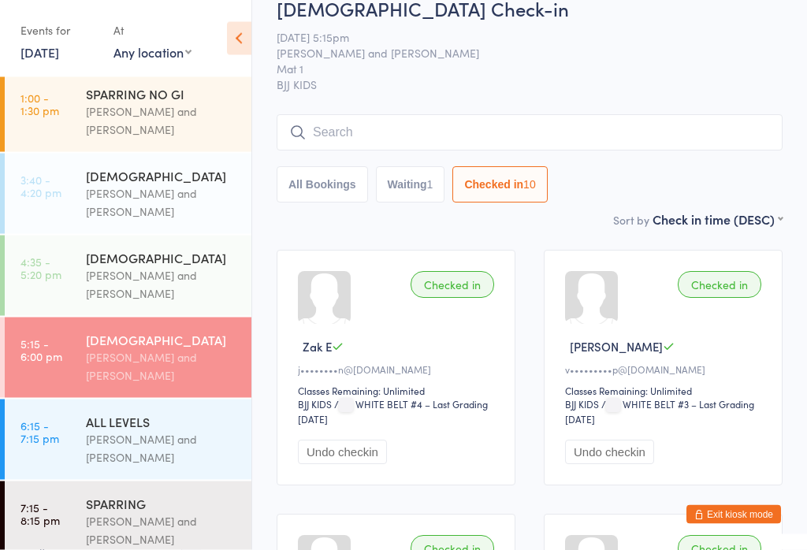
scroll to position [0, 0]
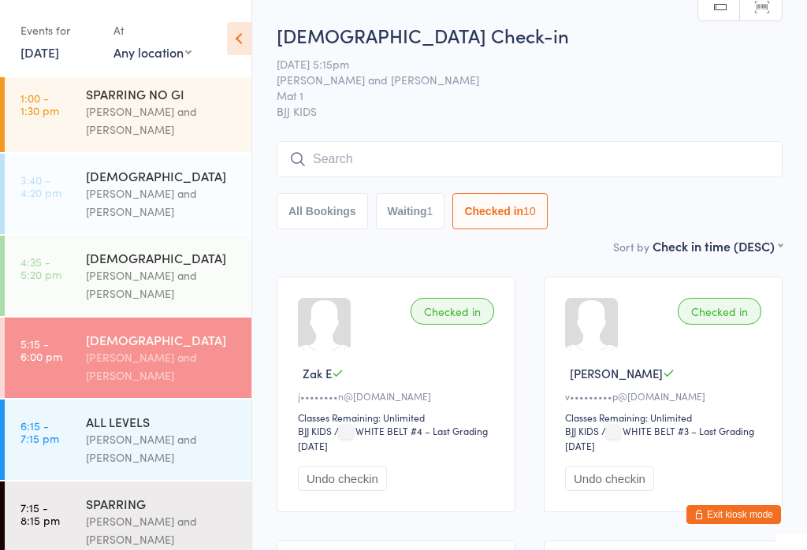
click at [416, 223] on button "Waiting 1" at bounding box center [410, 211] width 69 height 36
select select "0"
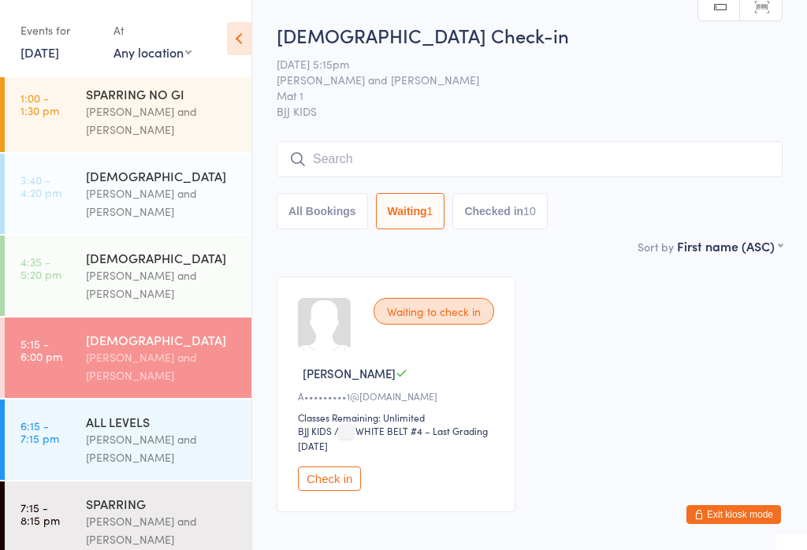
click at [442, 150] on input "search" at bounding box center [530, 159] width 506 height 36
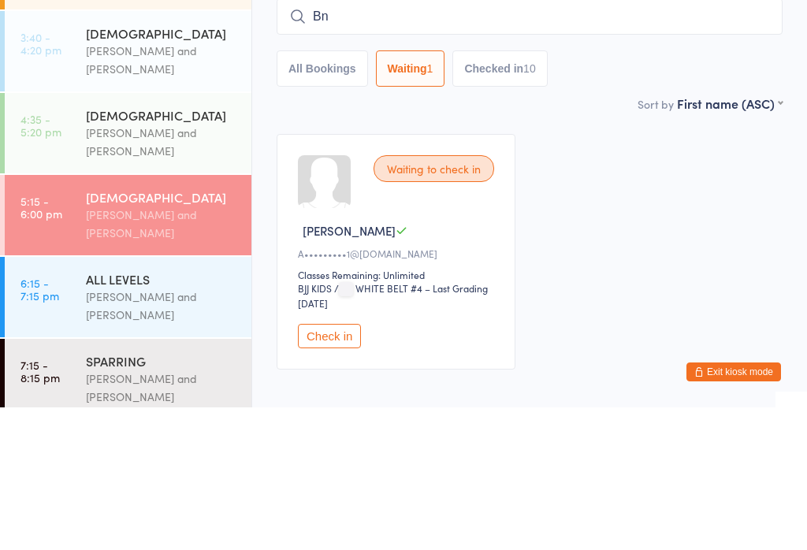
type input "B"
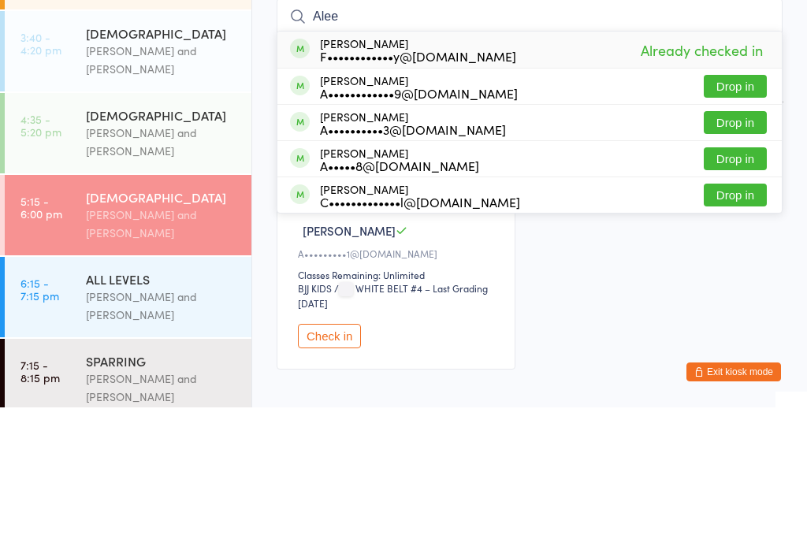
scroll to position [92, 0]
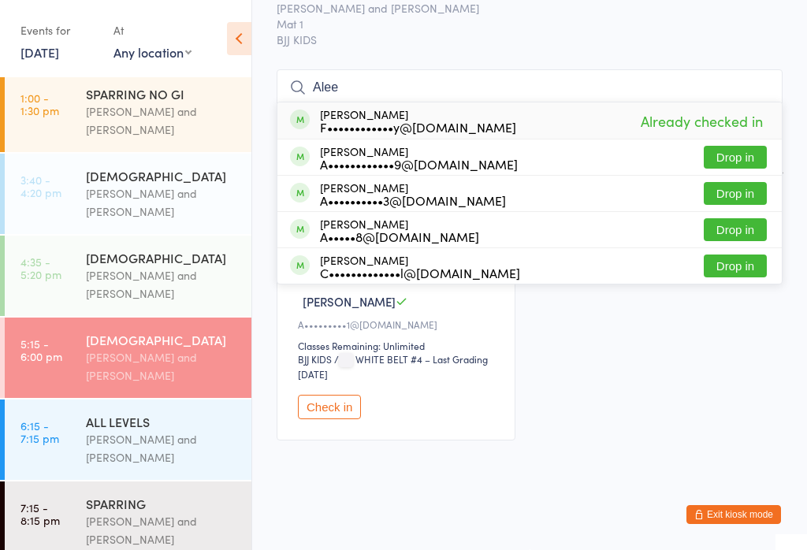
type input "Alee"
click at [689, 403] on div "Waiting to check in Sebastian A A•••••••••1@outlook.com Classes Remaining: Unli…" at bounding box center [530, 323] width 535 height 264
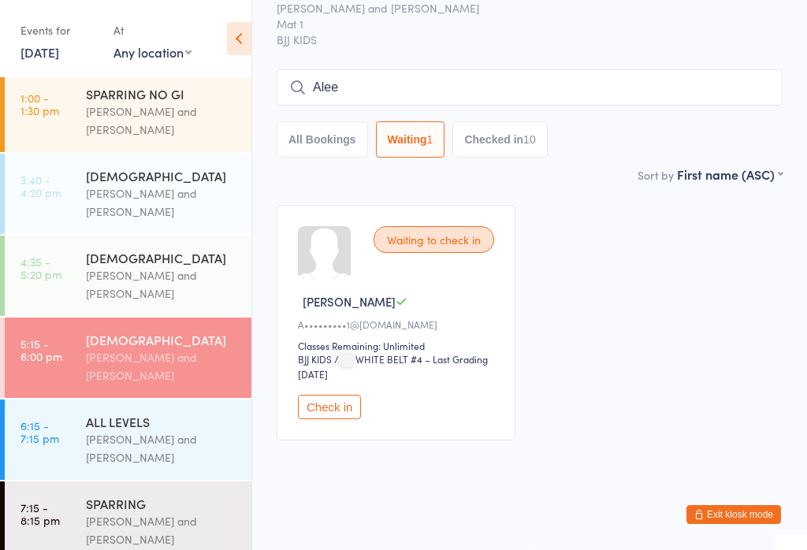
click at [513, 125] on button "Checked in 10" at bounding box center [500, 139] width 95 height 36
select select "5"
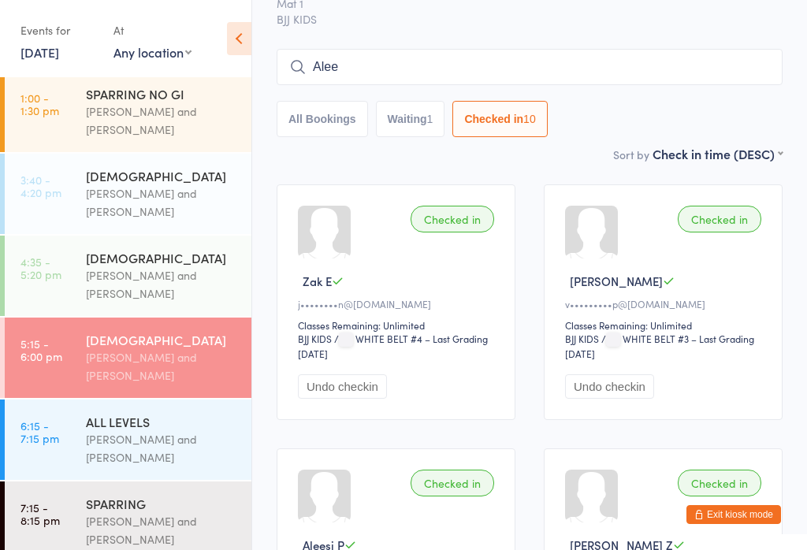
click at [400, 51] on input "Alee" at bounding box center [530, 67] width 506 height 36
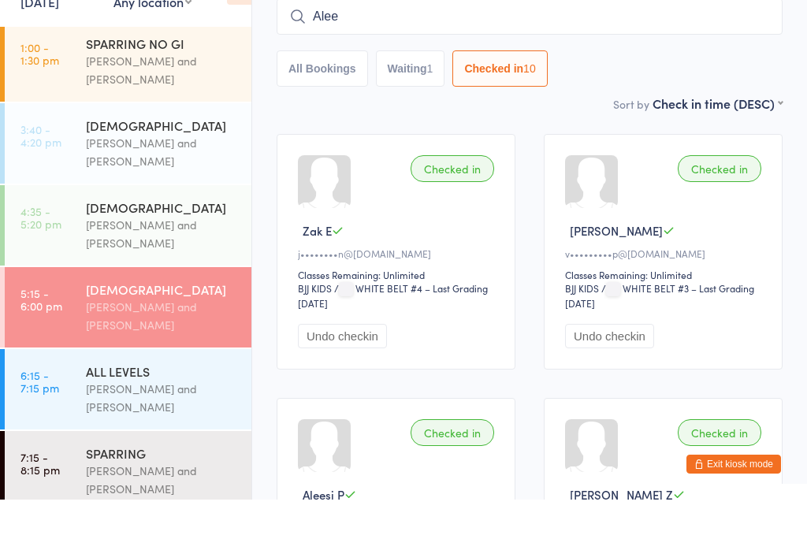
click at [382, 49] on input "Alee" at bounding box center [530, 67] width 506 height 36
click at [400, 49] on input "Alee" at bounding box center [530, 67] width 506 height 36
type input "A"
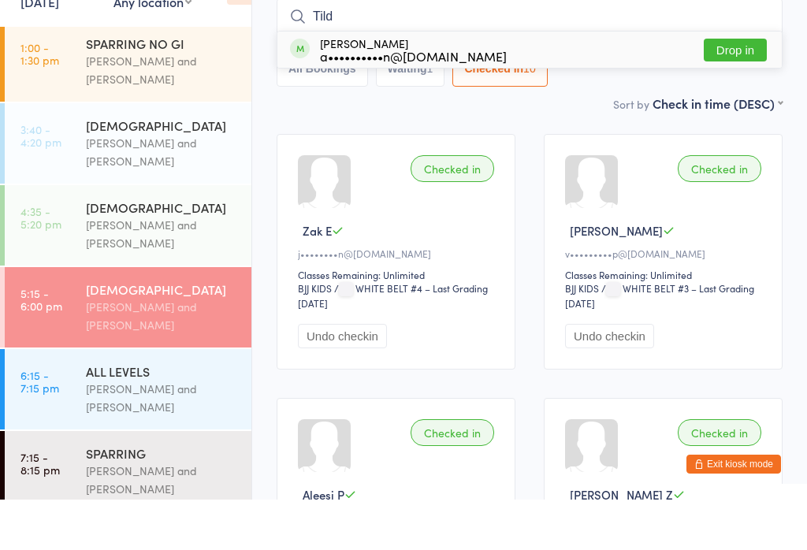
type input "Tild"
click at [396, 88] on div "Tilda Shepherd a••••••••••n@gmail.com" at bounding box center [413, 100] width 187 height 25
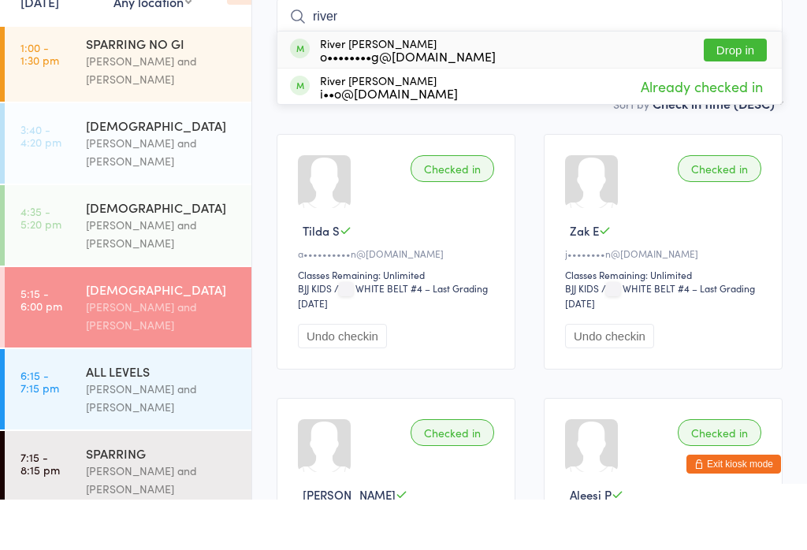
type input "river"
click at [412, 100] on div "o••••••••g@lovemonkeymedia.com" at bounding box center [408, 106] width 176 height 13
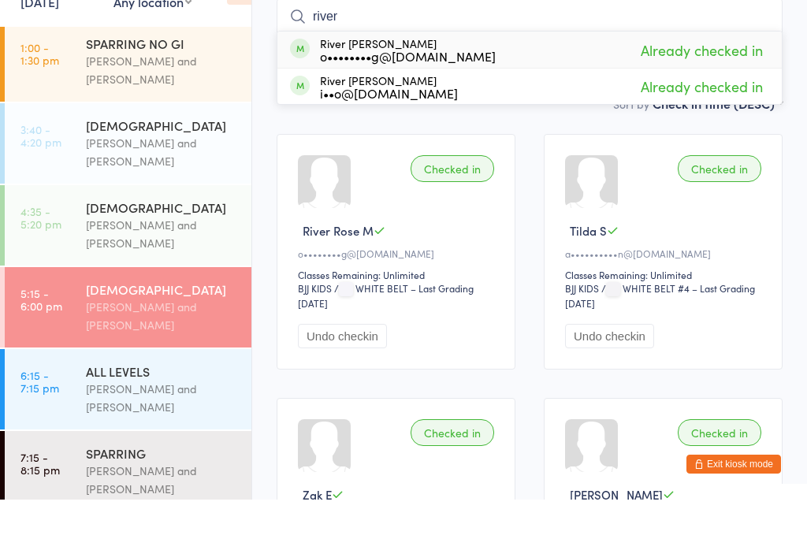
type input "river"
click at [371, 100] on div "o••••••••g@lovemonkeymedia.com" at bounding box center [408, 106] width 176 height 13
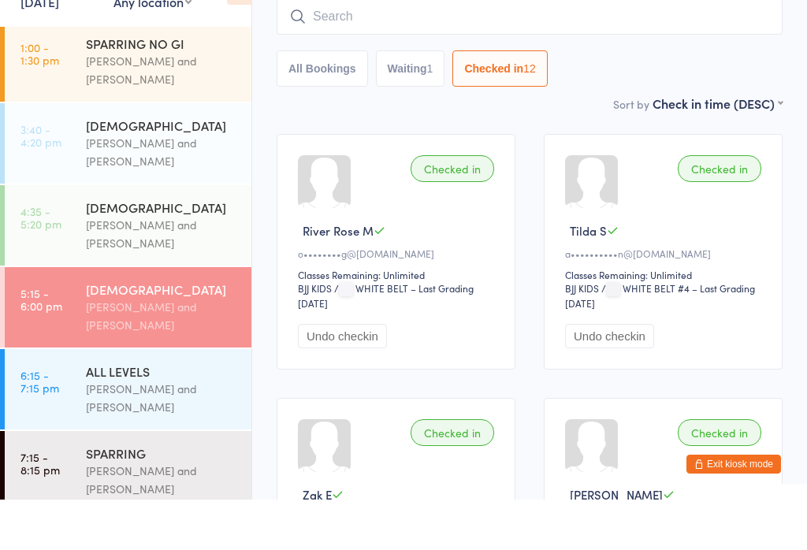
click at [356, 101] on button "All Bookings" at bounding box center [322, 119] width 91 height 36
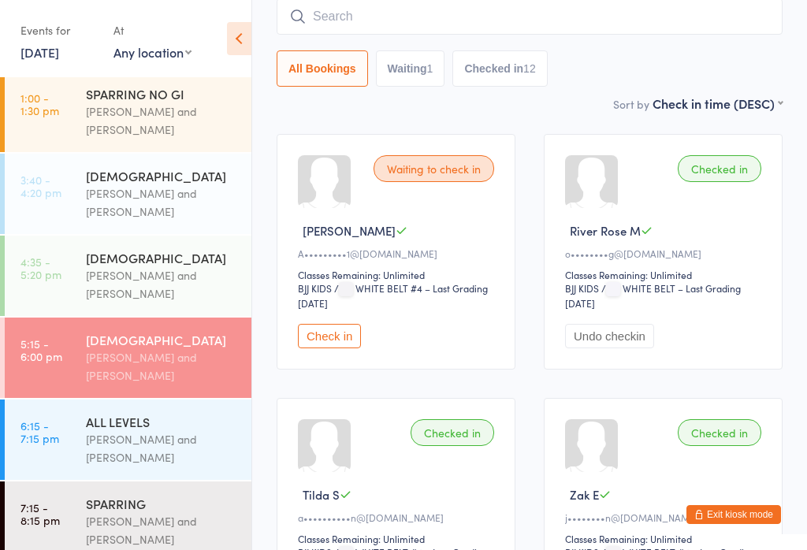
click at [352, 11] on input "search" at bounding box center [530, 16] width 506 height 36
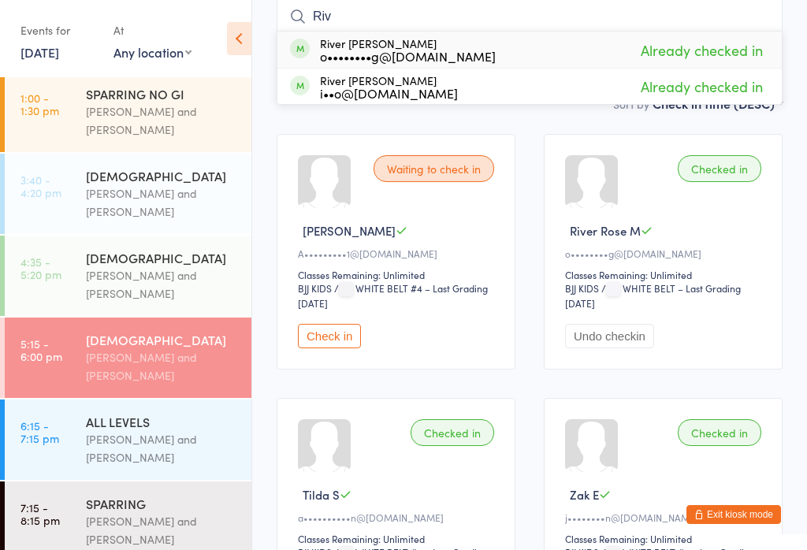
type input "Riv"
click at [465, 51] on div "o••••••••g@lovemonkeymedia.com" at bounding box center [408, 56] width 176 height 13
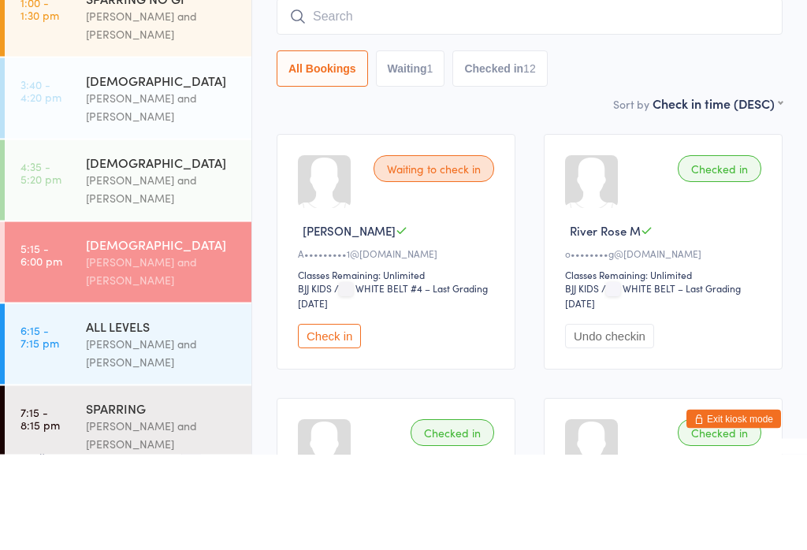
scroll to position [0, 0]
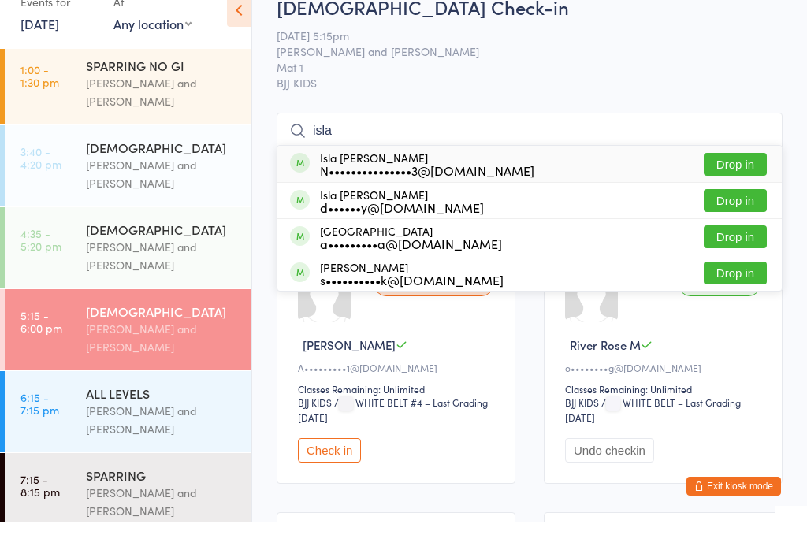
type input "isla"
click at [751, 218] on button "Drop in" at bounding box center [735, 229] width 63 height 23
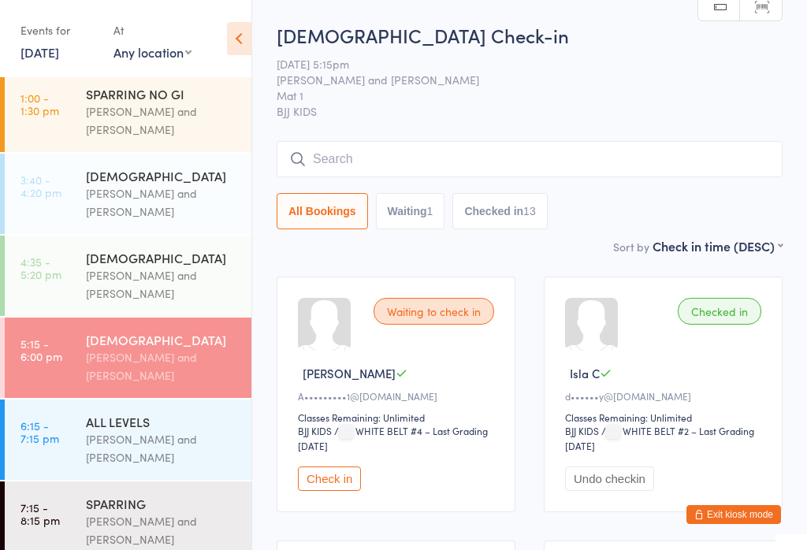
click at [372, 164] on input "search" at bounding box center [530, 159] width 506 height 36
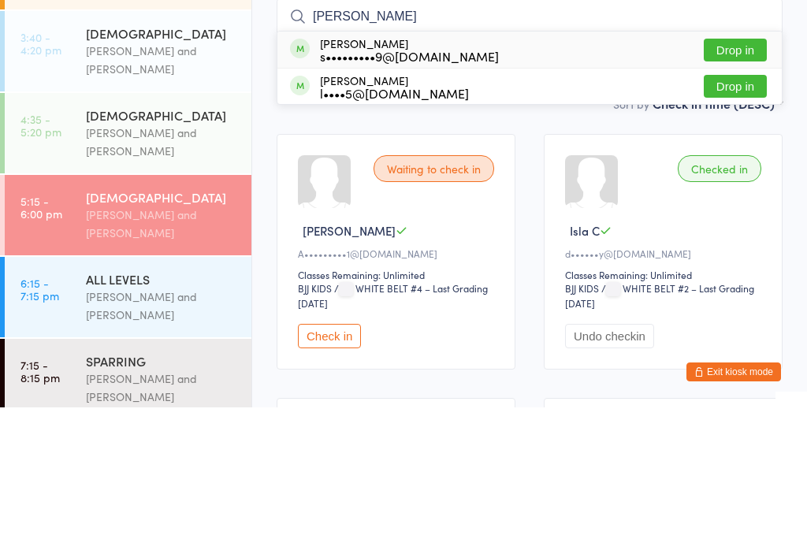
type input "Cass"
click at [385, 192] on div "s•••••••••9@gmail.com" at bounding box center [409, 198] width 179 height 13
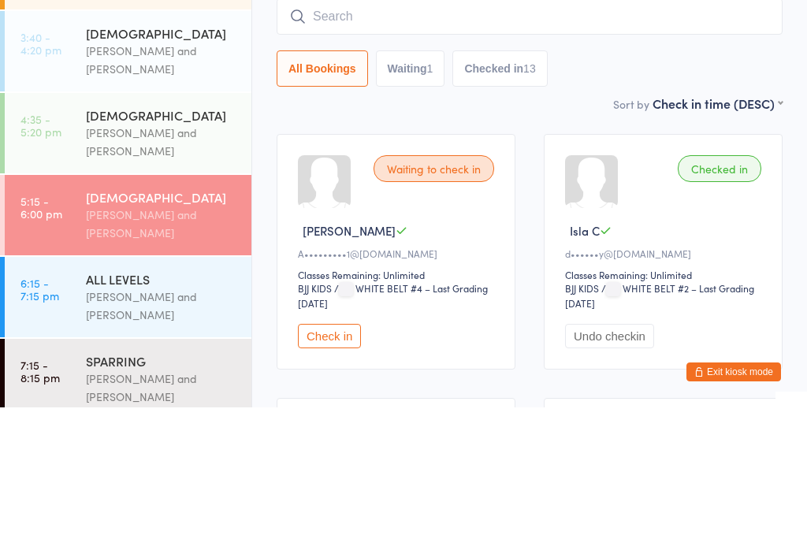
scroll to position [143, 0]
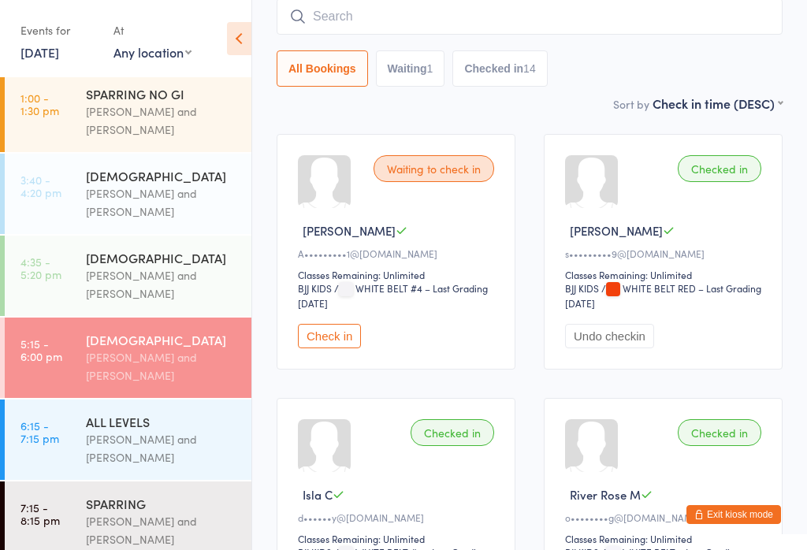
click at [331, 5] on input "search" at bounding box center [530, 16] width 506 height 36
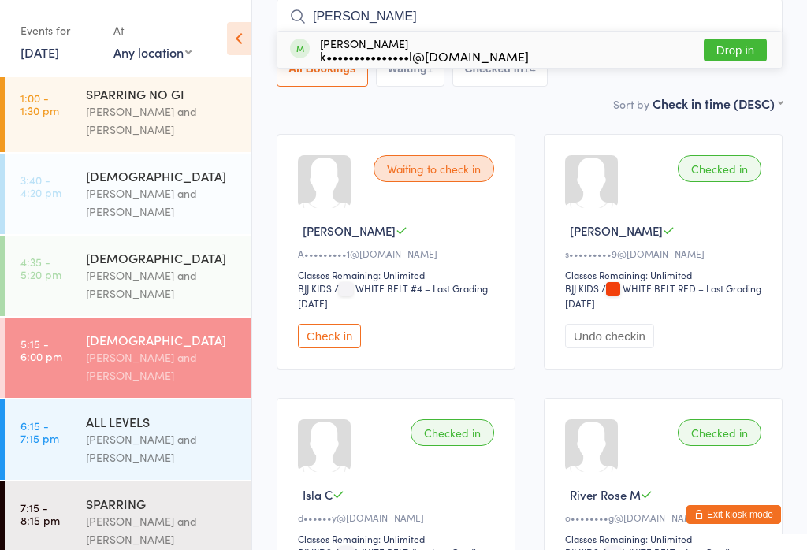
type input "Hugo"
click at [365, 54] on div "k•••••••••••••••l@icloud.com" at bounding box center [424, 56] width 209 height 13
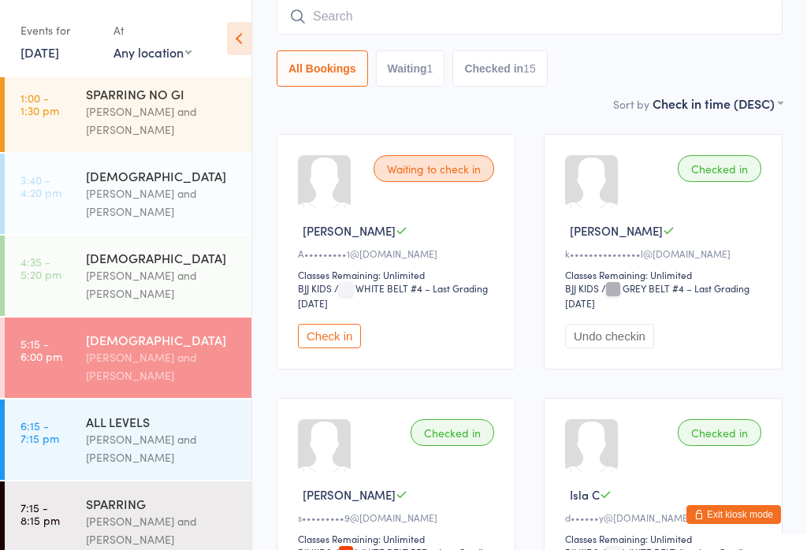
click at [155, 279] on div "[PERSON_NAME] and [PERSON_NAME]" at bounding box center [162, 285] width 152 height 36
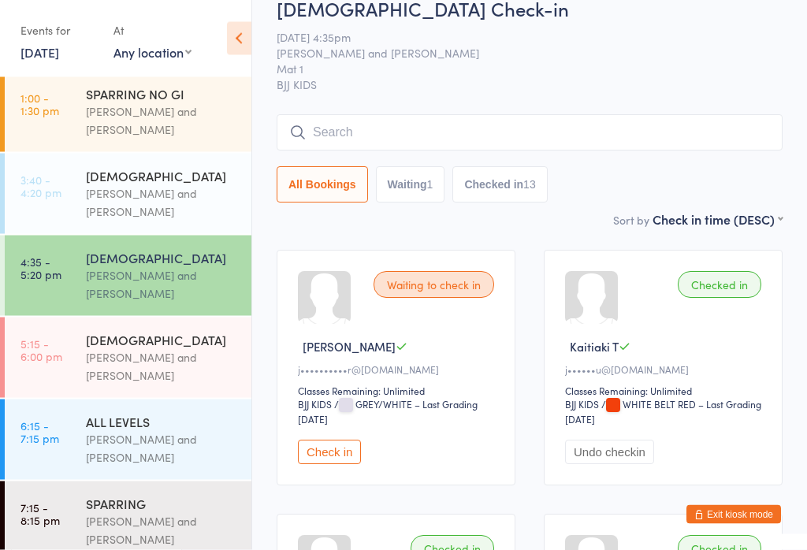
scroll to position [17, 0]
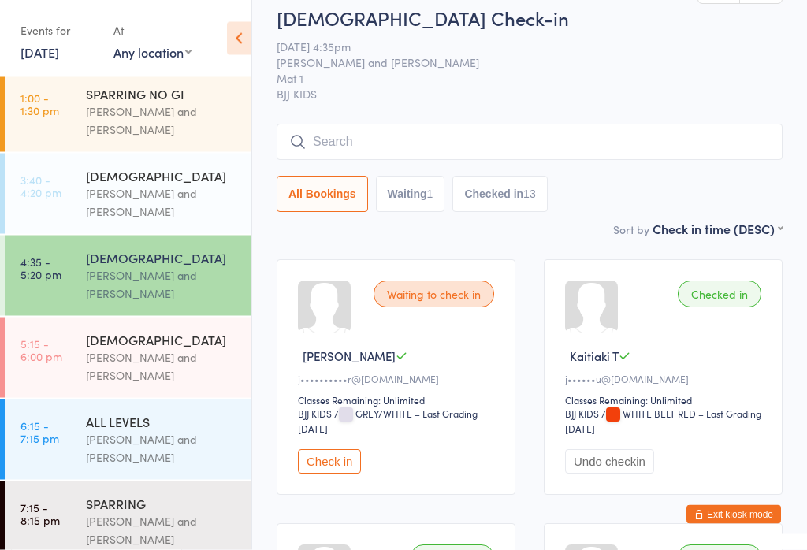
click at [569, 152] on input "search" at bounding box center [530, 143] width 506 height 36
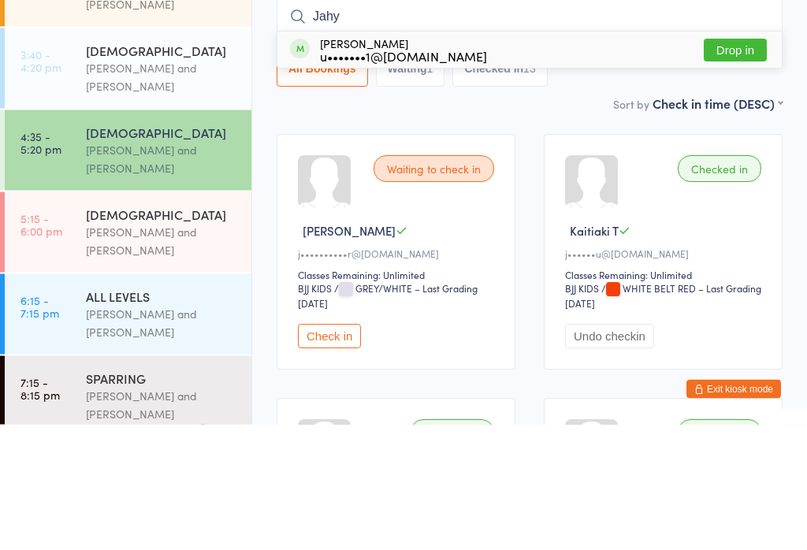
type input "Jahy"
click at [489, 158] on div "Jahyee Yu u•••••••1@gmail.com Drop in" at bounding box center [530, 176] width 505 height 36
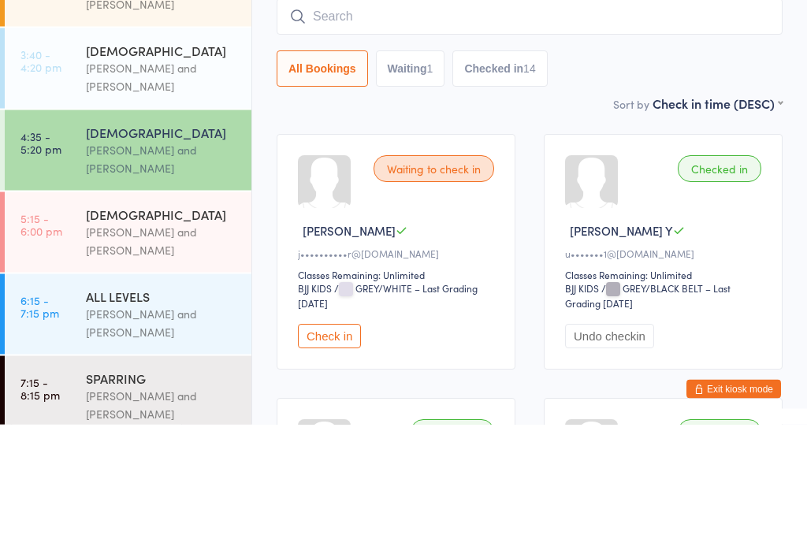
click at [587, 125] on input "search" at bounding box center [530, 143] width 506 height 36
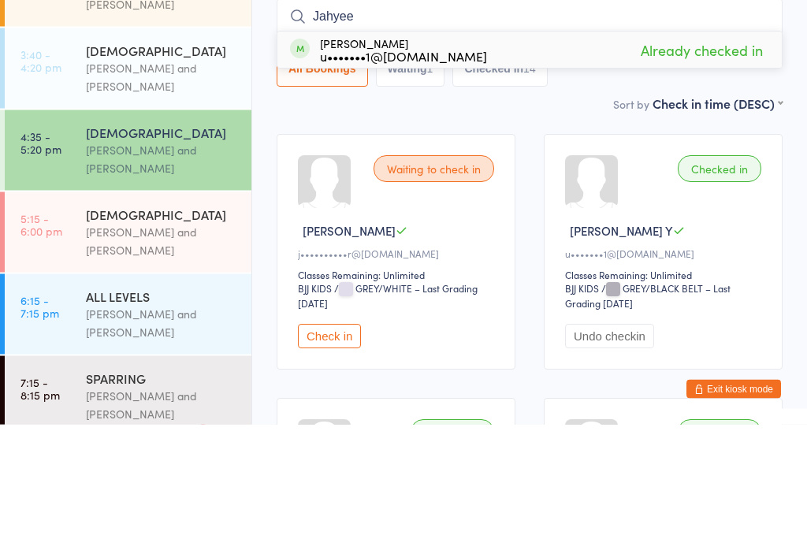
type input "Jahyee"
click at [718, 162] on span "Already checked in" at bounding box center [702, 176] width 130 height 28
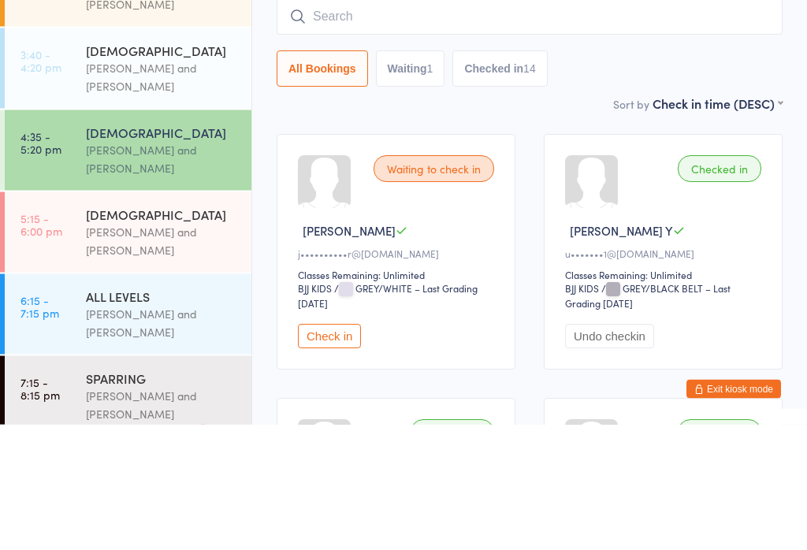
scroll to position [143, 0]
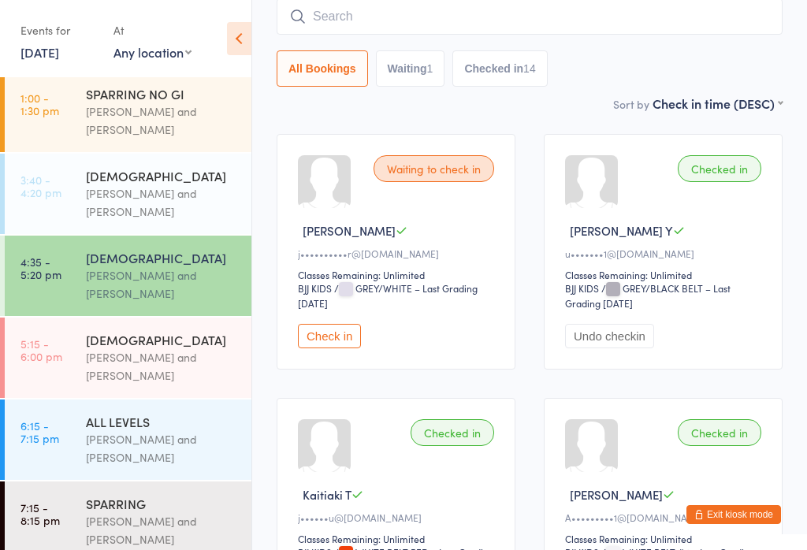
click at [136, 356] on div "[PERSON_NAME] and [PERSON_NAME]" at bounding box center [162, 367] width 152 height 36
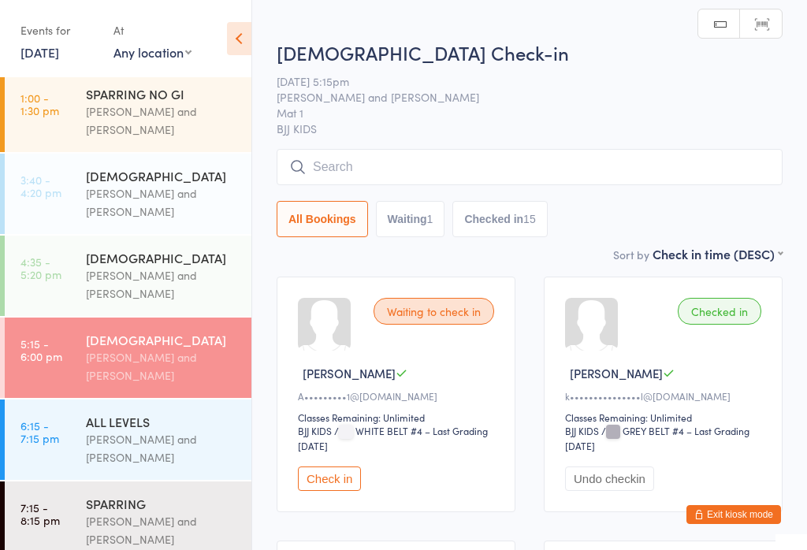
click at [365, 164] on input "search" at bounding box center [530, 167] width 506 height 36
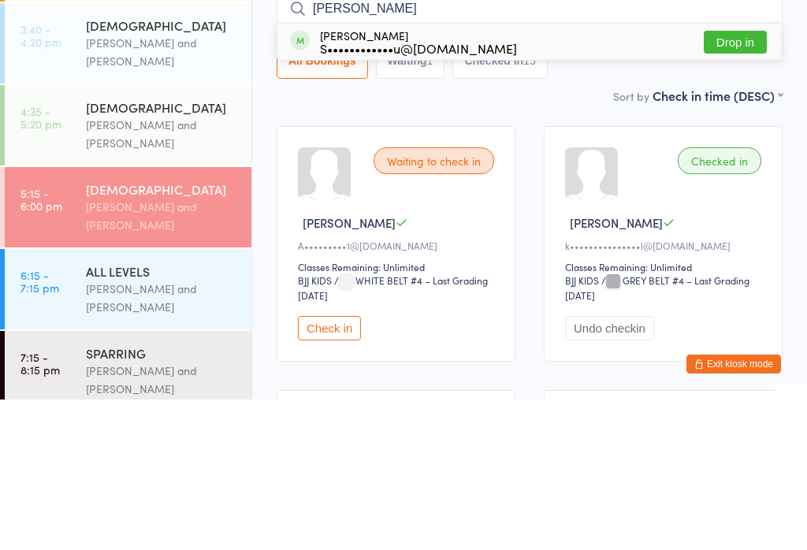
type input "Emil"
click at [389, 192] on div "S••••••••••••u@gmail.com" at bounding box center [418, 198] width 197 height 13
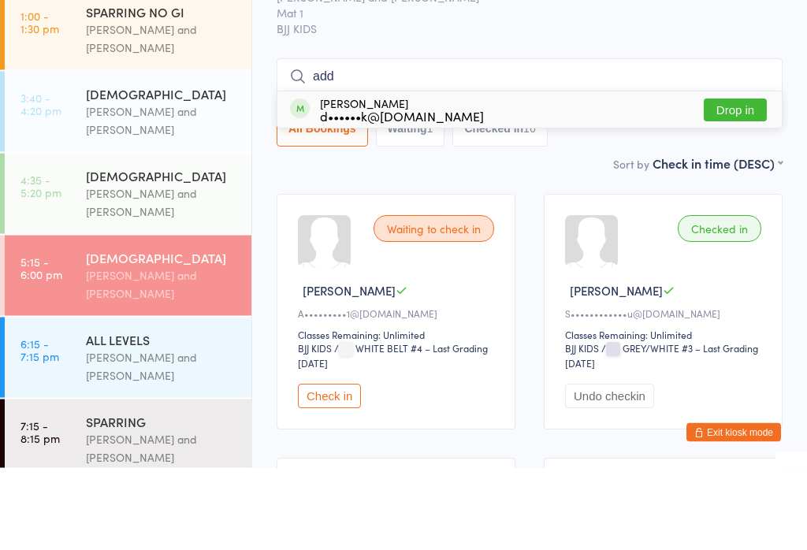
type input "add"
click at [752, 181] on button "Drop in" at bounding box center [735, 192] width 63 height 23
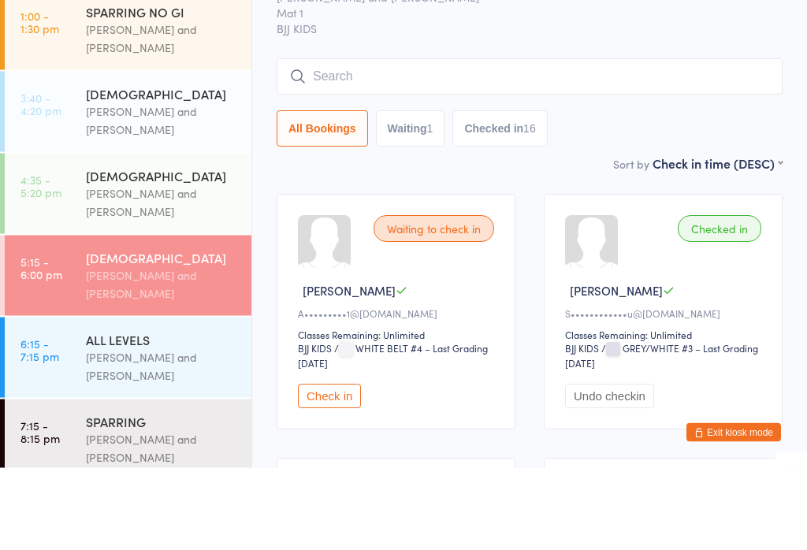
scroll to position [83, 0]
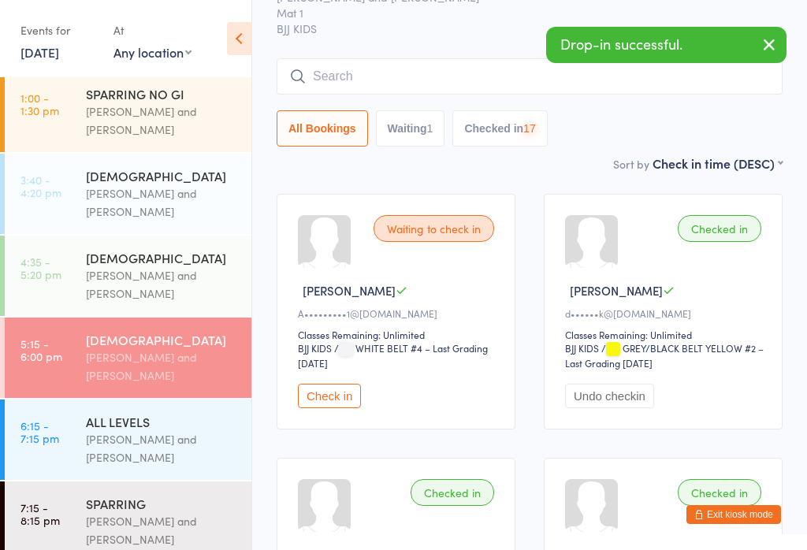
click at [497, 81] on input "search" at bounding box center [530, 76] width 506 height 36
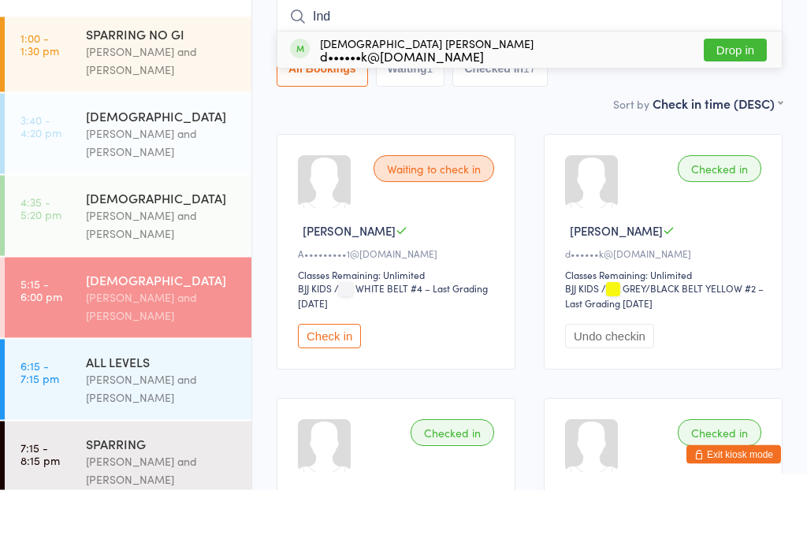
type input "Ind"
click at [730, 99] on button "Drop in" at bounding box center [735, 110] width 63 height 23
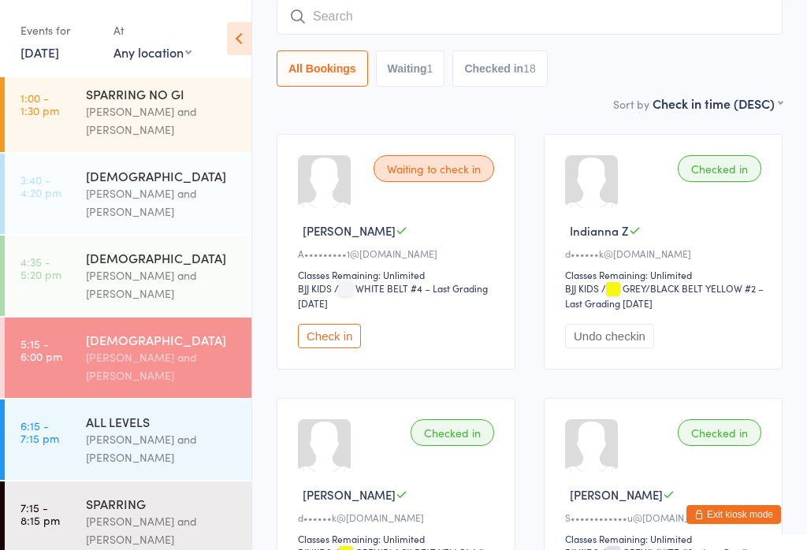
click at [144, 450] on div "[PERSON_NAME] and [PERSON_NAME]" at bounding box center [162, 449] width 152 height 36
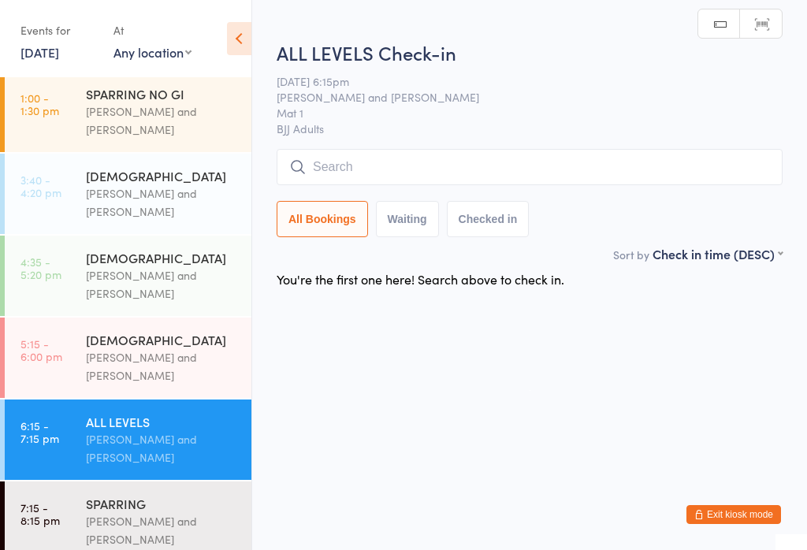
click at [399, 176] on input "search" at bounding box center [530, 167] width 506 height 36
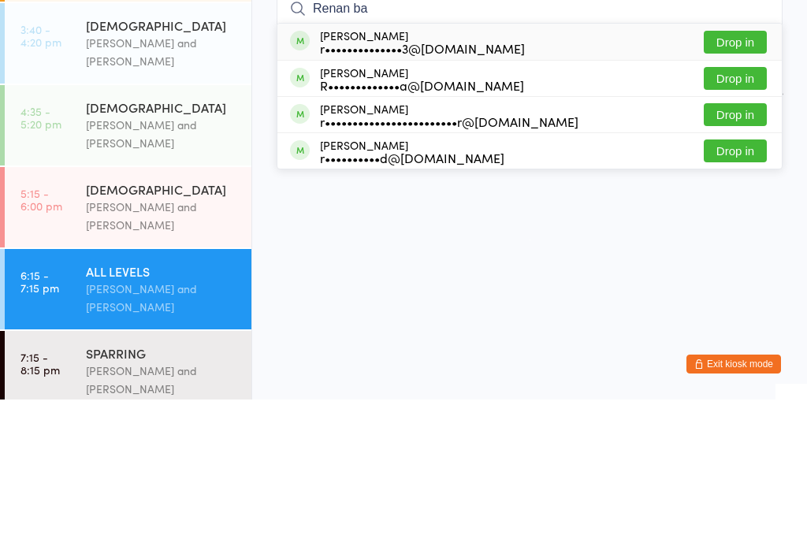
type input "Renan ba"
click at [743, 181] on button "Drop in" at bounding box center [735, 192] width 63 height 23
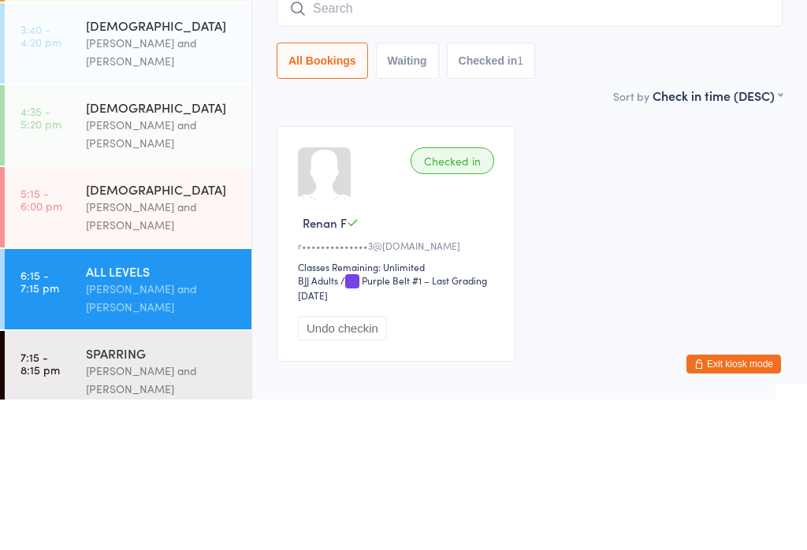
click at [590, 116] on main "ALL LEVELS Check-in 17 Sep 6:15pm Otamar Barreto and Marcelo Gomide Mat 1 BJJ A…" at bounding box center [530, 274] width 506 height 505
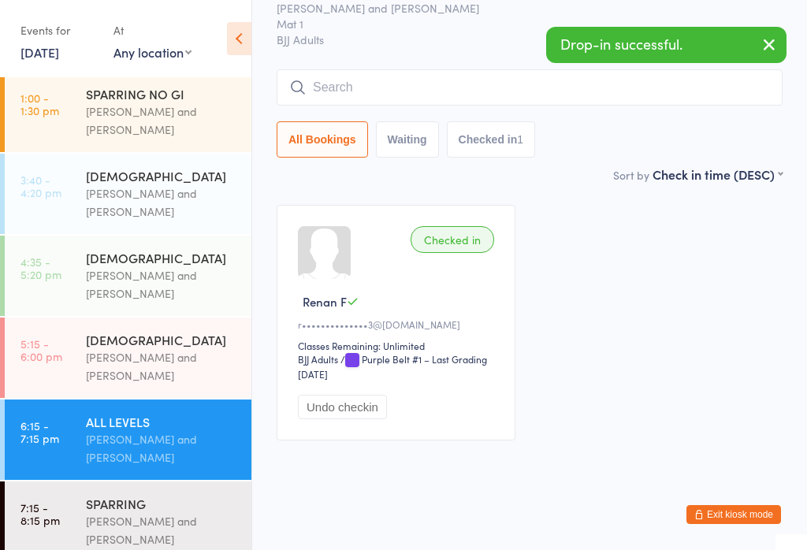
click at [142, 527] on div "[PERSON_NAME] and [PERSON_NAME]" at bounding box center [162, 531] width 152 height 36
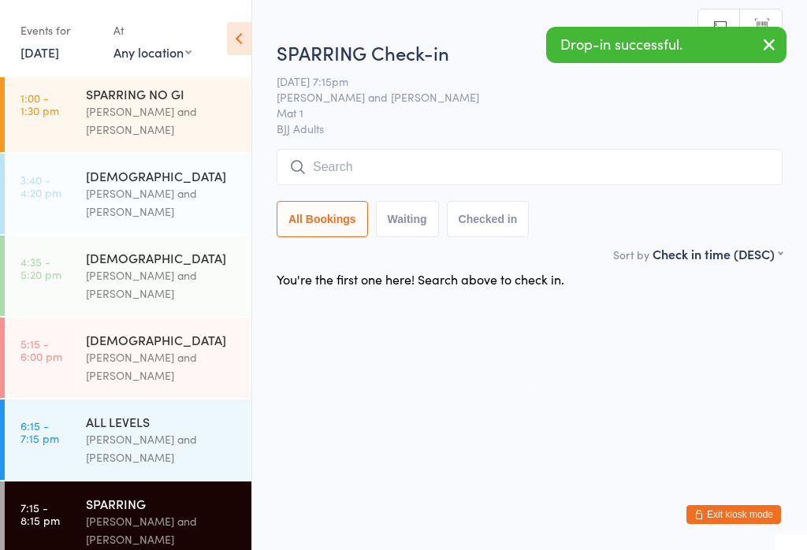
click at [432, 180] on input "search" at bounding box center [530, 167] width 506 height 36
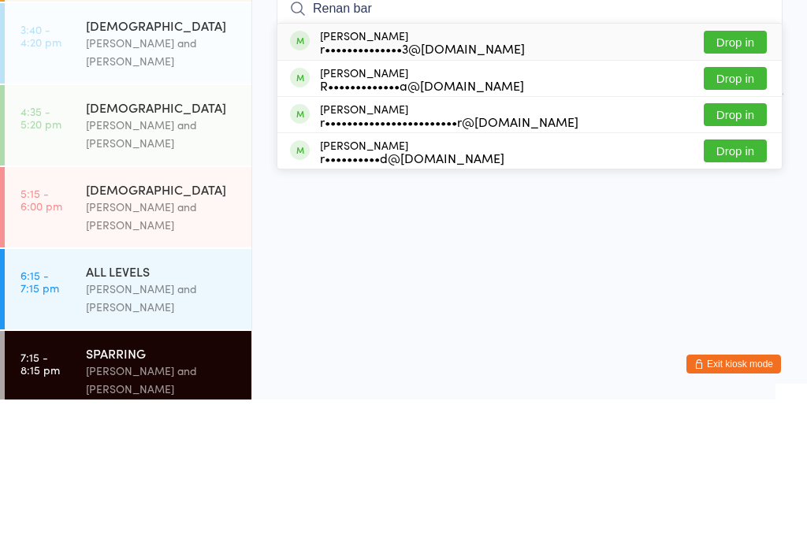
type input "Renan bar"
click at [736, 181] on button "Drop in" at bounding box center [735, 192] width 63 height 23
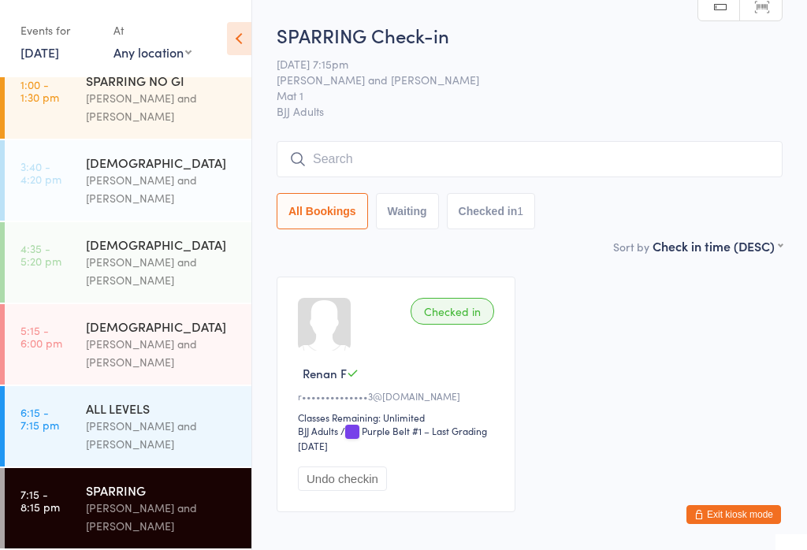
scroll to position [178, 0]
click at [170, 413] on div "ALL LEVELS" at bounding box center [162, 408] width 152 height 17
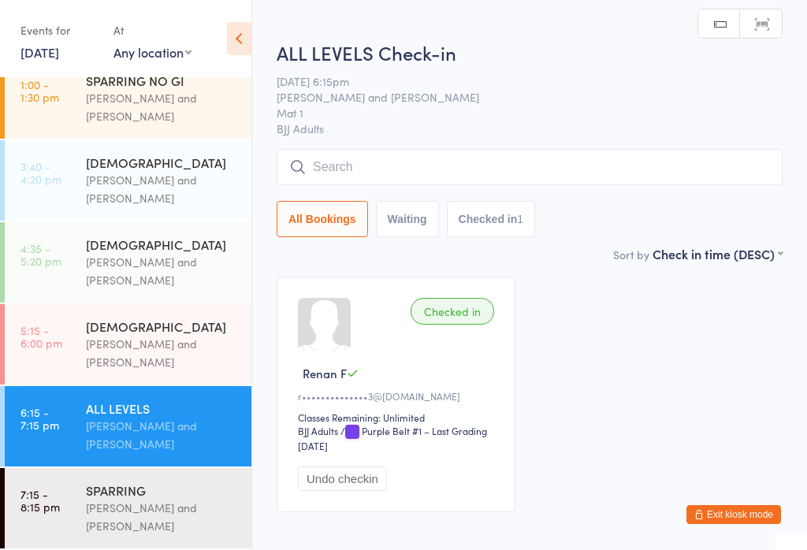
click at [412, 165] on input "search" at bounding box center [530, 167] width 506 height 36
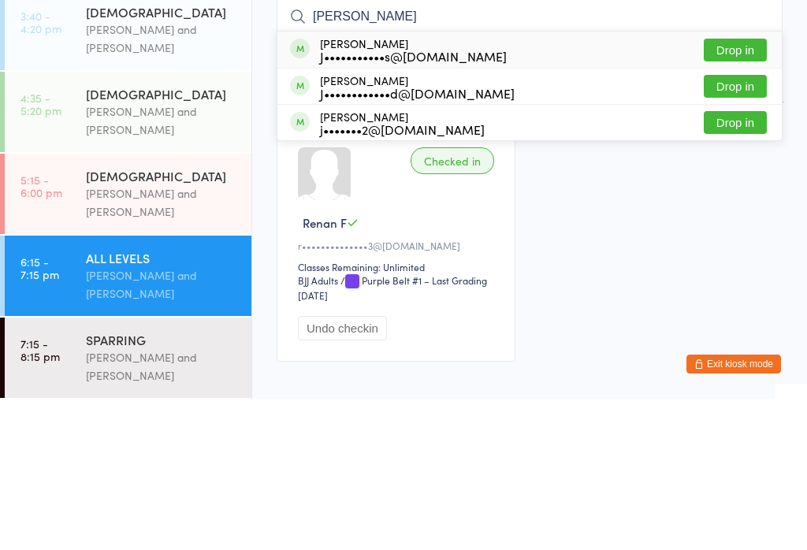
type input "Jos"
click at [746, 226] on button "Drop in" at bounding box center [735, 237] width 63 height 23
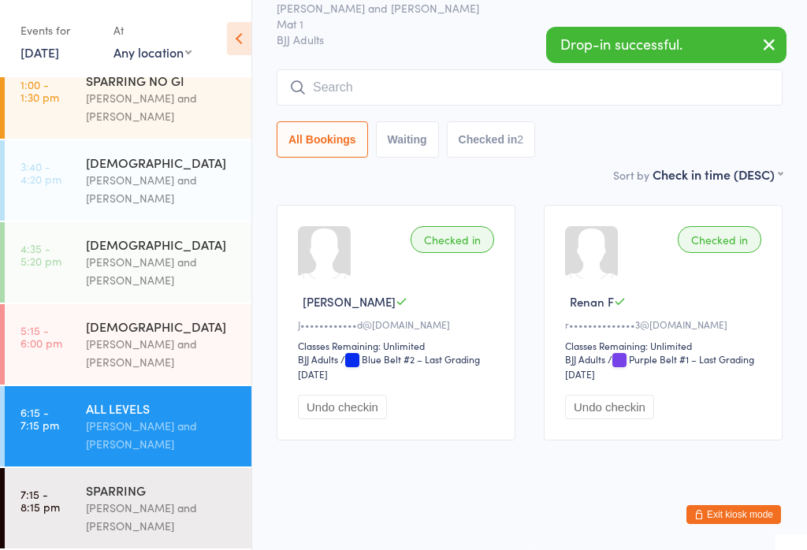
click at [424, 75] on input "search" at bounding box center [530, 87] width 506 height 36
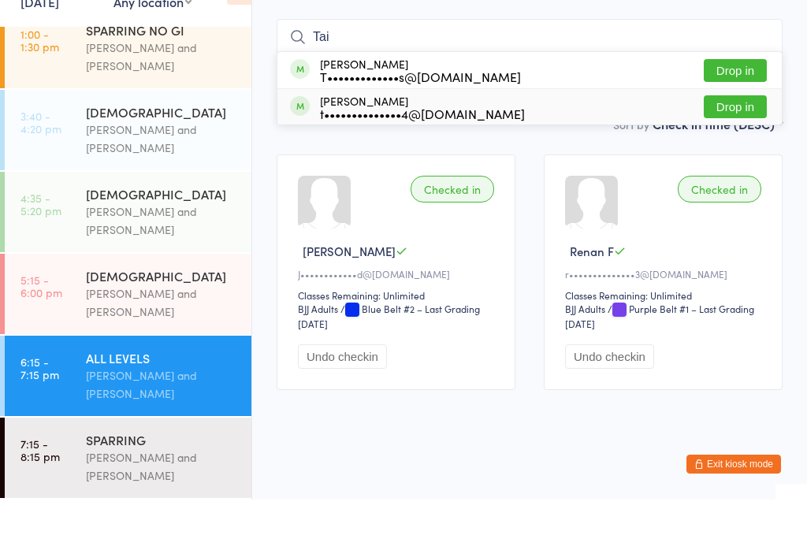
type input "Tai"
click at [744, 146] on button "Drop in" at bounding box center [735, 157] width 63 height 23
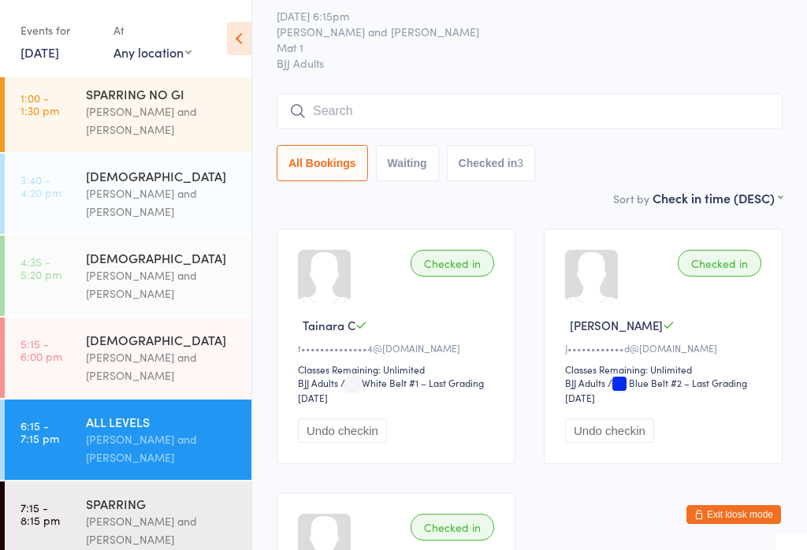
scroll to position [48, 0]
click at [380, 114] on input "search" at bounding box center [530, 111] width 506 height 36
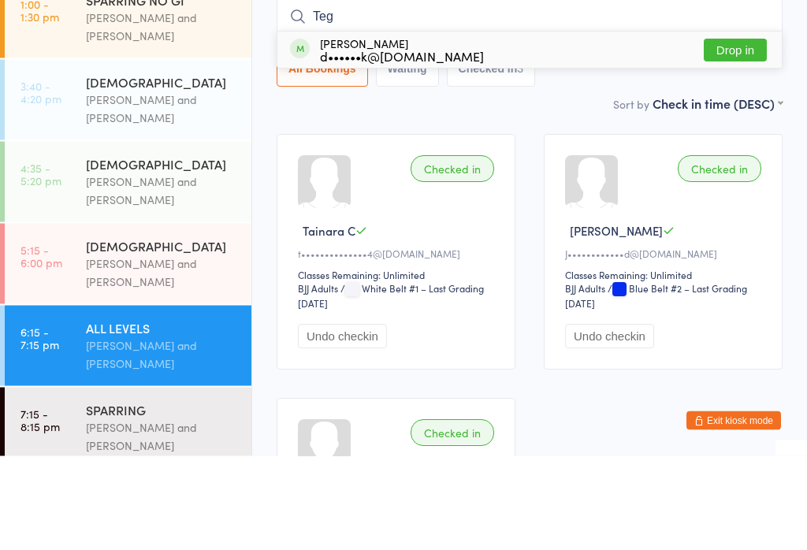
type input "Teg"
click at [741, 133] on button "Drop in" at bounding box center [735, 144] width 63 height 23
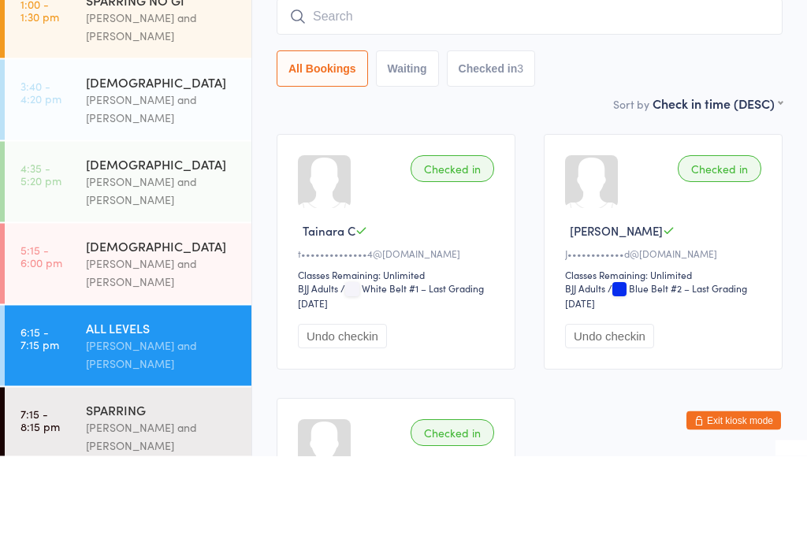
scroll to position [143, 0]
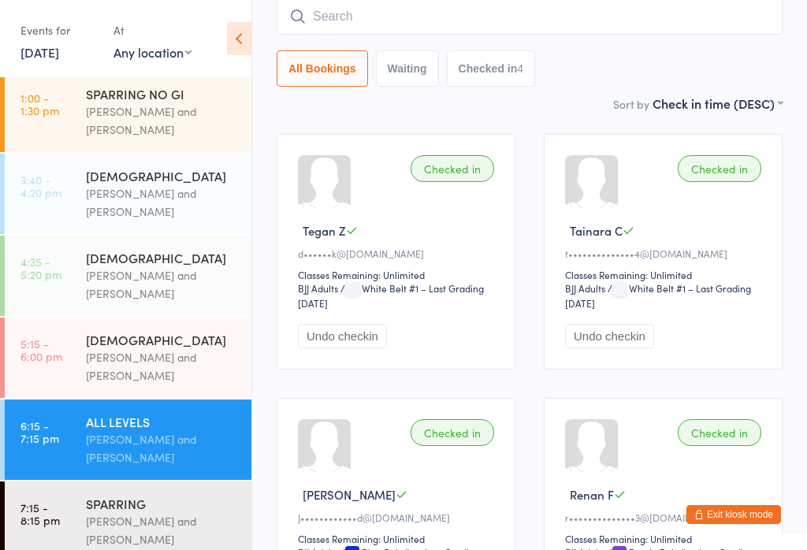
click at [417, 25] on input "search" at bounding box center [530, 16] width 506 height 36
type input "Scog"
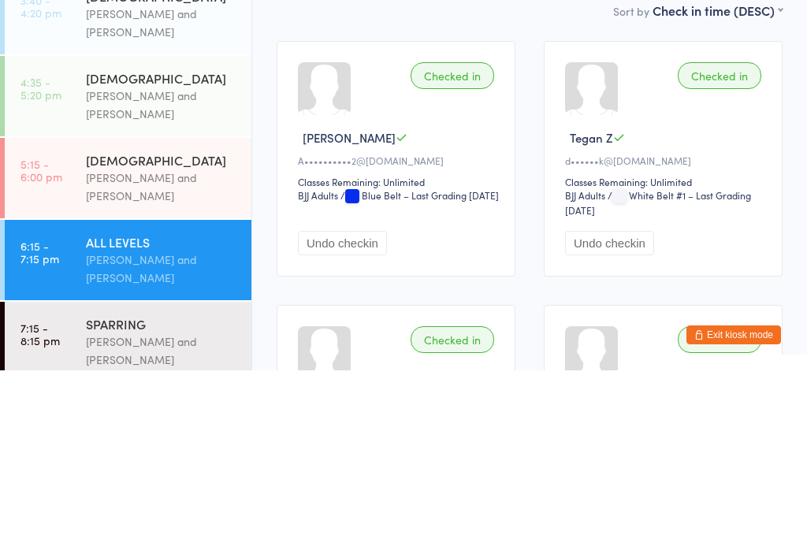
scroll to position [0, 0]
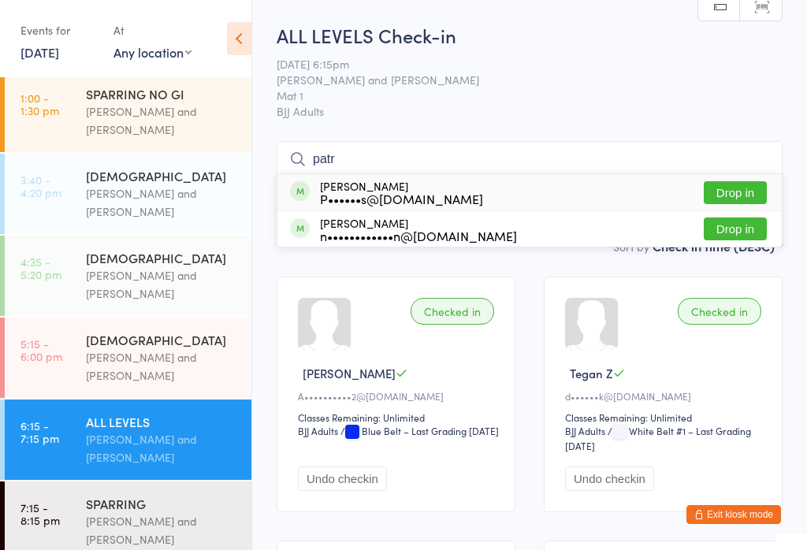
type input "patr"
click at [739, 191] on button "Drop in" at bounding box center [735, 192] width 63 height 23
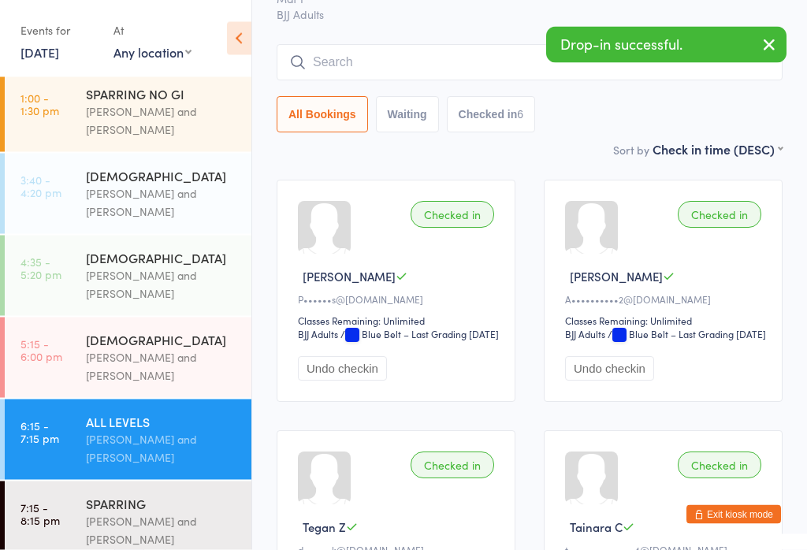
scroll to position [99, 0]
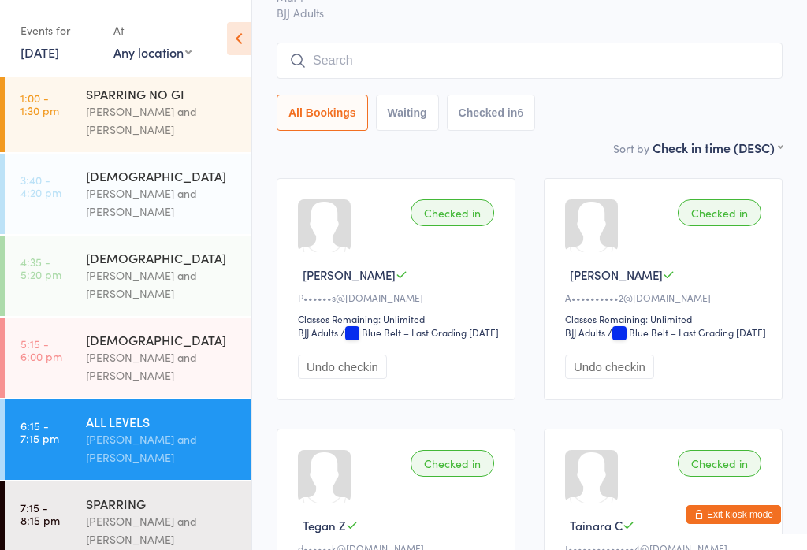
click at [440, 325] on div "Classes Remaining: Unlimited" at bounding box center [398, 318] width 201 height 13
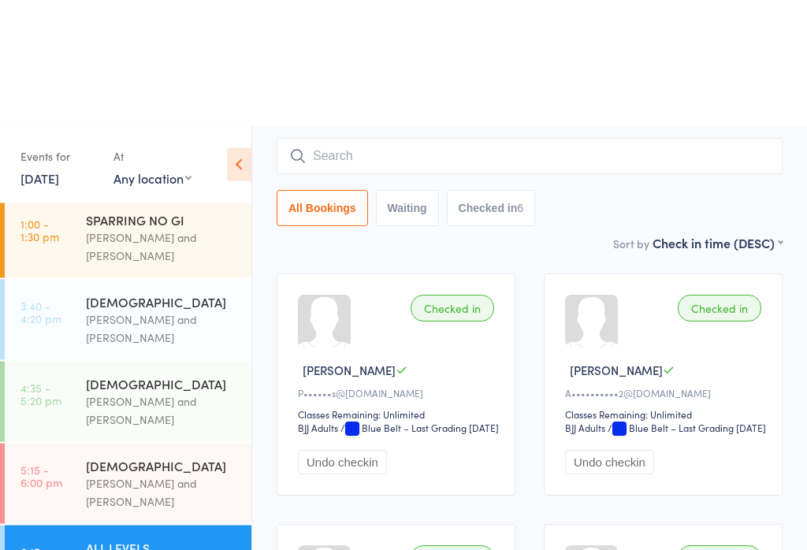
scroll to position [0, 0]
